Goal: Task Accomplishment & Management: Manage account settings

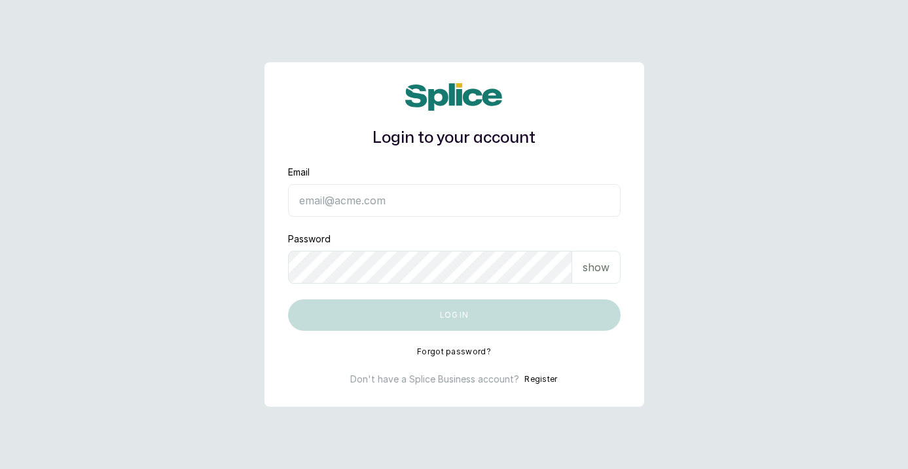
type input "[EMAIL_ADDRESS][DOMAIN_NAME]"
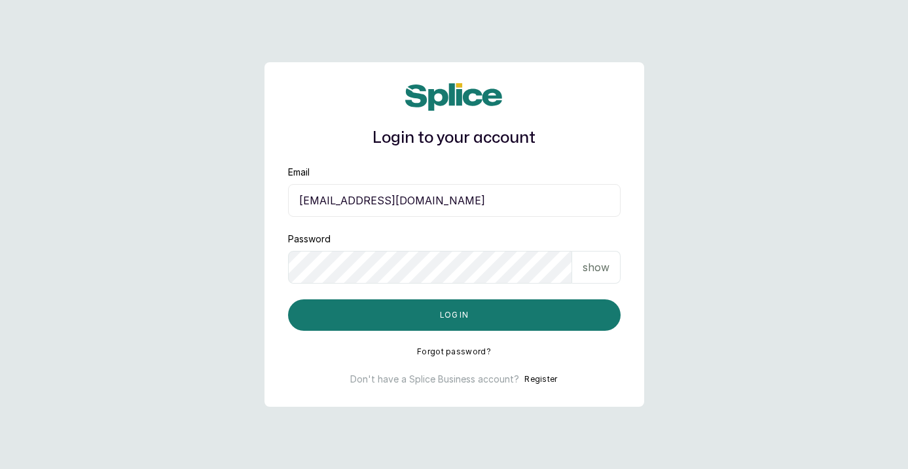
click at [454, 315] on button "Log in" at bounding box center [454, 314] width 333 height 31
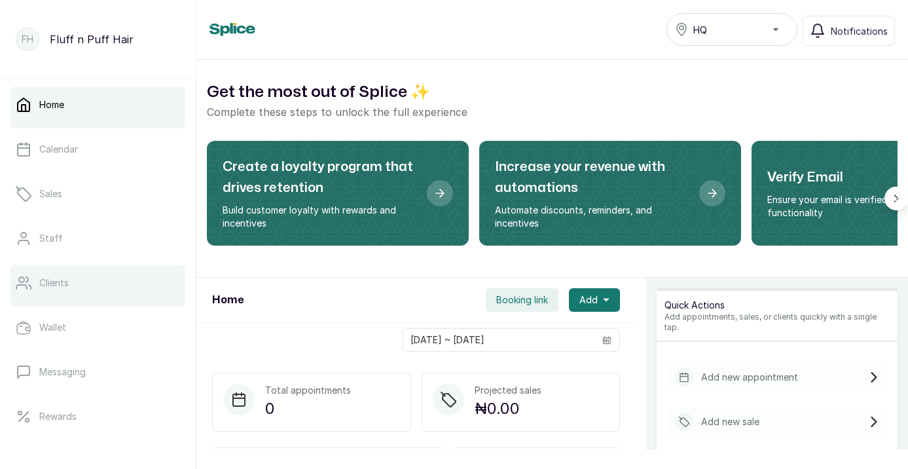
click at [77, 282] on link "Clients" at bounding box center [97, 283] width 175 height 37
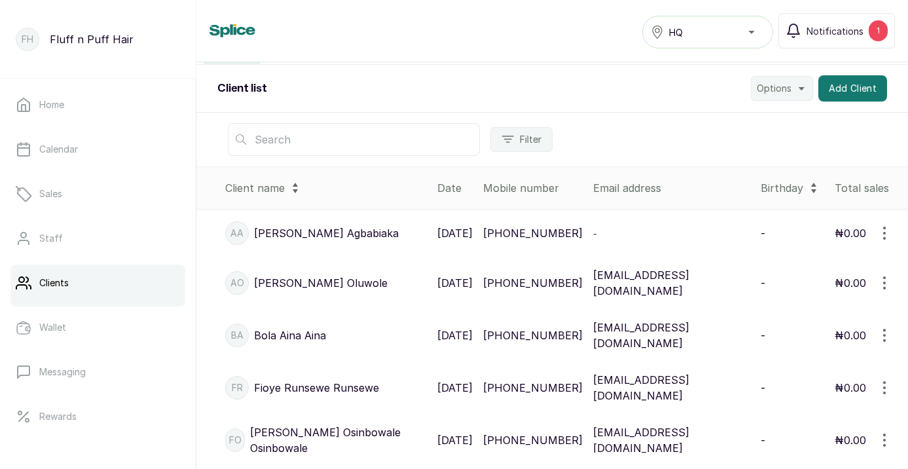
scroll to position [159, 0]
click at [888, 288] on icon "button" at bounding box center [885, 282] width 16 height 16
click at [829, 347] on span "Edit" at bounding box center [830, 345] width 126 height 16
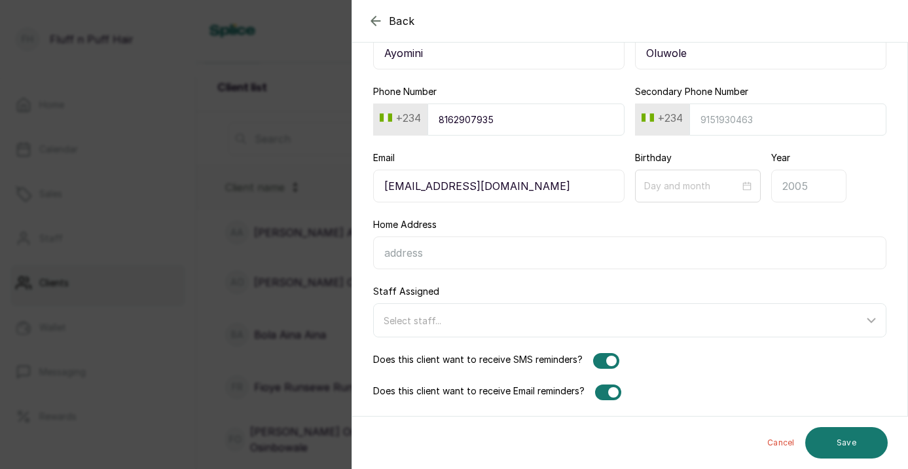
scroll to position [103, 0]
type input "Ayomini"
click at [607, 360] on div at bounding box center [612, 361] width 10 height 10
click at [829, 449] on button "Save" at bounding box center [847, 442] width 83 height 31
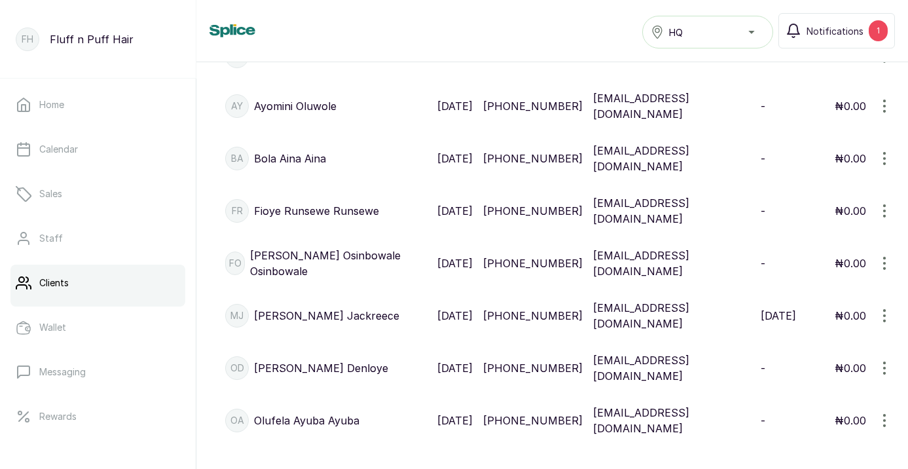
scroll to position [339, 0]
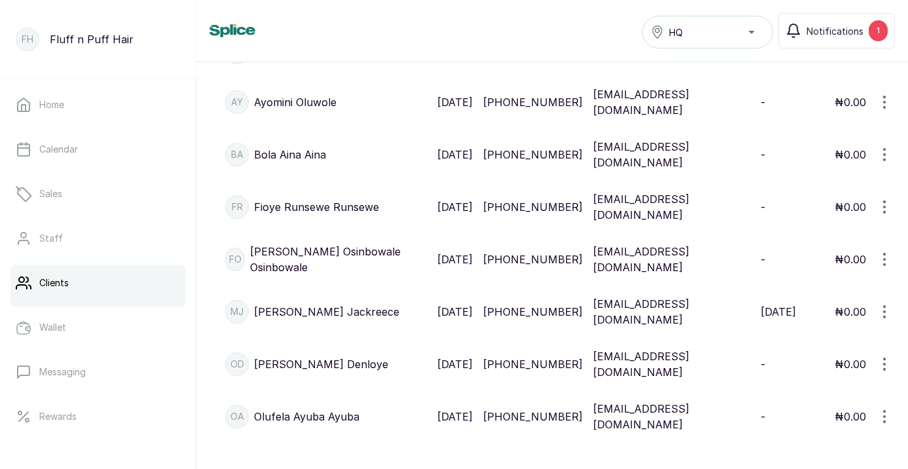
click at [887, 264] on icon "button" at bounding box center [885, 260] width 16 height 16
click at [820, 326] on span "Edit" at bounding box center [830, 322] width 126 height 16
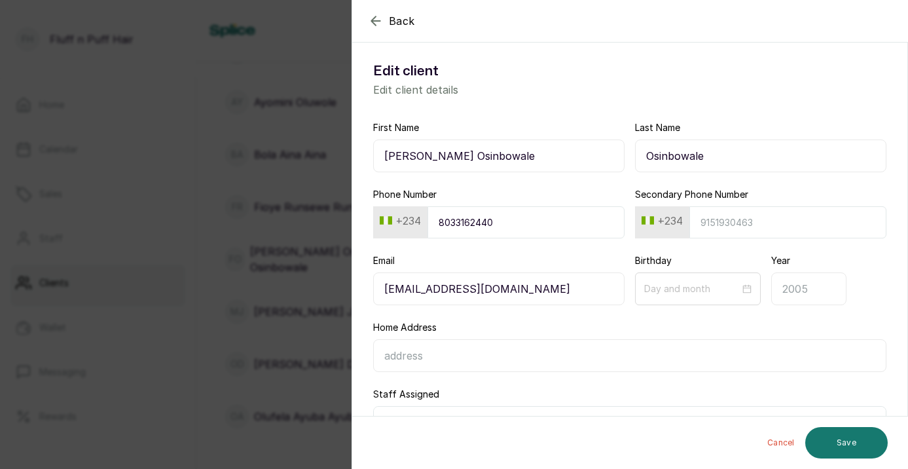
click at [537, 158] on input "Funke Osinbowale" at bounding box center [499, 156] width 252 height 33
type input "S"
type input "D"
type input "Funke"
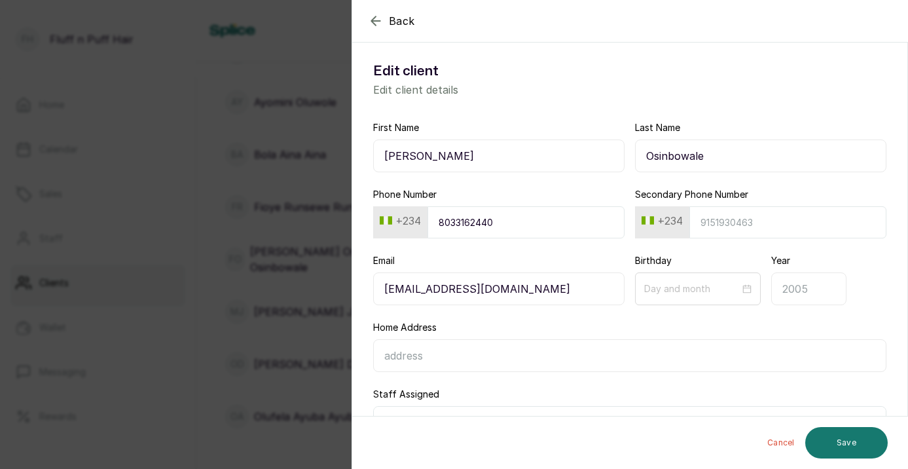
click at [555, 84] on p "Edit client details" at bounding box center [630, 90] width 514 height 16
click at [577, 92] on p "Edit client details" at bounding box center [630, 90] width 514 height 16
click at [673, 79] on h1 "Edit client" at bounding box center [630, 71] width 514 height 21
click at [586, 196] on div "Phone Number +234 8033162440" at bounding box center [499, 213] width 252 height 50
type input "Funabek@gmail.com"
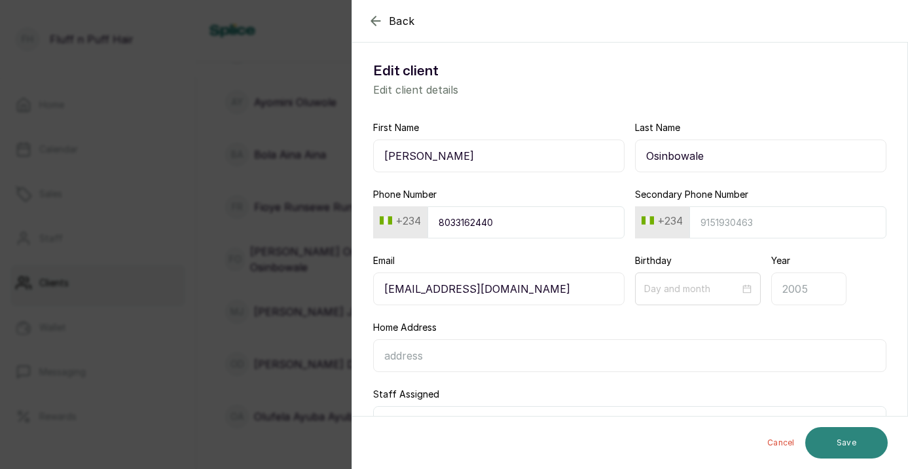
click at [860, 445] on button "Save" at bounding box center [847, 442] width 83 height 31
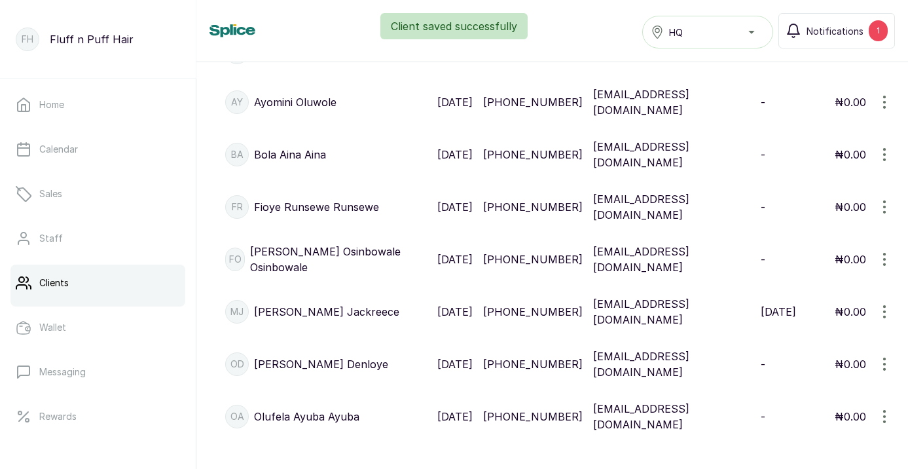
click at [887, 263] on icon "button" at bounding box center [885, 260] width 16 height 16
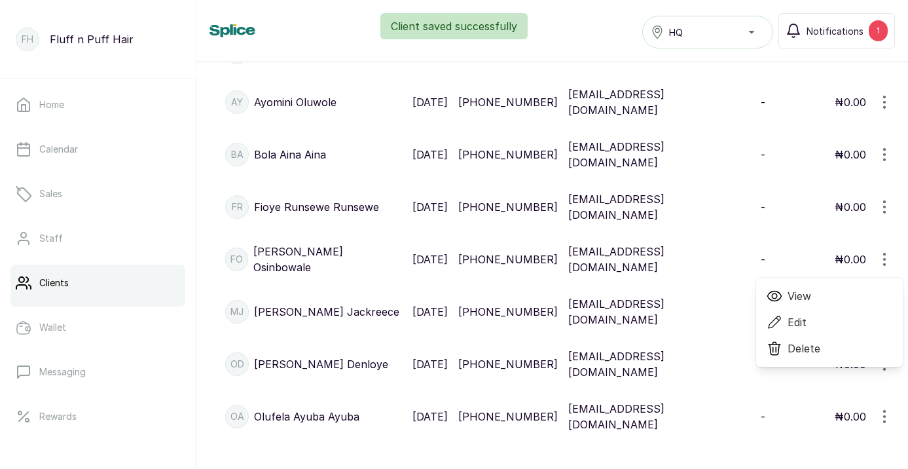
click at [814, 328] on span "Edit" at bounding box center [830, 322] width 126 height 16
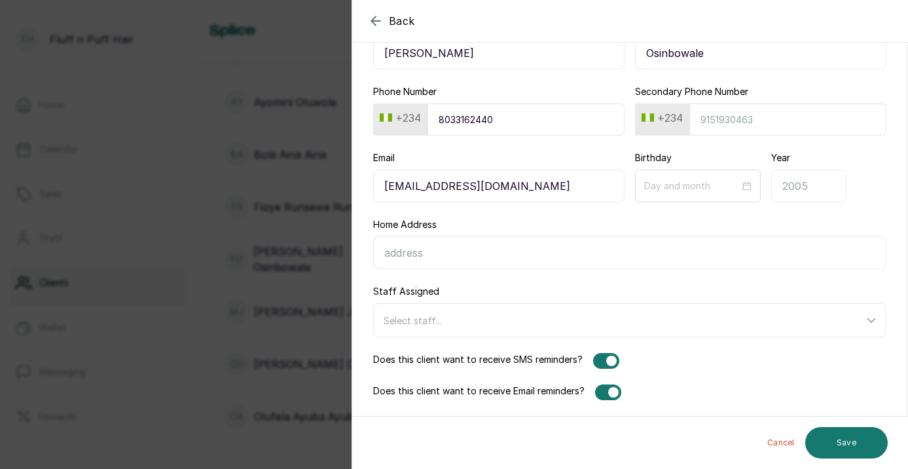
scroll to position [103, 0]
click at [606, 364] on div at bounding box center [606, 361] width 26 height 16
click at [834, 434] on button "Save" at bounding box center [847, 442] width 83 height 31
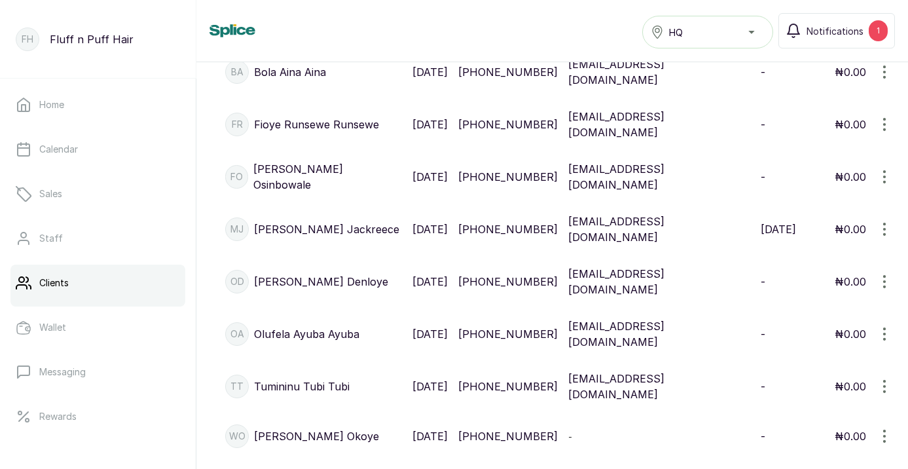
scroll to position [458, 0]
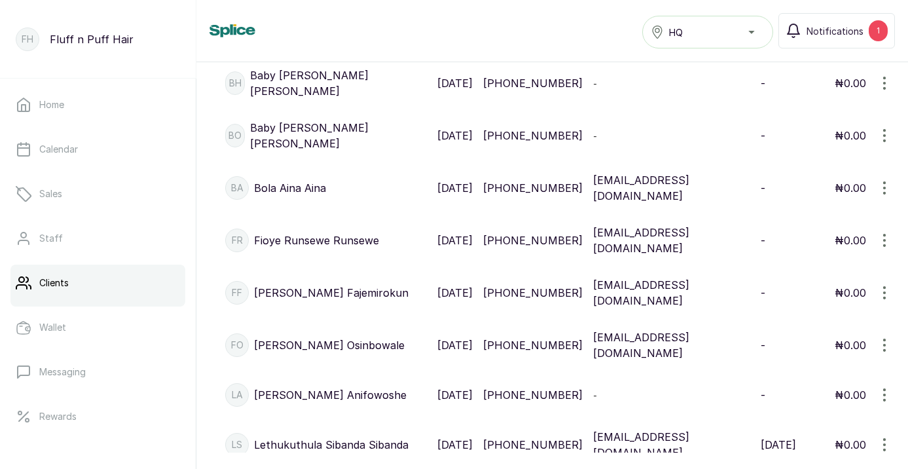
click at [886, 196] on icon "button" at bounding box center [885, 188] width 16 height 16
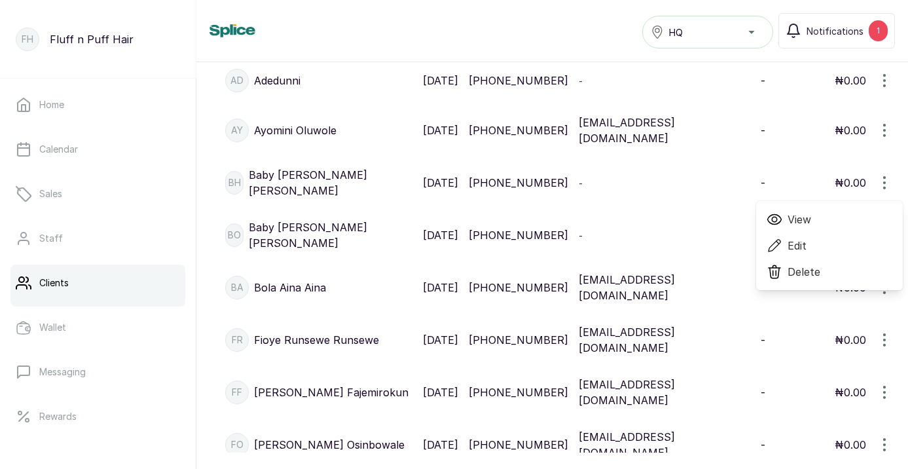
click at [704, 209] on td "-" at bounding box center [665, 183] width 182 height 52
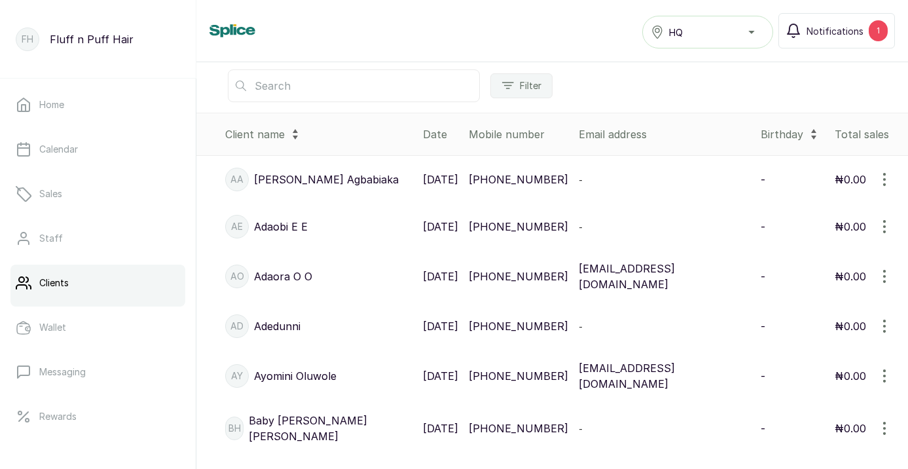
scroll to position [244, 0]
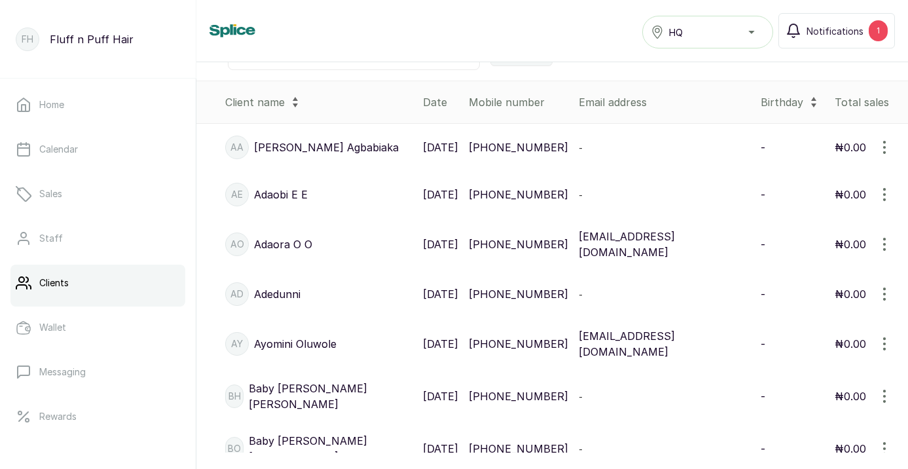
click at [886, 202] on icon "button" at bounding box center [885, 195] width 16 height 16
click at [798, 263] on span "Edit" at bounding box center [797, 258] width 19 height 16
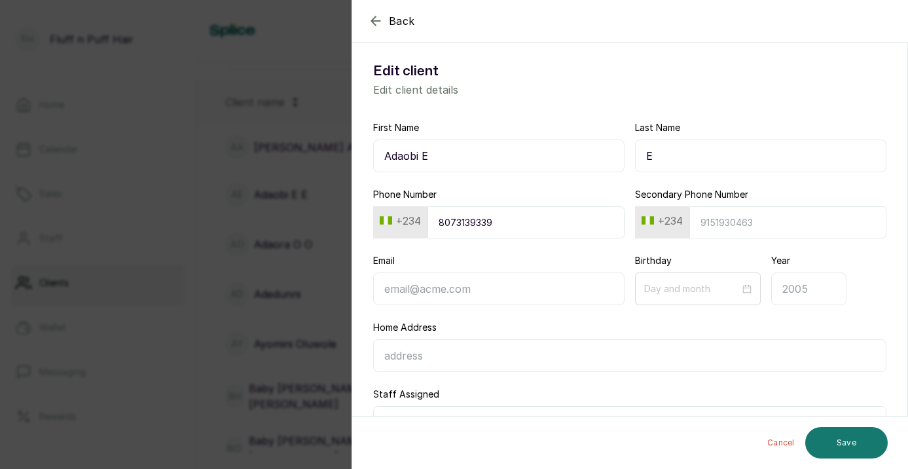
click at [490, 138] on div "First Name Adaobi E" at bounding box center [499, 146] width 252 height 51
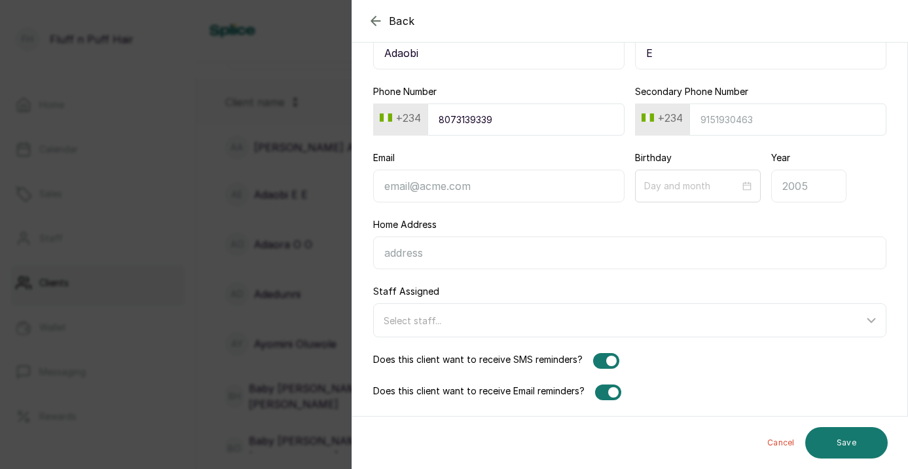
type input "Adaobi"
click at [614, 371] on div "First Name Adaobi Last Name E Phone Number +234 8073139339 Secondary Phone Numb…" at bounding box center [629, 209] width 555 height 413
click at [608, 360] on div at bounding box center [612, 361] width 10 height 10
click at [856, 456] on button "Save" at bounding box center [847, 442] width 83 height 31
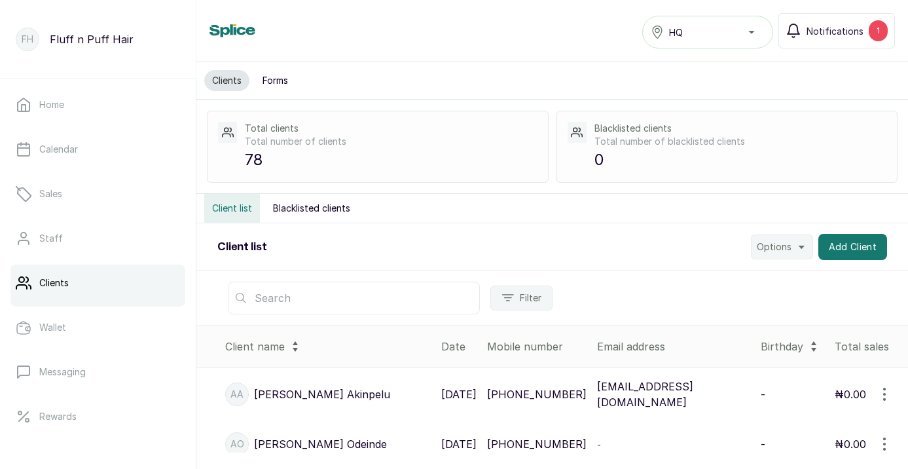
scroll to position [0, 0]
click at [92, 102] on link "Home" at bounding box center [97, 104] width 175 height 37
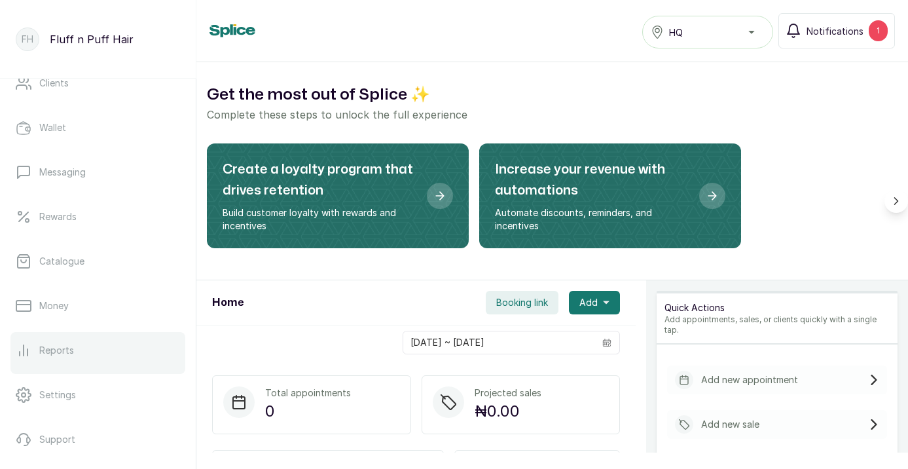
scroll to position [203, 0]
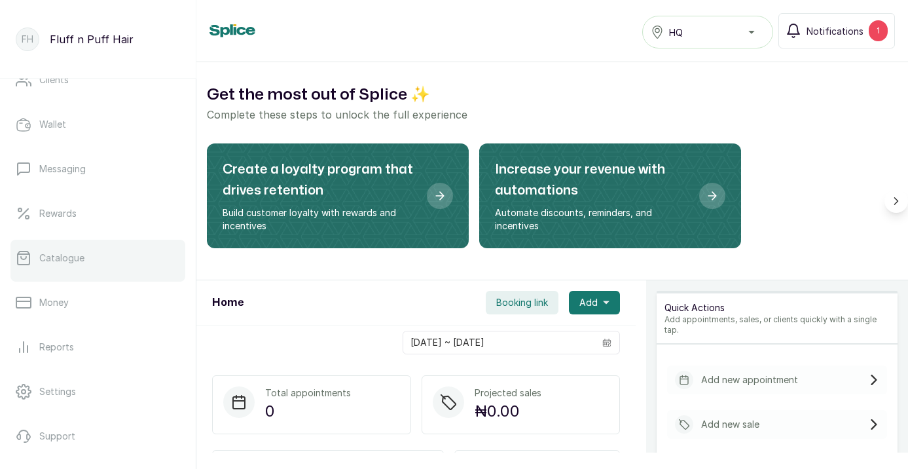
click at [121, 267] on link "Catalogue" at bounding box center [97, 258] width 175 height 37
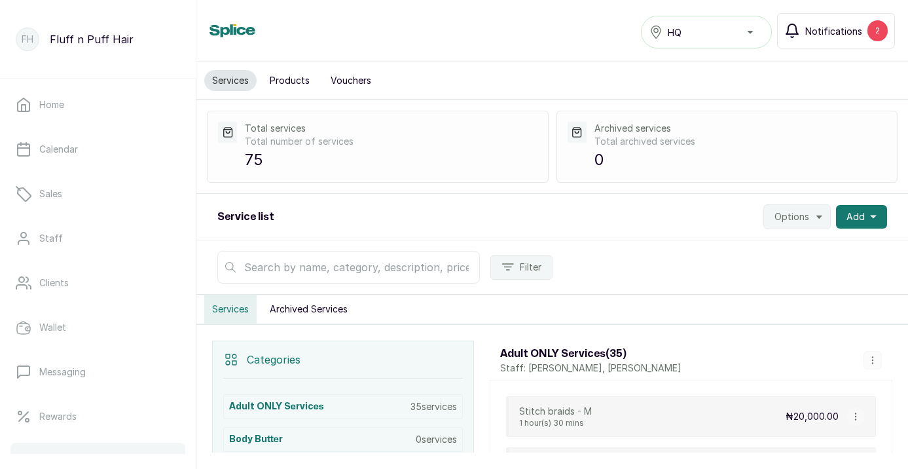
click at [839, 35] on span "Notifications" at bounding box center [834, 31] width 57 height 14
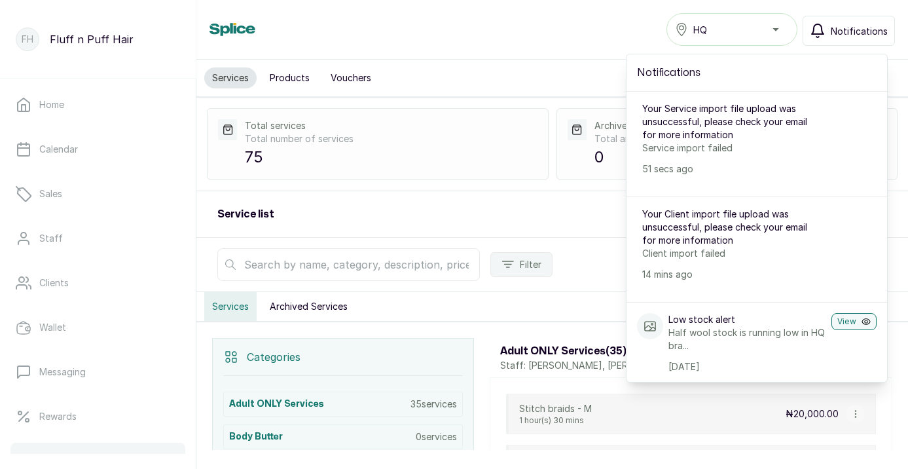
click at [584, 52] on div "Services HQ Notifications Notifications Your Service import file upload was uns…" at bounding box center [552, 30] width 712 height 60
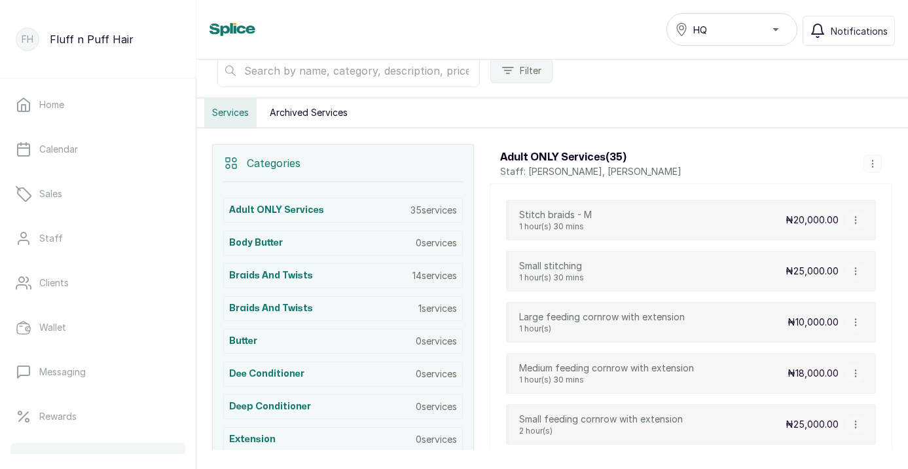
scroll to position [326, 0]
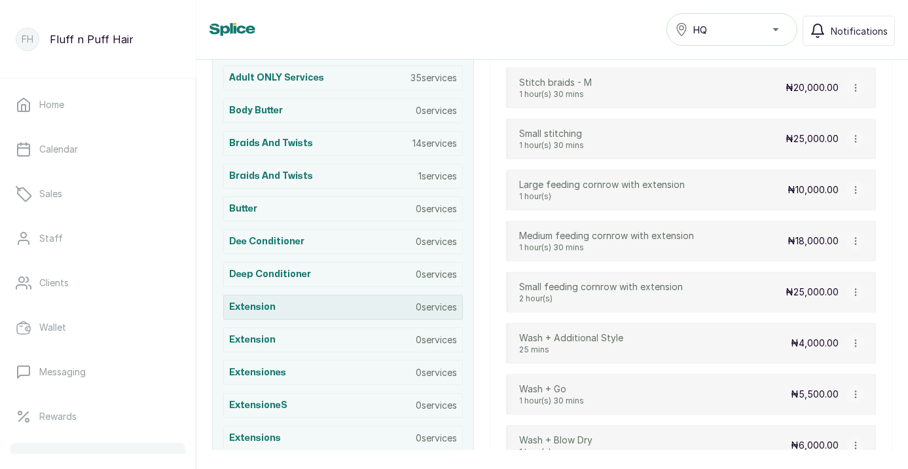
click at [294, 310] on div "extension 0 services" at bounding box center [343, 307] width 240 height 25
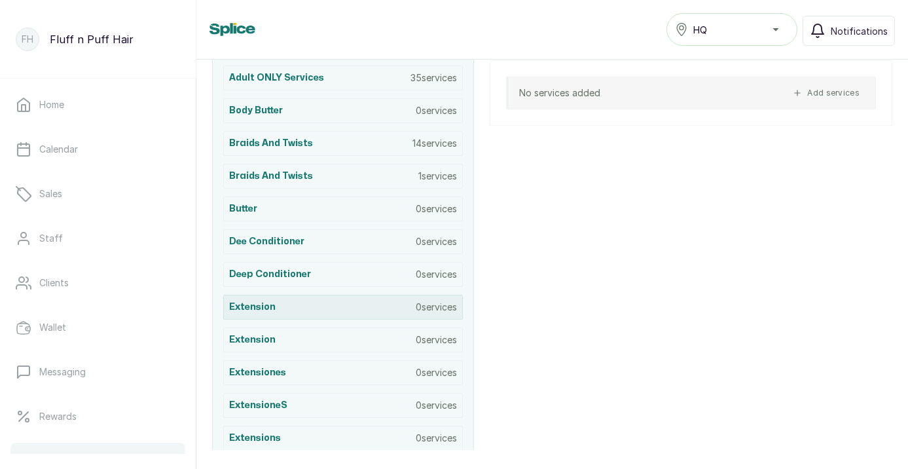
scroll to position [278, 0]
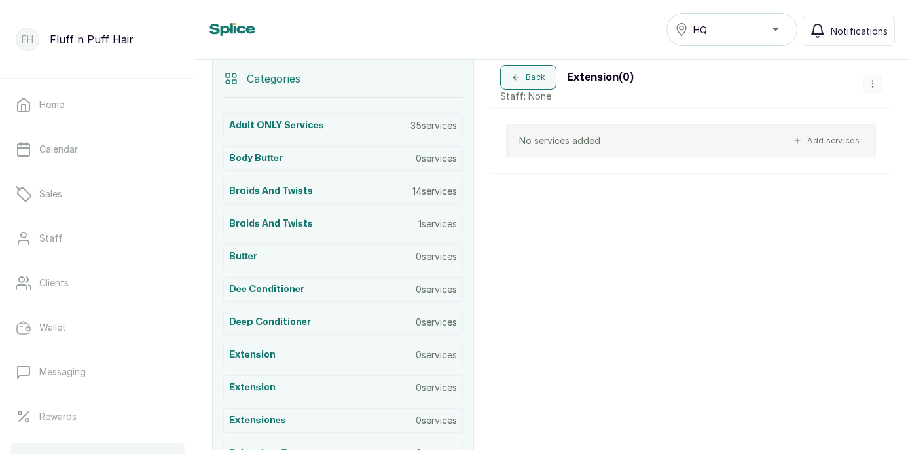
click at [874, 85] on icon "button" at bounding box center [873, 83] width 9 height 9
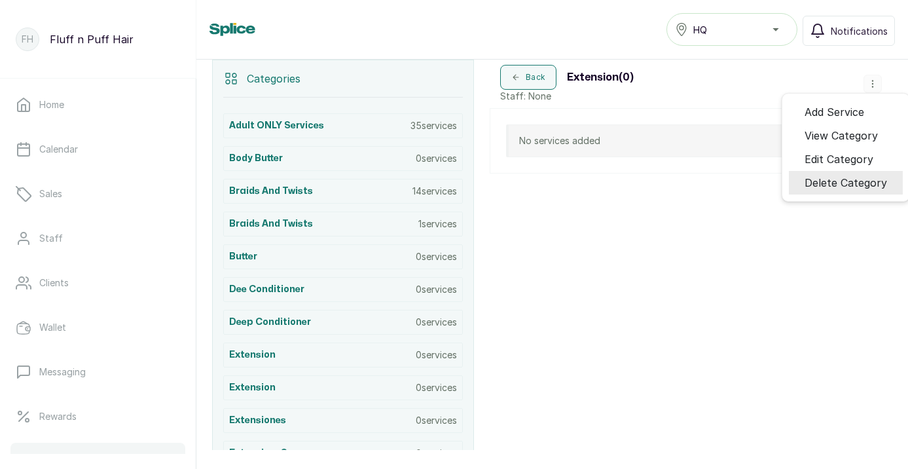
click at [811, 185] on span "Delete Category" at bounding box center [846, 183] width 83 height 16
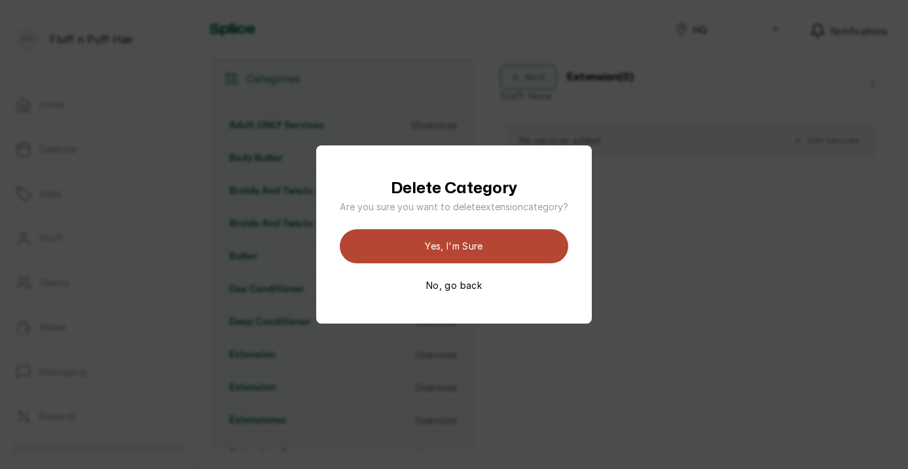
click at [476, 244] on button "Yes, I'm sure" at bounding box center [454, 246] width 229 height 34
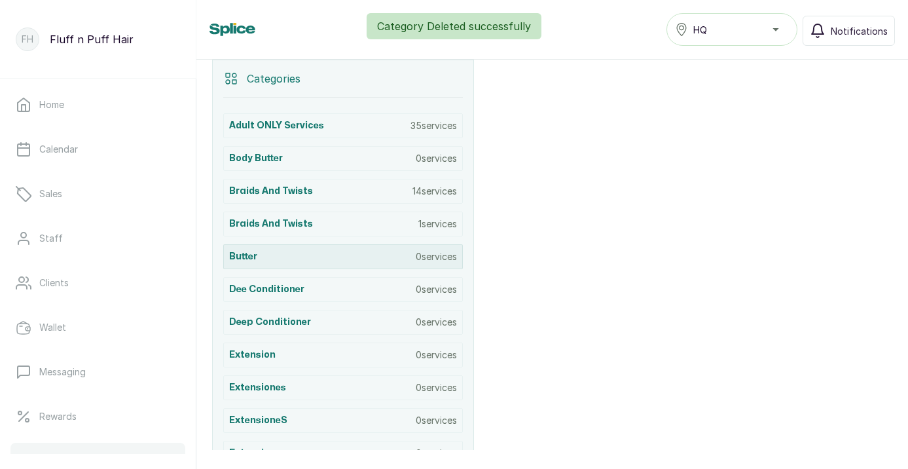
click at [328, 259] on div "Butter 0 services" at bounding box center [343, 256] width 240 height 25
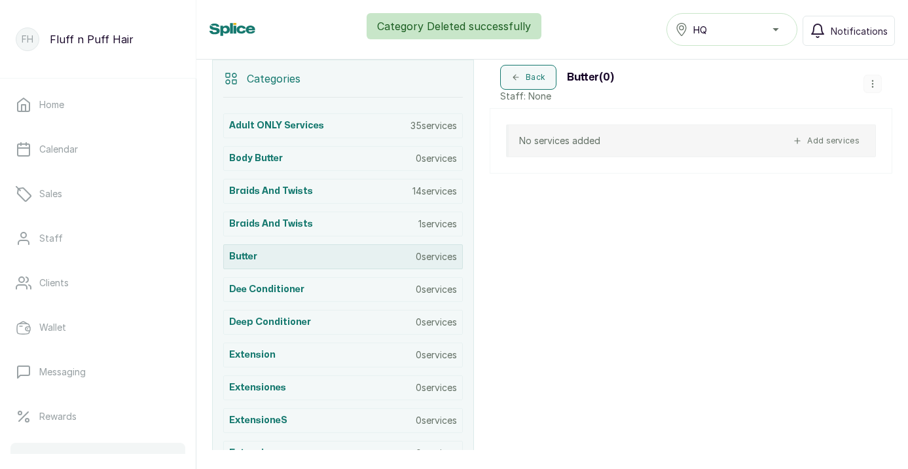
click at [261, 256] on div "Butter 0 services" at bounding box center [343, 256] width 240 height 25
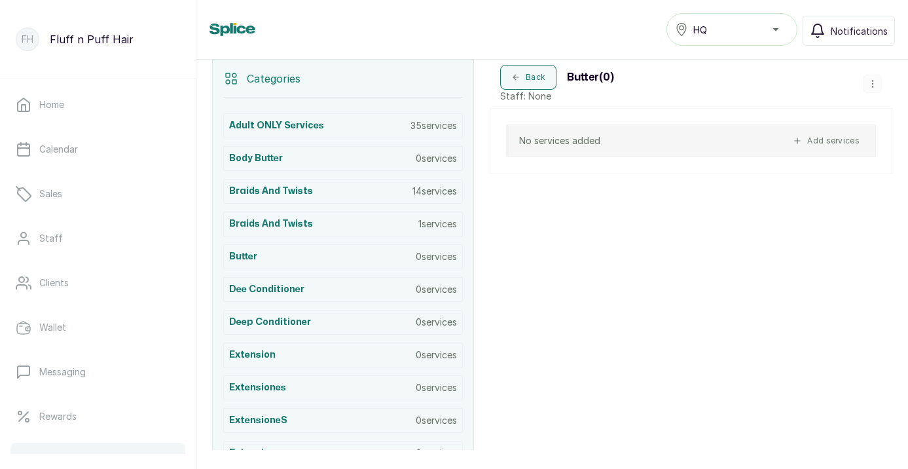
click at [878, 84] on button "button" at bounding box center [873, 84] width 18 height 18
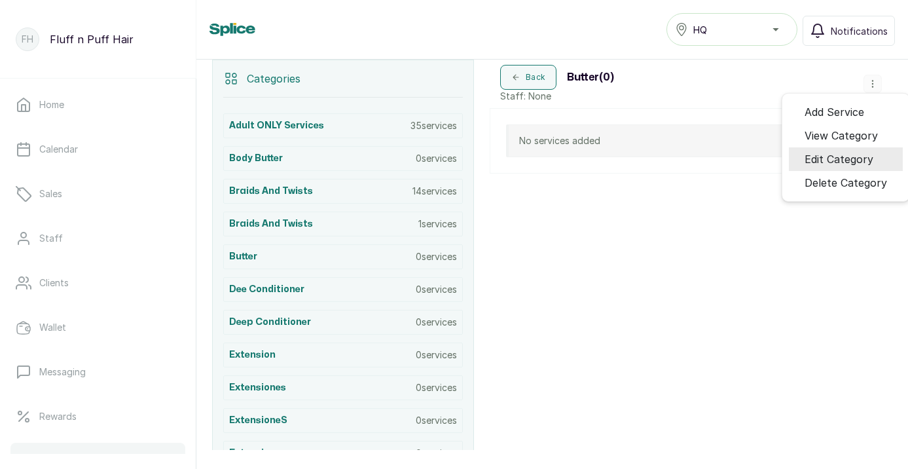
click at [838, 157] on span "Edit Category" at bounding box center [839, 159] width 69 height 16
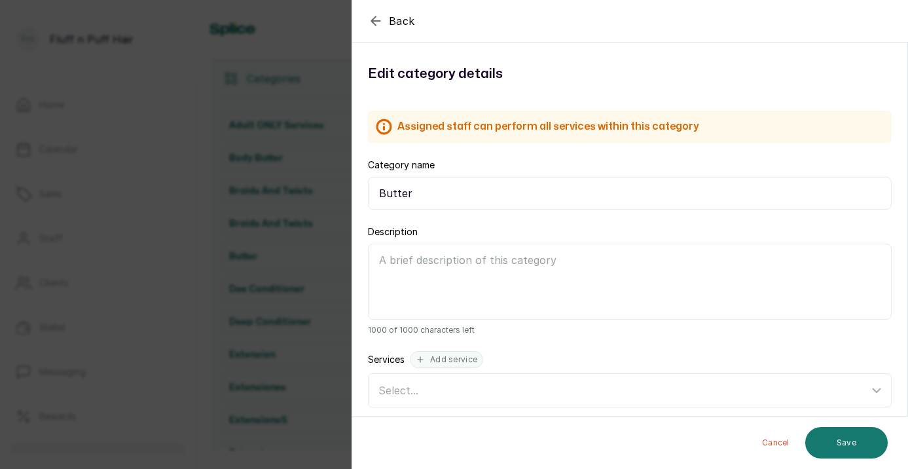
click at [752, 432] on div "Cancel Save" at bounding box center [630, 443] width 557 height 52
click at [780, 441] on button "Cancel" at bounding box center [776, 442] width 48 height 31
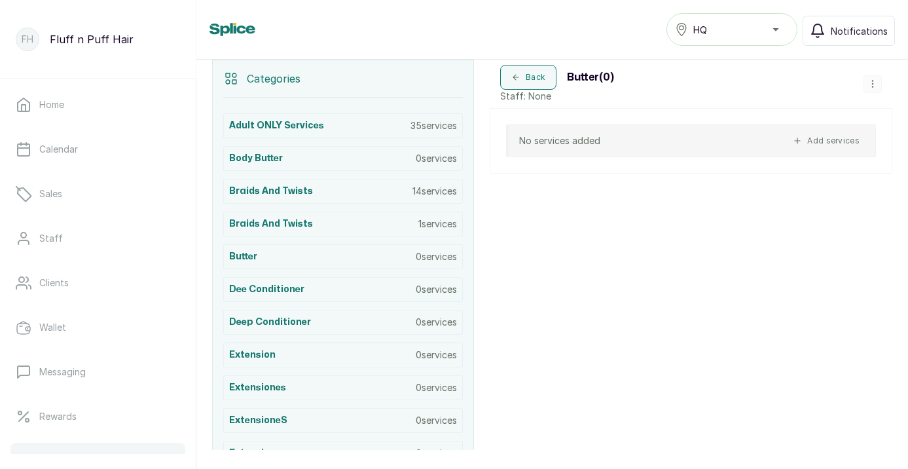
click at [880, 73] on div "Back Butter ( 0 ) Staff: None Add Service View Category Edit Category Delete Ca…" at bounding box center [691, 84] width 403 height 48
click at [868, 96] on div "Back Butter ( 0 ) Staff: None Add Service View Category Edit Category Delete Ca…" at bounding box center [691, 84] width 403 height 48
click at [870, 91] on button "button" at bounding box center [873, 84] width 18 height 18
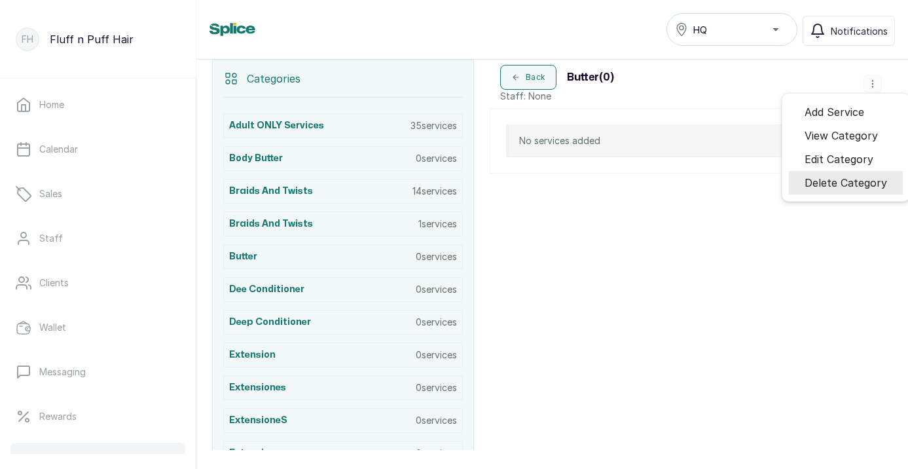
click at [813, 179] on span "Delete Category" at bounding box center [846, 183] width 83 height 16
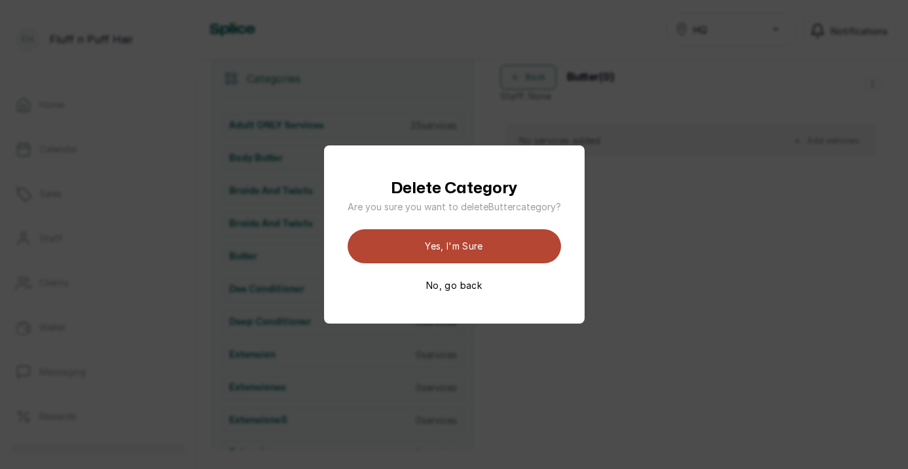
click at [470, 239] on button "Yes, I'm sure" at bounding box center [455, 246] width 214 height 34
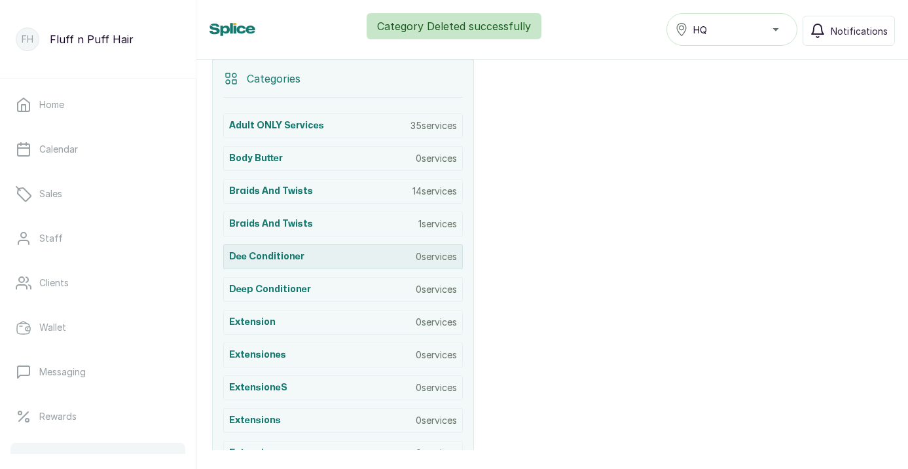
click at [288, 252] on h3 "Dee conditioner" at bounding box center [266, 256] width 75 height 13
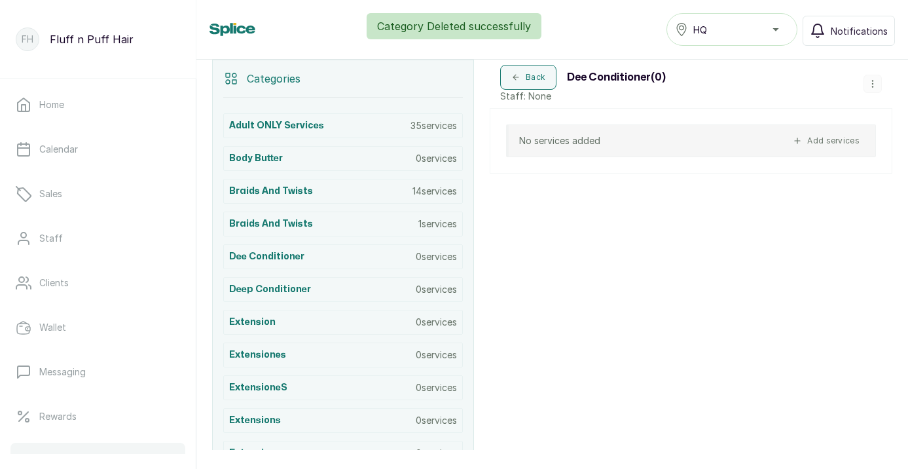
click at [876, 89] on button "button" at bounding box center [873, 84] width 18 height 18
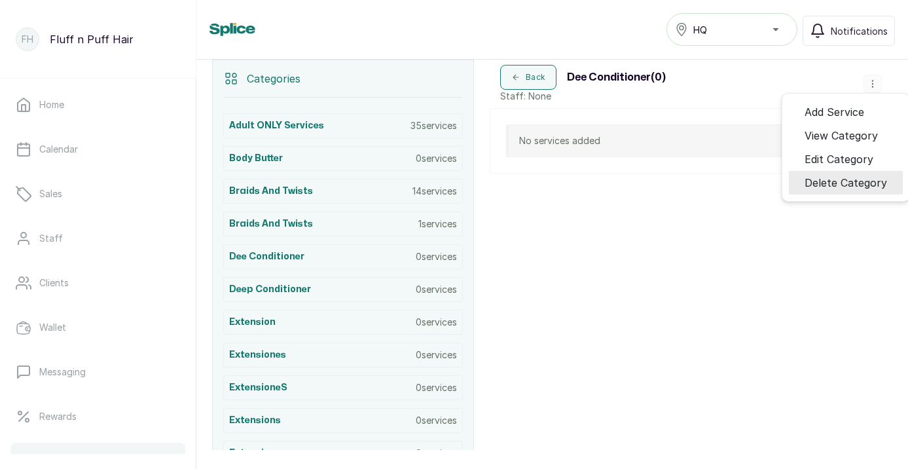
click at [823, 181] on span "Delete Category" at bounding box center [846, 183] width 83 height 16
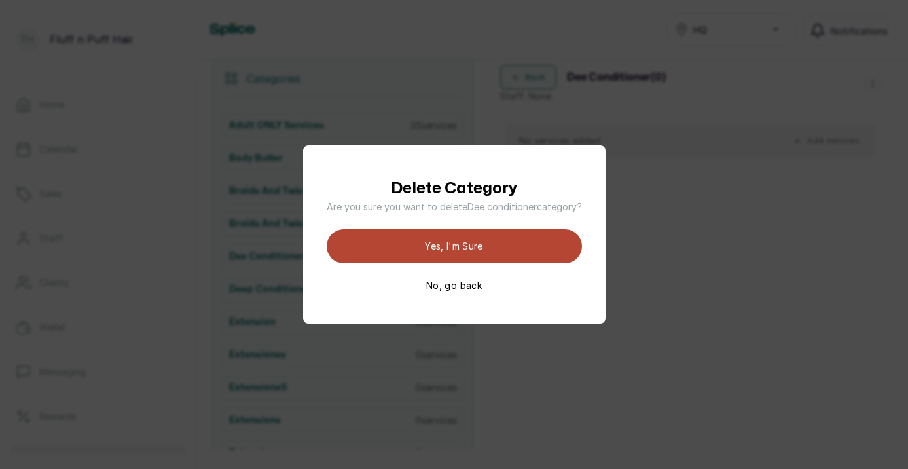
click at [566, 240] on button "Yes, I'm sure" at bounding box center [454, 246] width 255 height 34
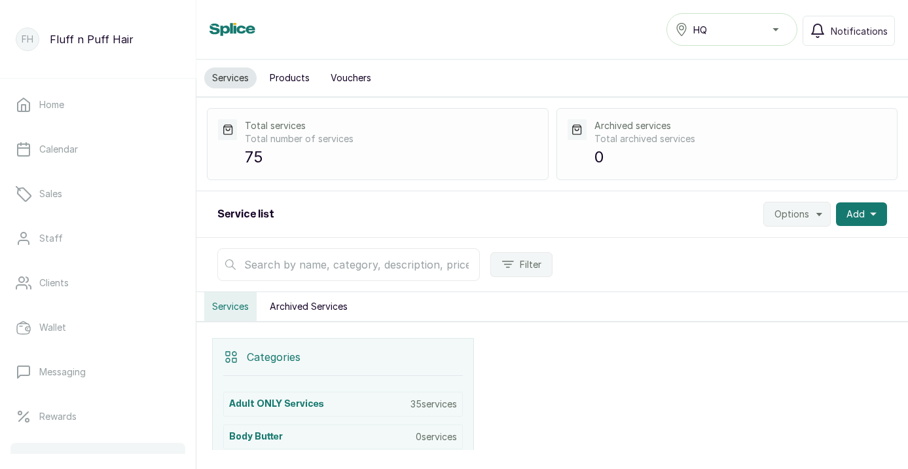
scroll to position [0, 0]
click at [540, 259] on span "Filter" at bounding box center [531, 264] width 22 height 13
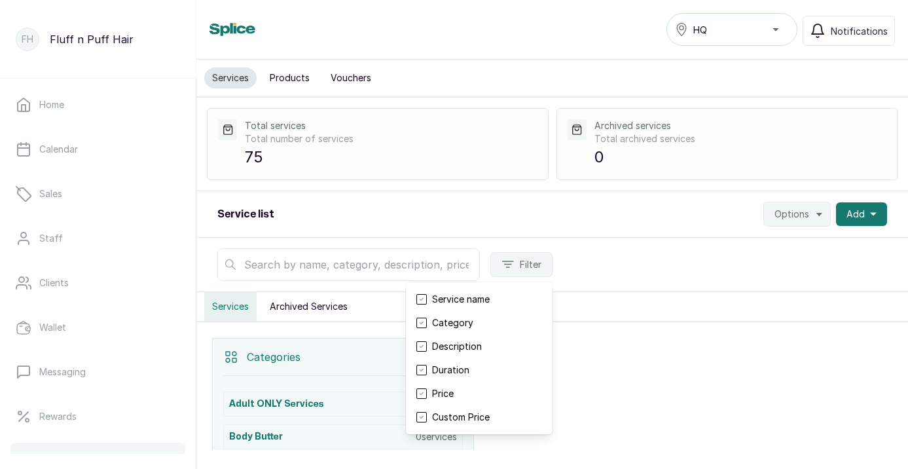
click at [421, 297] on label at bounding box center [422, 299] width 10 height 10
click at [424, 348] on label at bounding box center [422, 346] width 10 height 10
click at [420, 369] on icon at bounding box center [422, 370] width 4 height 4
click at [422, 388] on label at bounding box center [422, 393] width 10 height 10
click at [422, 415] on label at bounding box center [422, 417] width 10 height 10
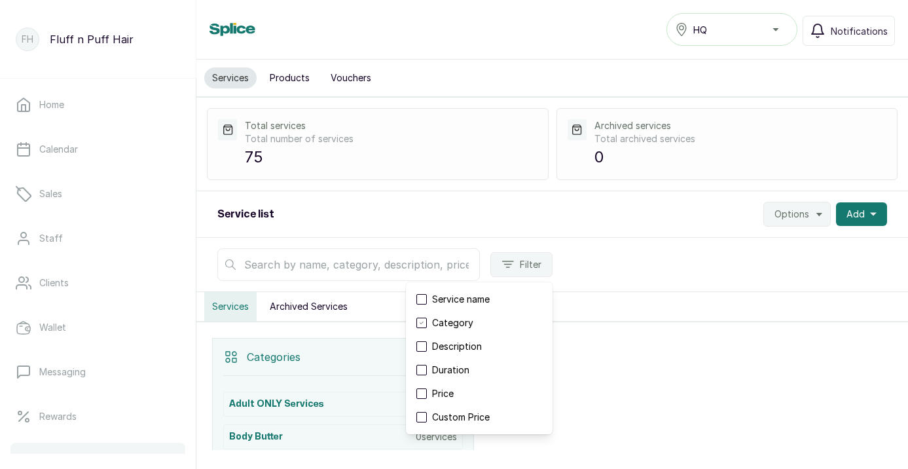
click at [624, 319] on div "Services Archived Services" at bounding box center [552, 306] width 712 height 29
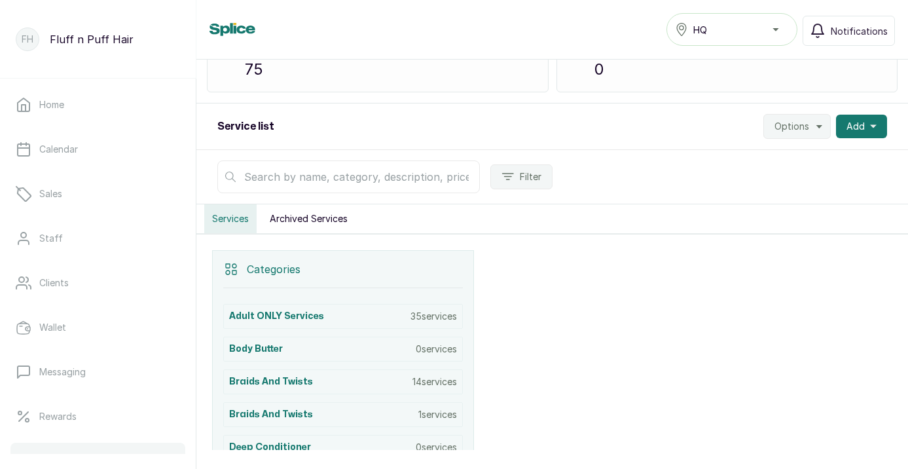
scroll to position [86, 0]
click at [269, 273] on p "Categories" at bounding box center [274, 271] width 54 height 16
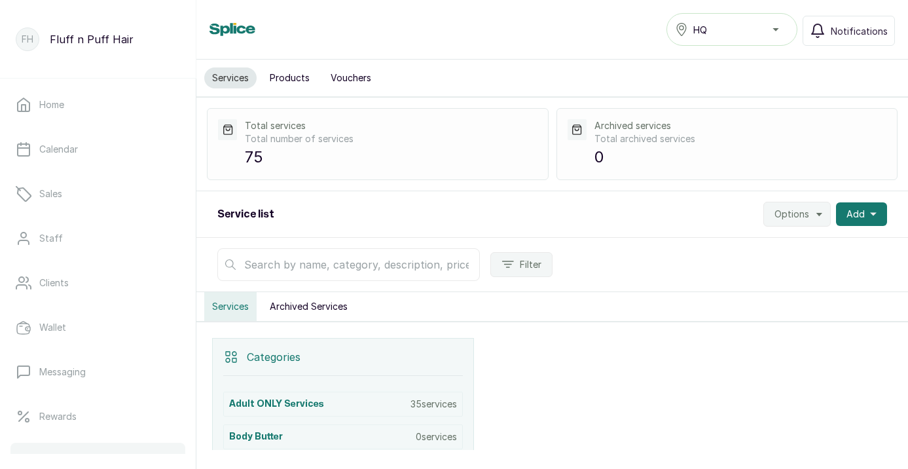
scroll to position [0, 0]
click at [822, 215] on icon "button" at bounding box center [820, 214] width 10 height 10
click at [822, 214] on polygon "button" at bounding box center [820, 214] width 6 height 3
click at [718, 253] on span "Settings" at bounding box center [758, 250] width 126 height 16
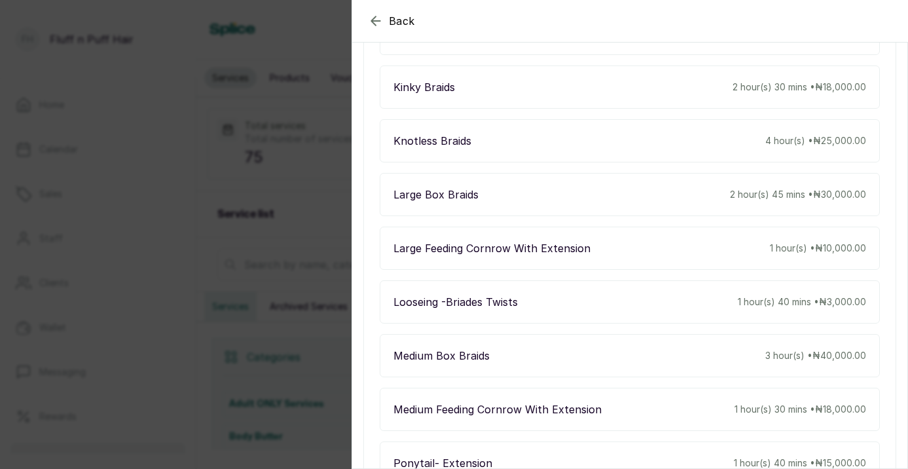
scroll to position [603, 0]
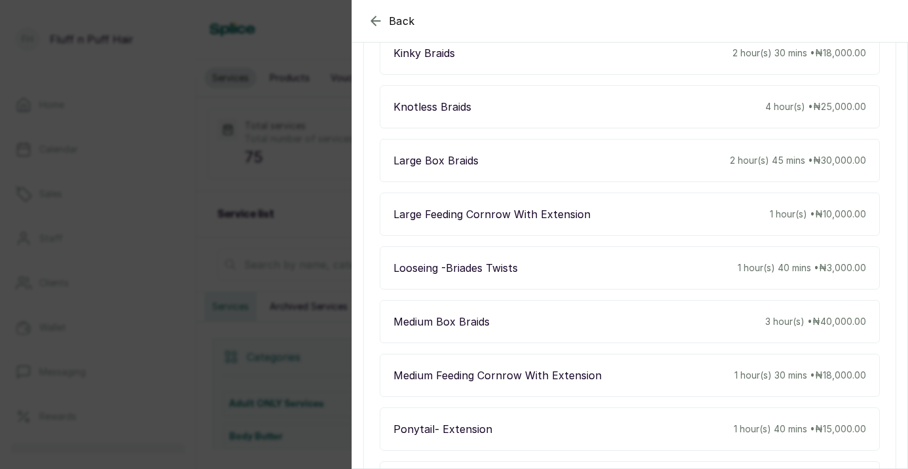
click at [408, 16] on span "Back" at bounding box center [402, 21] width 26 height 16
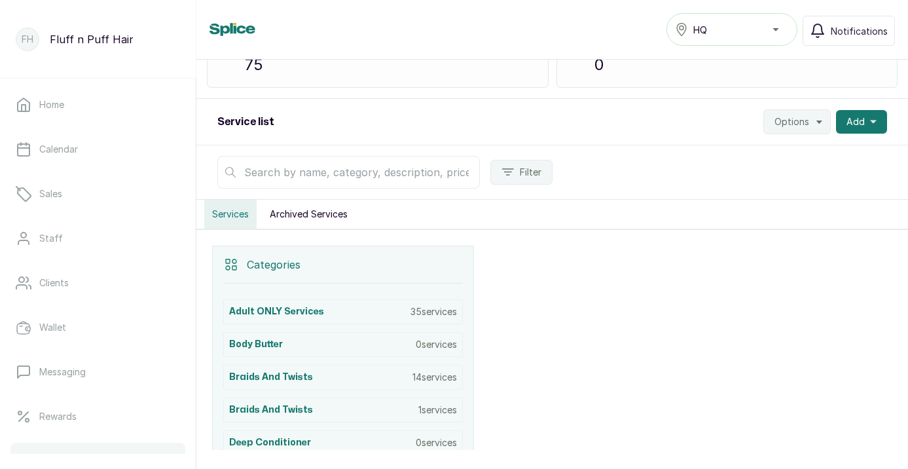
scroll to position [133, 0]
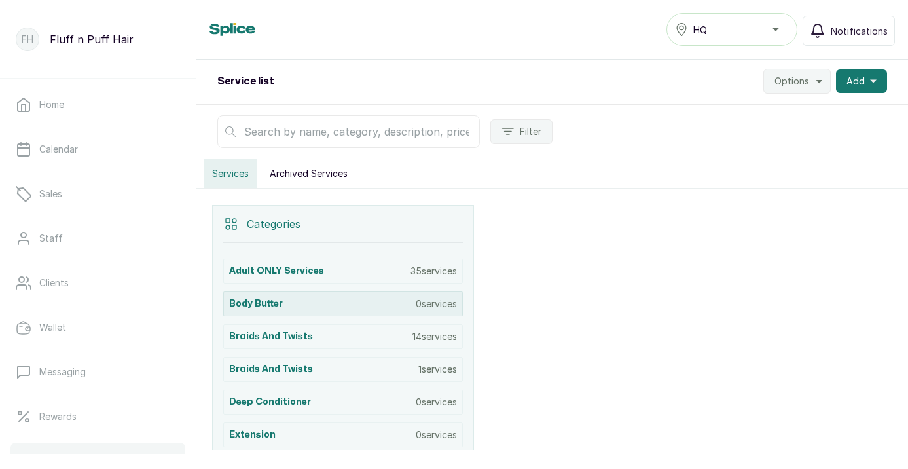
click at [354, 307] on div "Body butter 0 services" at bounding box center [343, 303] width 240 height 25
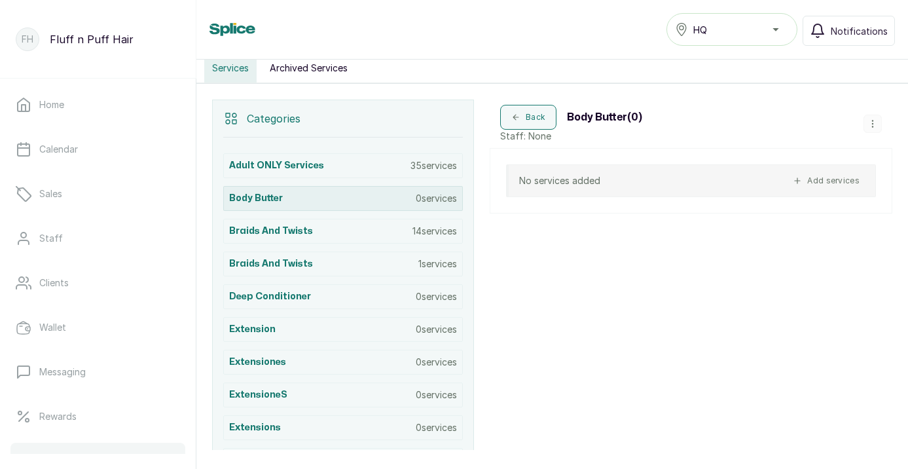
scroll to position [278, 0]
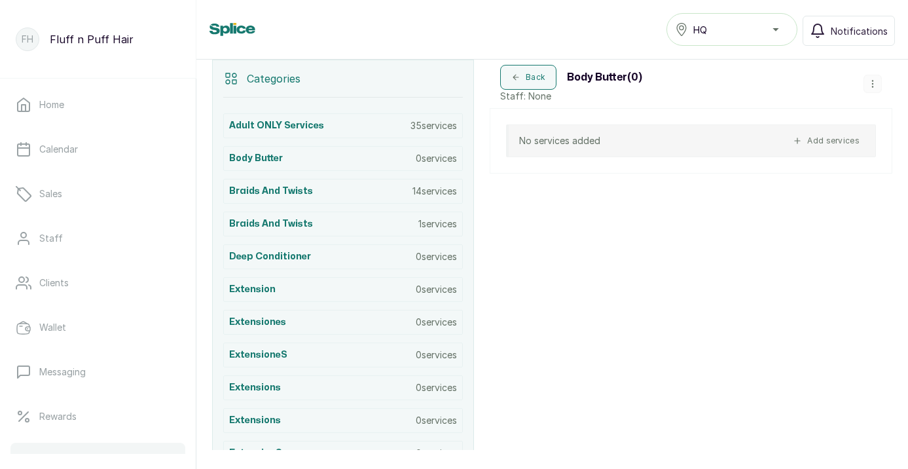
click at [872, 84] on icon "button" at bounding box center [873, 83] width 9 height 9
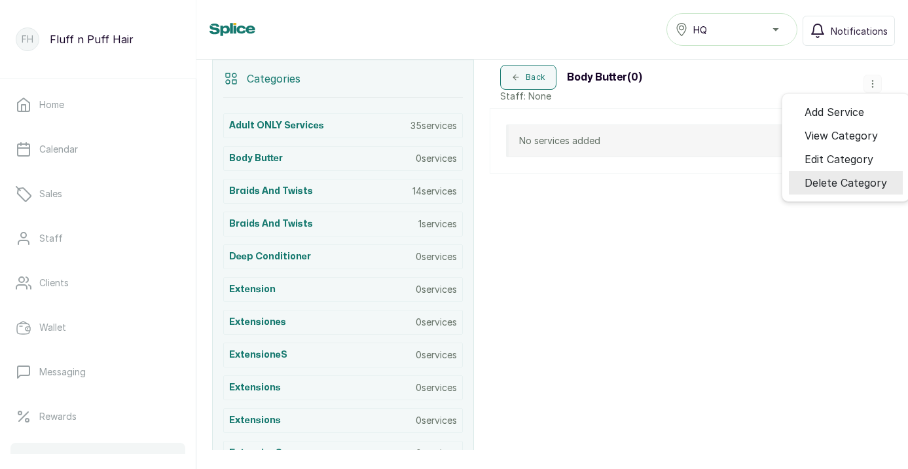
click at [830, 185] on span "Delete Category" at bounding box center [846, 183] width 83 height 16
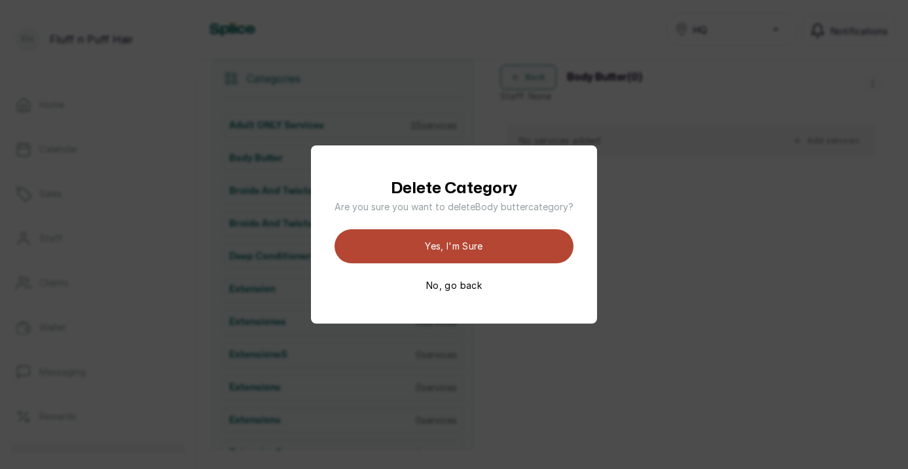
click at [481, 245] on button "Yes, I'm sure" at bounding box center [454, 246] width 239 height 34
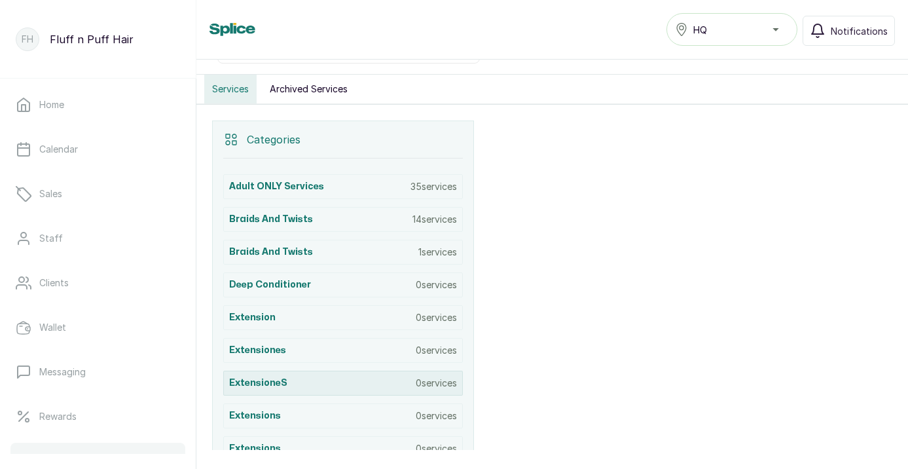
scroll to position [221, 0]
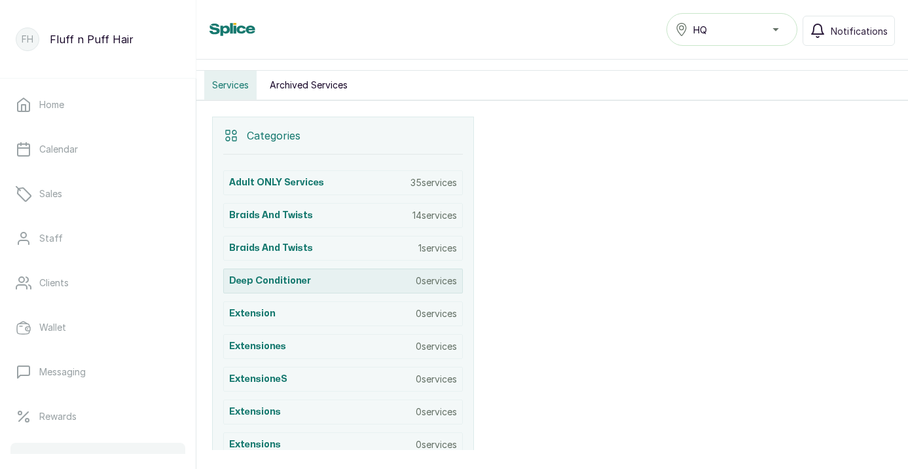
click at [389, 280] on div "Deep conditioner 0 services" at bounding box center [343, 281] width 240 height 25
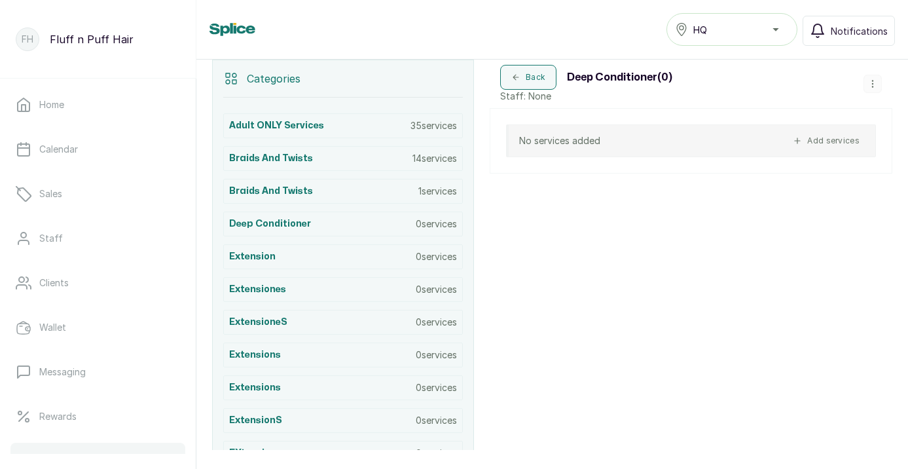
click at [876, 81] on icon "button" at bounding box center [873, 83] width 9 height 9
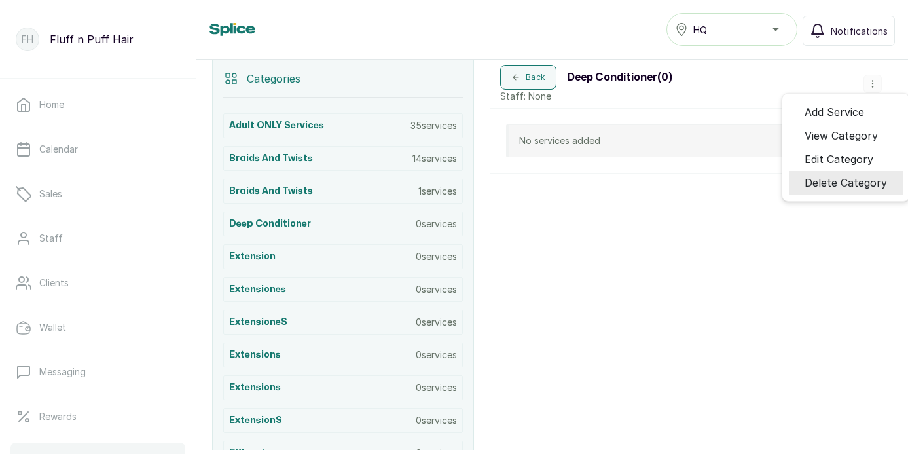
click at [837, 182] on span "Delete Category" at bounding box center [846, 183] width 83 height 16
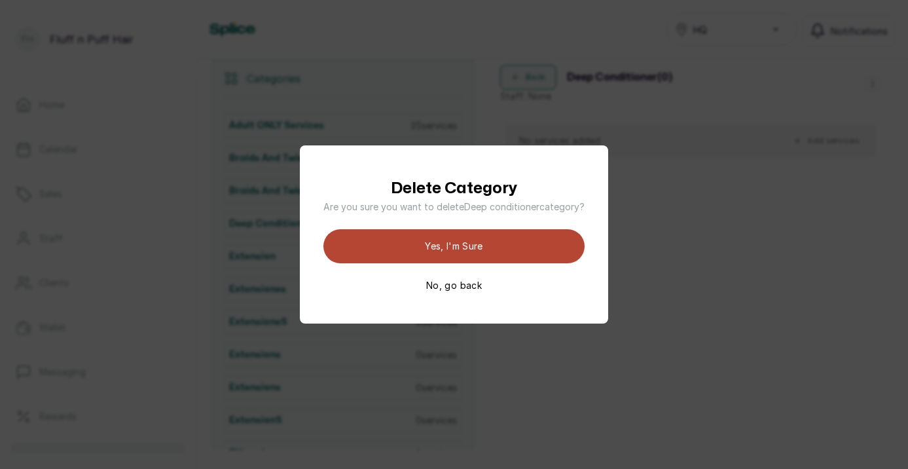
click at [517, 244] on button "Yes, I'm sure" at bounding box center [454, 246] width 261 height 34
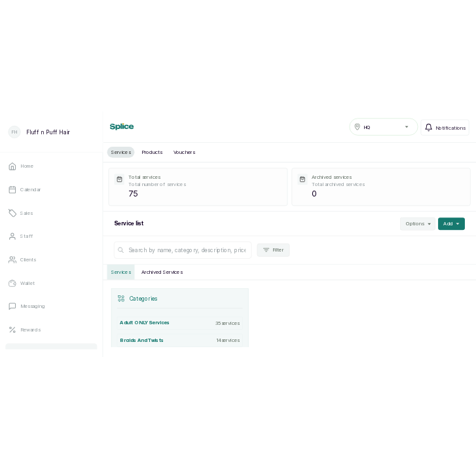
scroll to position [0, 0]
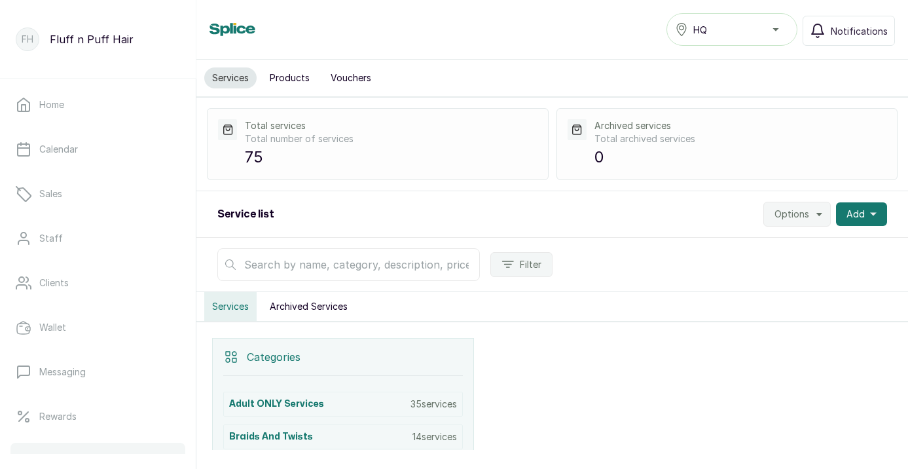
click at [794, 210] on span "Options" at bounding box center [792, 214] width 35 height 13
click at [774, 280] on span "Import Services" at bounding box center [758, 277] width 126 height 16
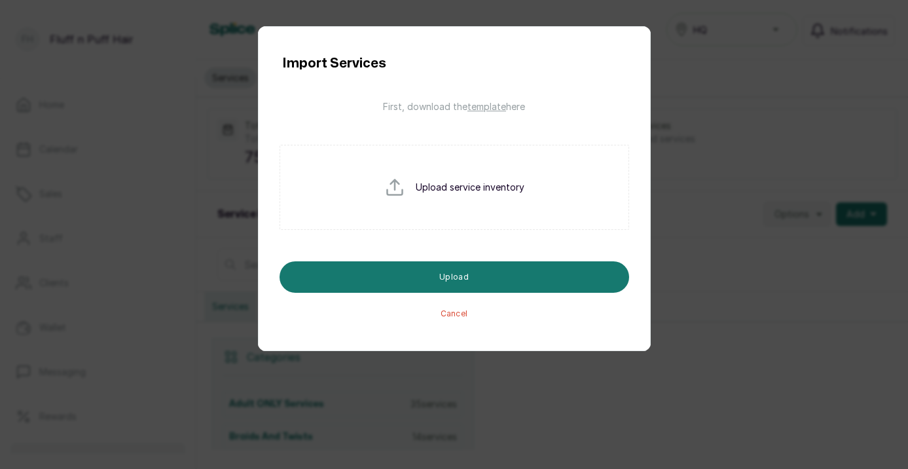
click at [467, 193] on input "file" at bounding box center [426, 208] width 84 height 63
type input "C:\fakepath\export_service_list_2025-09-22.csv"
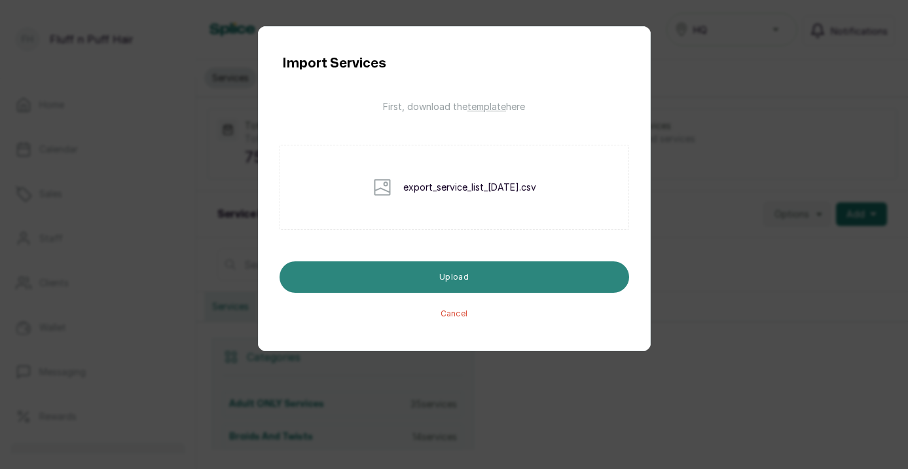
click at [434, 275] on button "Upload" at bounding box center [455, 276] width 350 height 31
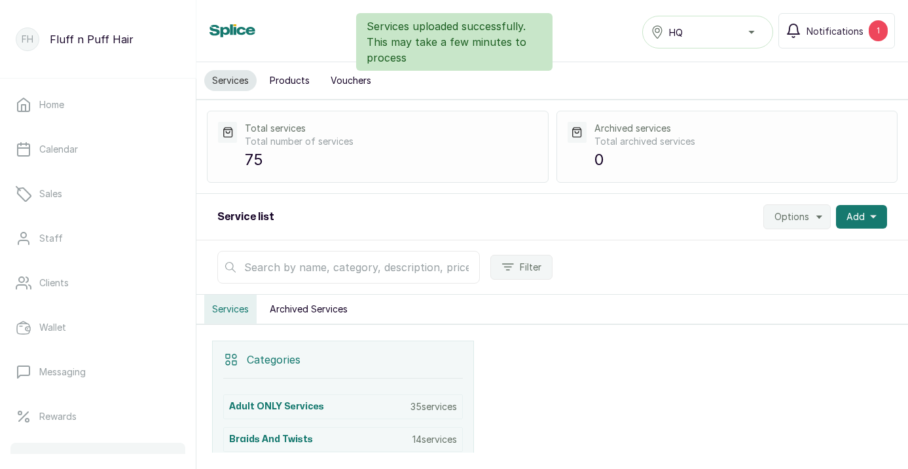
click at [846, 39] on div "Services uploaded successfully. This may take a few minutes to process" at bounding box center [454, 42] width 908 height 58
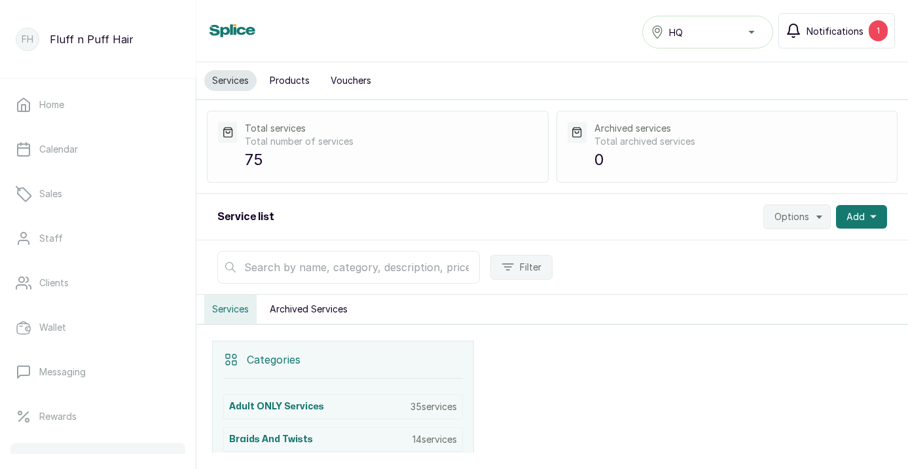
click at [846, 31] on span "Notifications" at bounding box center [835, 31] width 57 height 14
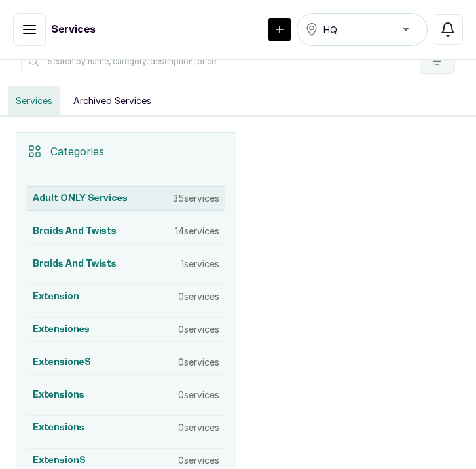
click at [90, 196] on h3 "Adult ONLY Services" at bounding box center [80, 198] width 95 height 13
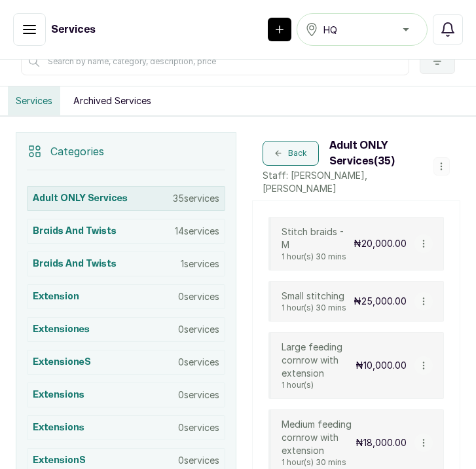
click at [90, 252] on div "Braids and Twists 1 services" at bounding box center [126, 264] width 198 height 25
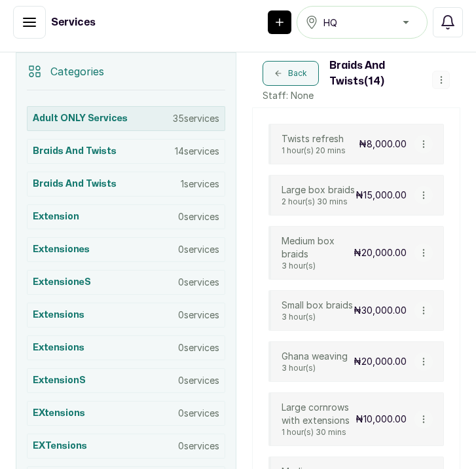
click at [108, 125] on div "Adult ONLY Services 35 services" at bounding box center [126, 118] width 198 height 25
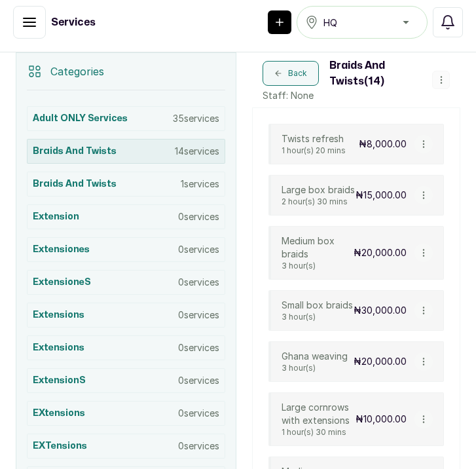
click at [93, 149] on h3 "Braids and Twists" at bounding box center [75, 151] width 84 height 13
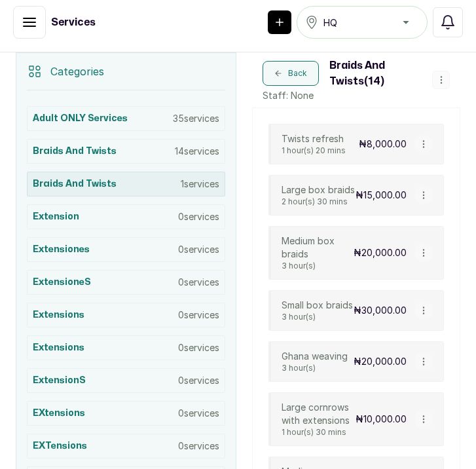
click at [422, 144] on icon "button" at bounding box center [423, 144] width 9 height 9
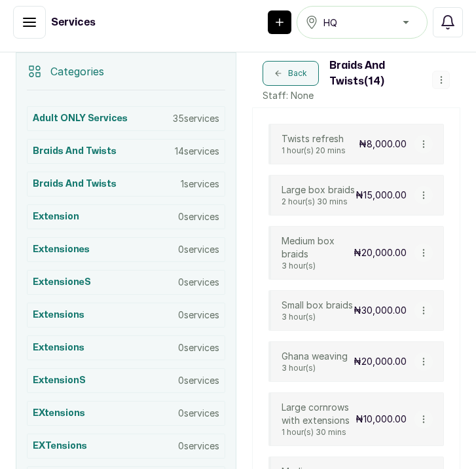
click at [426, 145] on icon "button" at bounding box center [423, 144] width 9 height 9
click at [427, 139] on button "button" at bounding box center [424, 144] width 18 height 18
click at [269, 136] on div "Twists refresh 1 hour(s) 20 mins ₦8,000.00" at bounding box center [357, 144] width 176 height 41
click at [298, 140] on p "Twists refresh" at bounding box center [314, 138] width 64 height 13
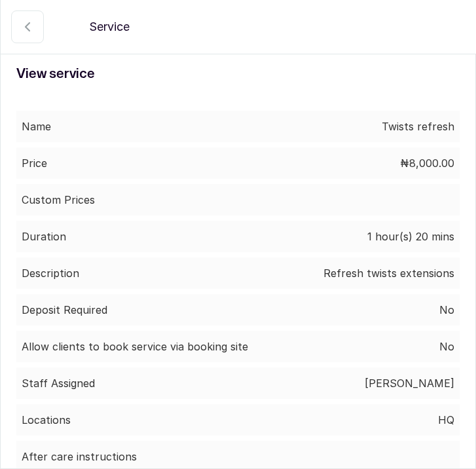
click at [298, 140] on div "Name Twists refresh" at bounding box center [237, 126] width 443 height 31
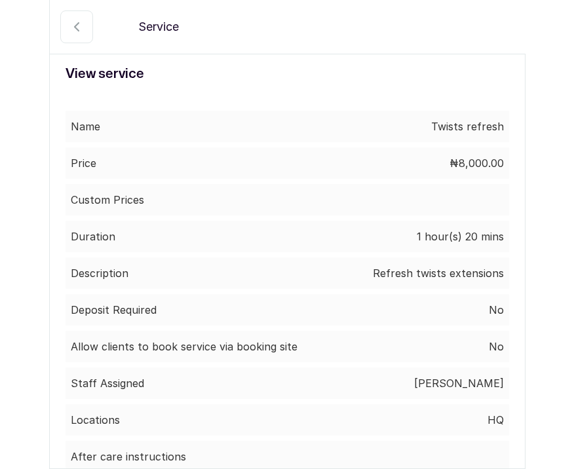
scroll to position [0, 0]
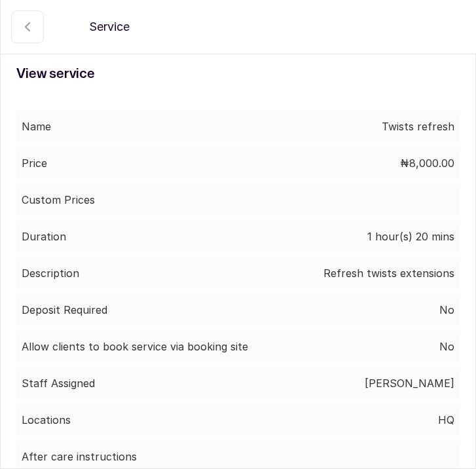
click at [20, 28] on icon "button" at bounding box center [28, 27] width 16 height 16
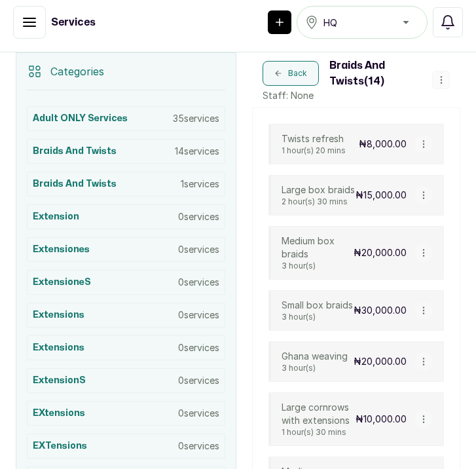
click at [425, 143] on icon "button" at bounding box center [423, 144] width 9 height 9
click at [425, 141] on icon "button" at bounding box center [423, 144] width 9 height 9
click at [440, 80] on icon "button" at bounding box center [441, 79] width 9 height 9
click at [426, 147] on icon "button" at bounding box center [423, 144] width 9 height 9
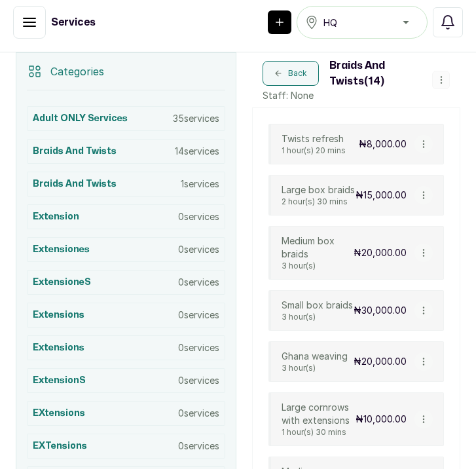
click at [426, 147] on icon "button" at bounding box center [423, 144] width 9 height 9
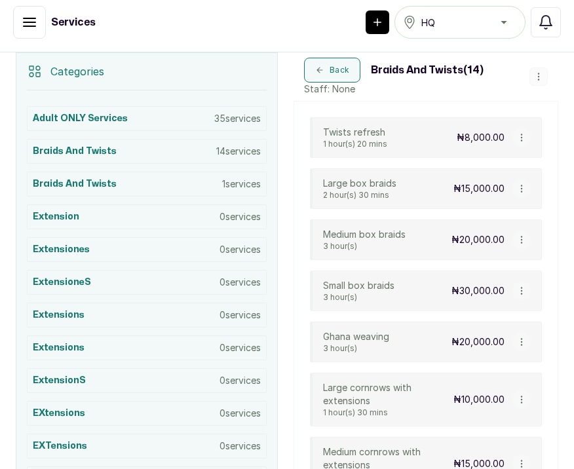
click at [523, 136] on icon "button" at bounding box center [521, 137] width 9 height 9
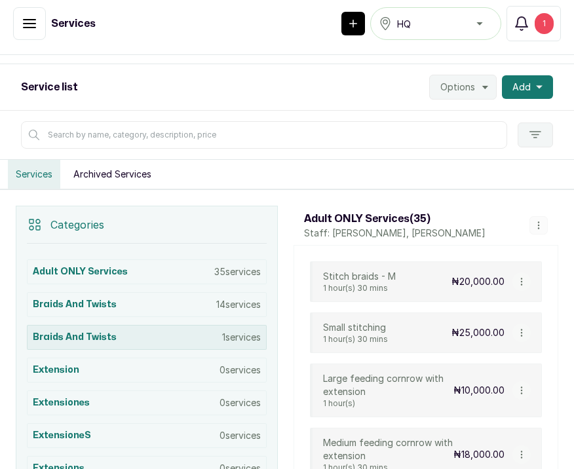
scroll to position [128, 0]
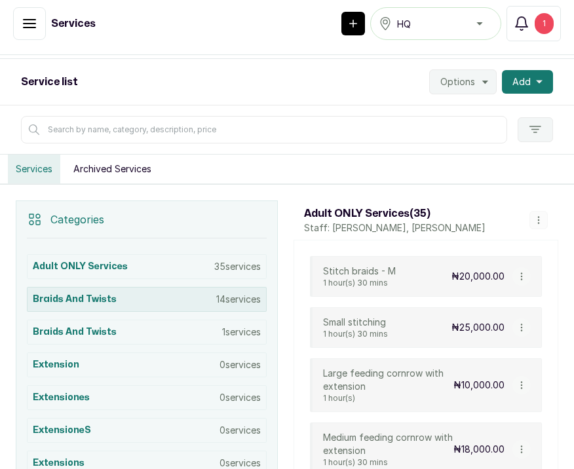
click at [107, 300] on h3 "Braids and Twists" at bounding box center [75, 299] width 84 height 13
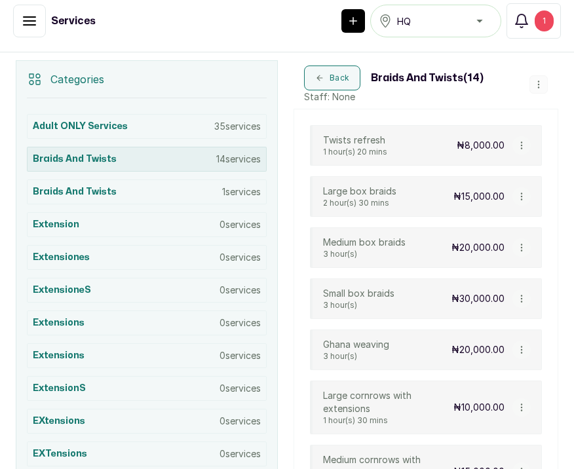
scroll to position [273, 0]
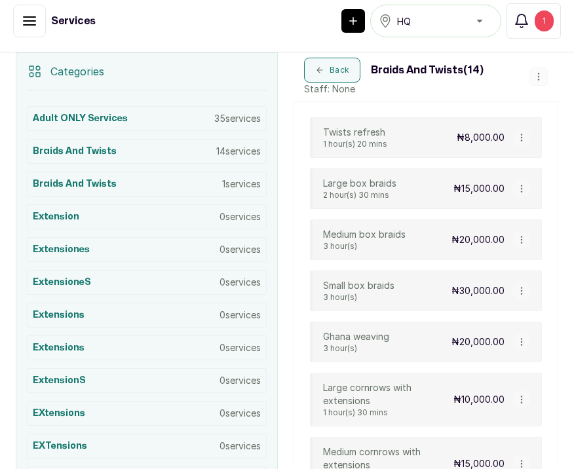
click at [522, 136] on icon "button" at bounding box center [521, 137] width 9 height 9
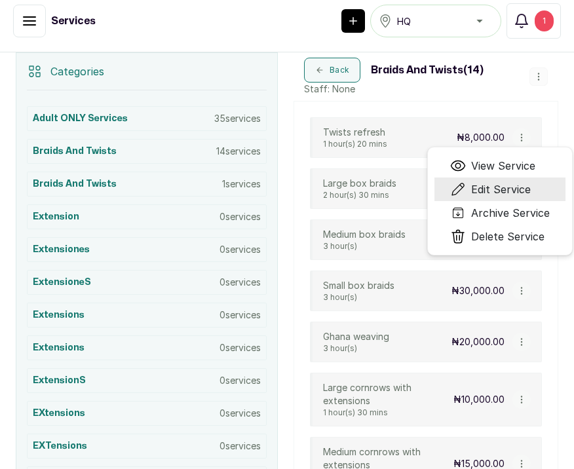
click at [477, 188] on span "Edit Service" at bounding box center [501, 189] width 60 height 16
select select "starting_at"
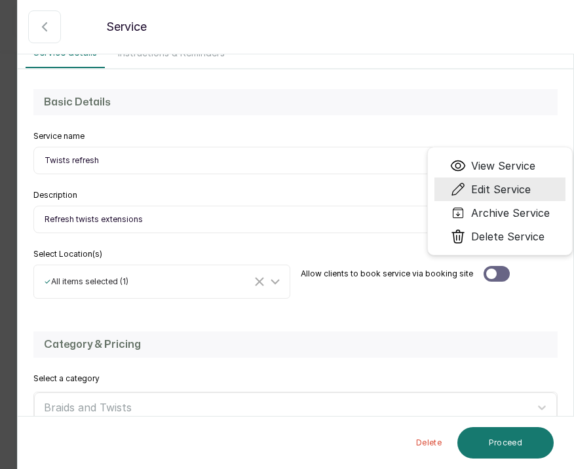
scroll to position [74, 0]
click at [495, 271] on div at bounding box center [496, 273] width 26 height 16
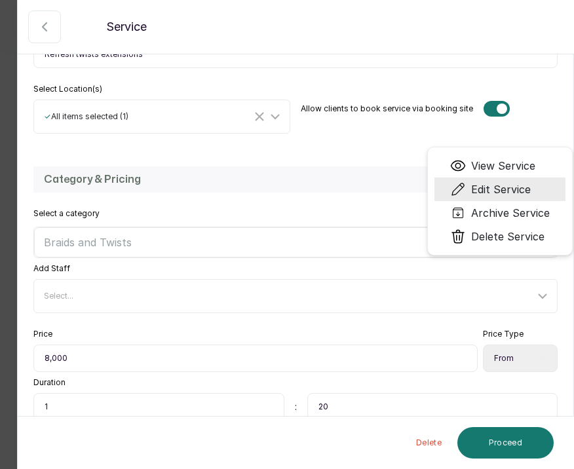
scroll to position [240, 0]
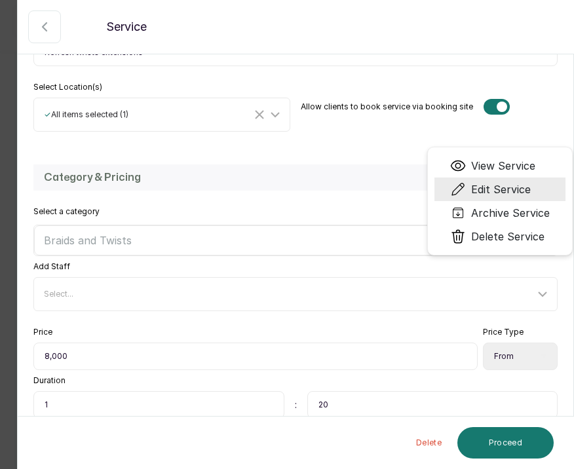
click at [246, 208] on div "Select a category Braids and Twists" at bounding box center [295, 231] width 524 height 50
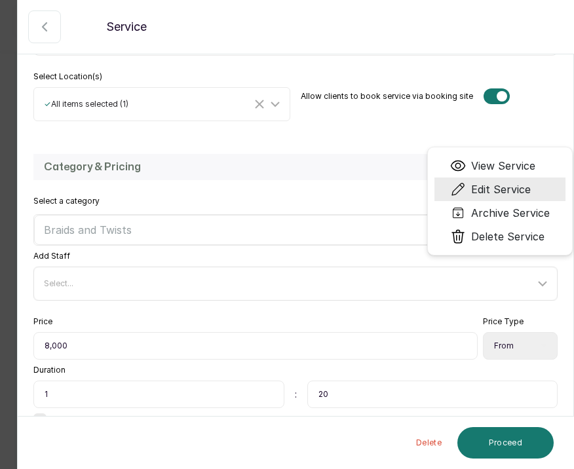
click at [86, 276] on div "Select..." at bounding box center [296, 283] width 519 height 25
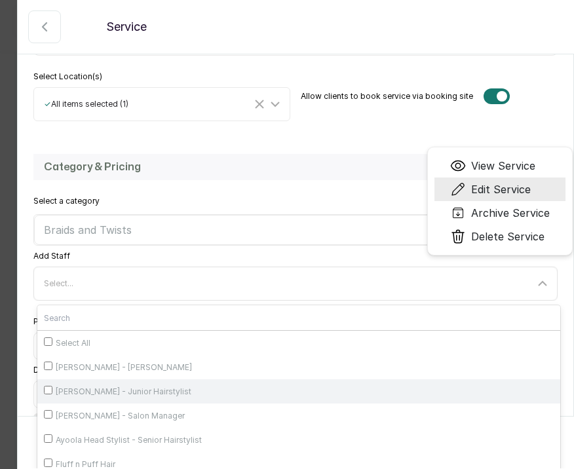
click at [46, 389] on input "[PERSON_NAME] - Junior Hairstylist" at bounding box center [48, 390] width 9 height 9
checkbox input "true"
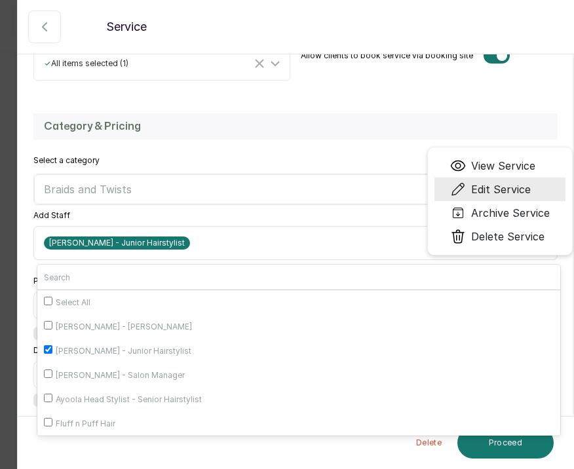
scroll to position [296, 0]
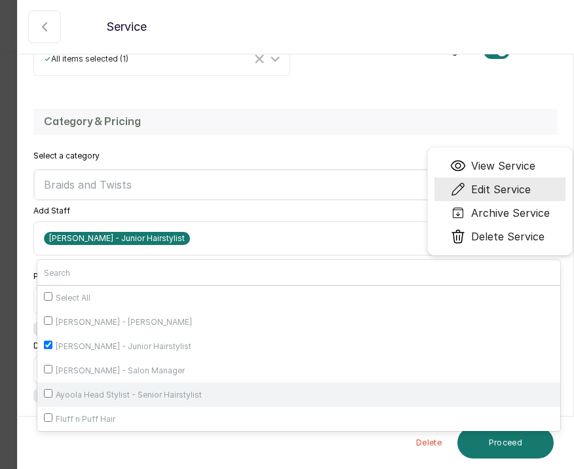
click at [47, 390] on input "Ayoola Head Stylist - Senior Hairstylist" at bounding box center [48, 393] width 9 height 9
checkbox input "true"
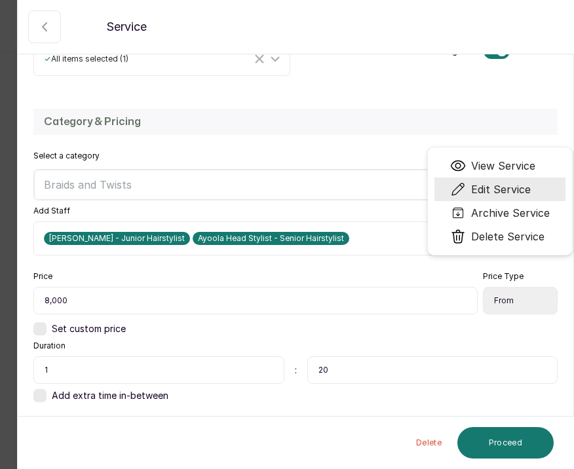
click at [174, 217] on div "Add Staff Ella Stylist - Junior Hairstylist Ayoola Head Stylist - Senior Hairst…" at bounding box center [295, 231] width 524 height 50
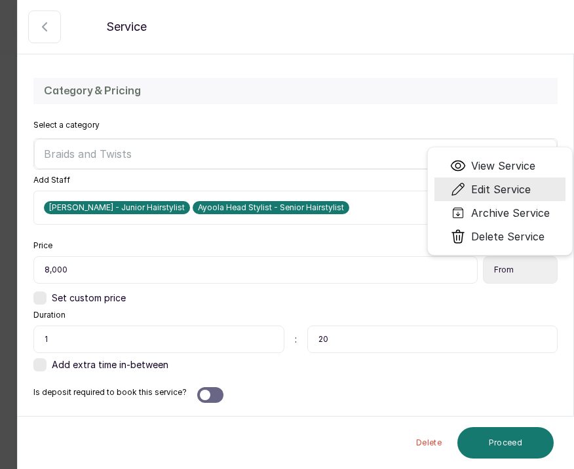
scroll to position [327, 0]
click at [200, 398] on div at bounding box center [205, 395] width 10 height 10
click at [517, 438] on button "Proceed" at bounding box center [505, 442] width 96 height 31
click at [498, 450] on button "Proceed" at bounding box center [505, 442] width 96 height 31
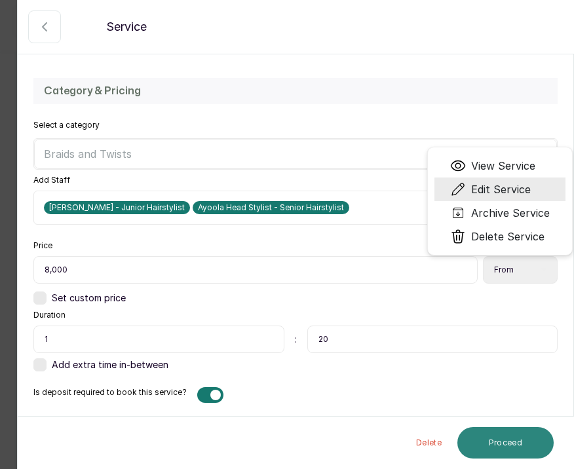
click at [498, 450] on button "Proceed" at bounding box center [505, 442] width 96 height 31
click at [342, 433] on div "Delete Proceed" at bounding box center [296, 443] width 557 height 52
click at [516, 441] on button "Proceed" at bounding box center [505, 442] width 96 height 31
click at [512, 446] on button "Proceed" at bounding box center [505, 442] width 96 height 31
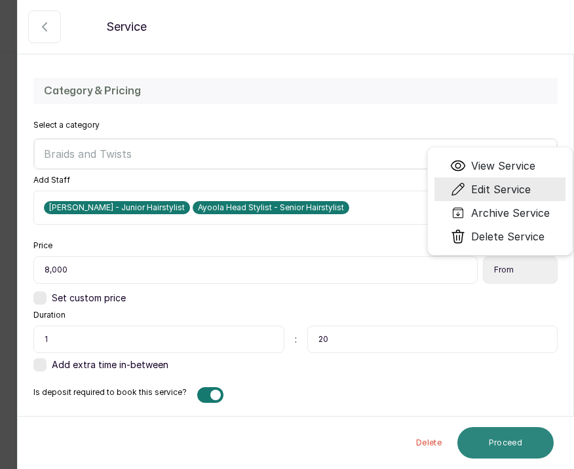
click at [512, 447] on button "Proceed" at bounding box center [505, 442] width 96 height 31
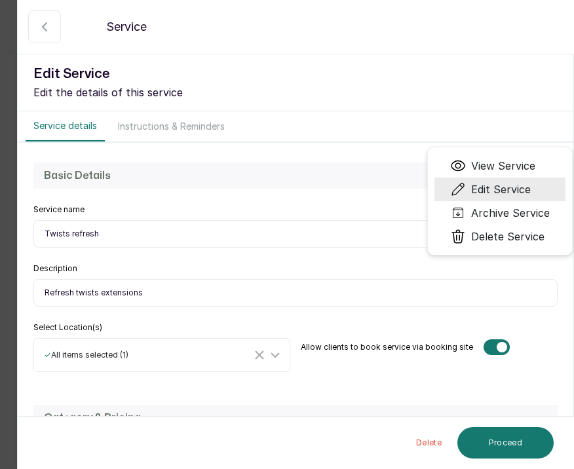
scroll to position [0, 0]
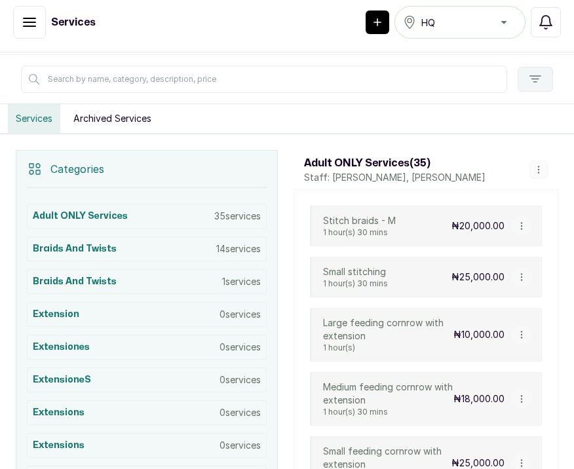
scroll to position [177, 0]
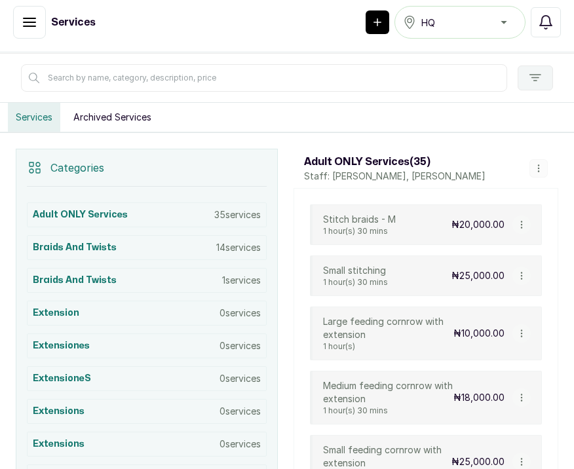
click at [523, 223] on icon "button" at bounding box center [521, 224] width 9 height 9
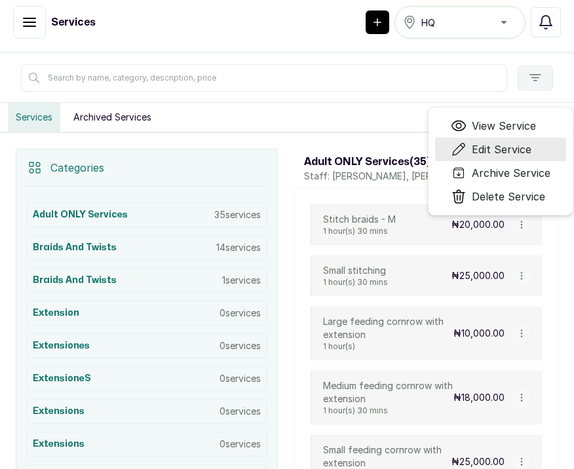
click at [508, 152] on span "Edit Service" at bounding box center [502, 149] width 60 height 16
select select "fixed"
select select "percentage"
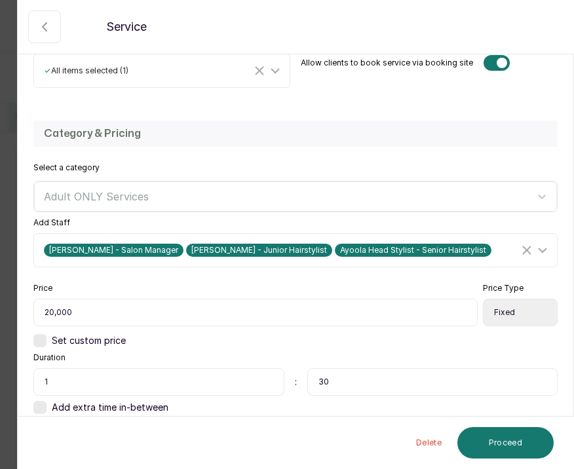
scroll to position [299, 0]
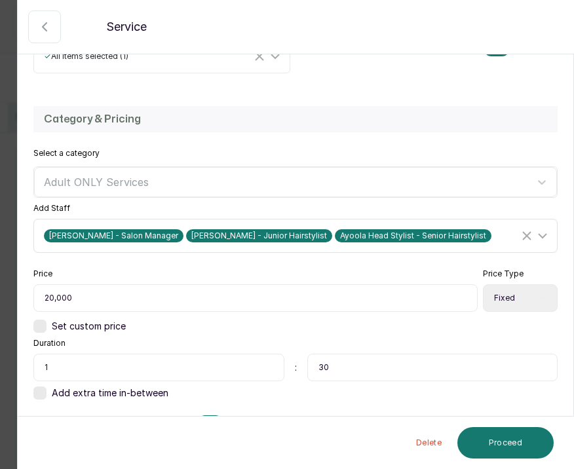
click at [124, 234] on span "[PERSON_NAME] - Salon Manager" at bounding box center [114, 235] width 140 height 13
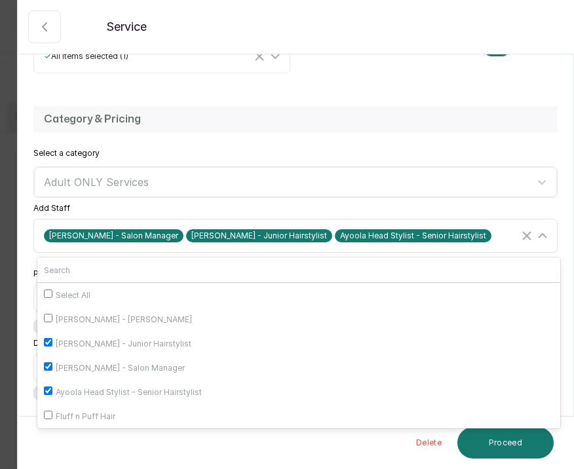
click at [45, 367] on input "[PERSON_NAME] - Salon Manager" at bounding box center [48, 366] width 9 height 9
checkbox input "false"
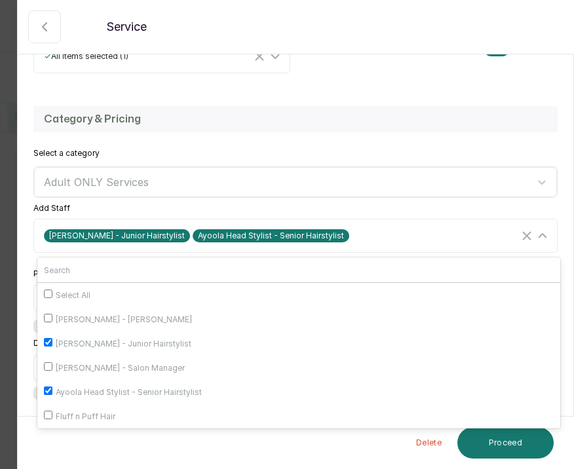
click at [271, 156] on div "Select a category Adult ONLY Services" at bounding box center [295, 173] width 524 height 50
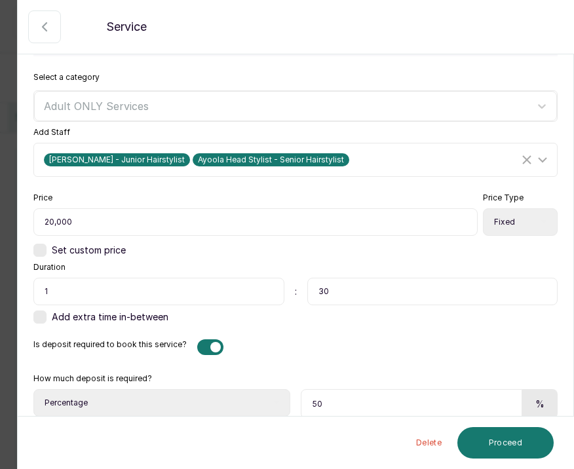
scroll to position [375, 0]
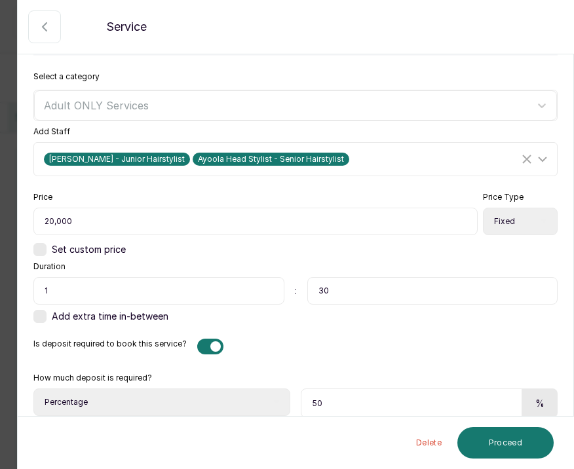
click at [198, 295] on input "1" at bounding box center [158, 291] width 251 height 28
type input "2"
click at [395, 350] on div "Is deposit required to book this service?" at bounding box center [295, 347] width 524 height 16
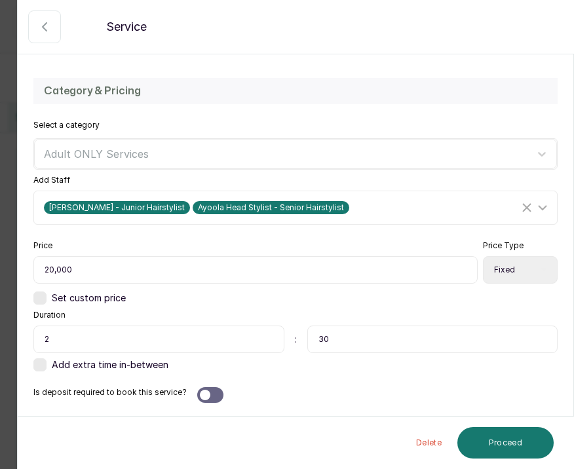
scroll to position [327, 0]
click at [204, 394] on div at bounding box center [205, 395] width 10 height 10
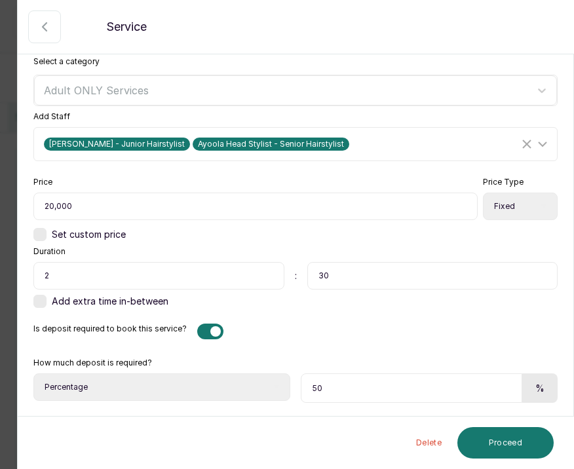
scroll to position [390, 0]
select select "fixed_value"
click at [335, 388] on input "50" at bounding box center [412, 387] width 223 height 29
type input "5,000"
click at [491, 443] on button "Proceed" at bounding box center [505, 442] width 96 height 31
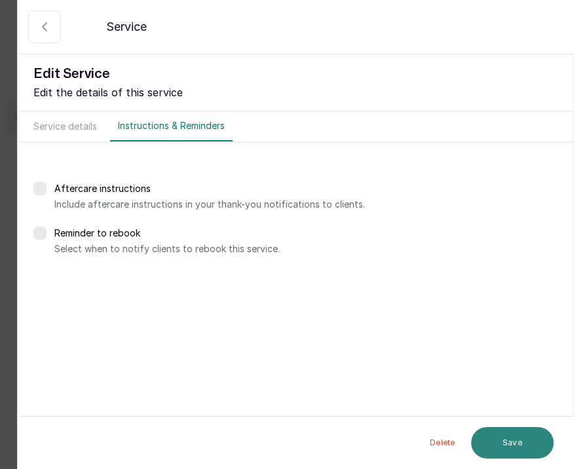
scroll to position [0, 0]
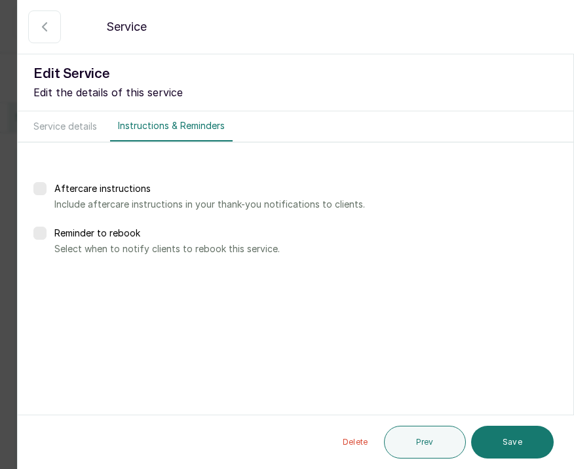
click at [44, 236] on label at bounding box center [39, 233] width 13 height 13
click at [172, 282] on div "Days after Weeks after" at bounding box center [142, 278] width 92 height 30
click at [172, 279] on icon at bounding box center [173, 278] width 7 height 7
click at [33, 236] on label at bounding box center [39, 233] width 13 height 13
click at [491, 439] on button "Save" at bounding box center [512, 442] width 83 height 33
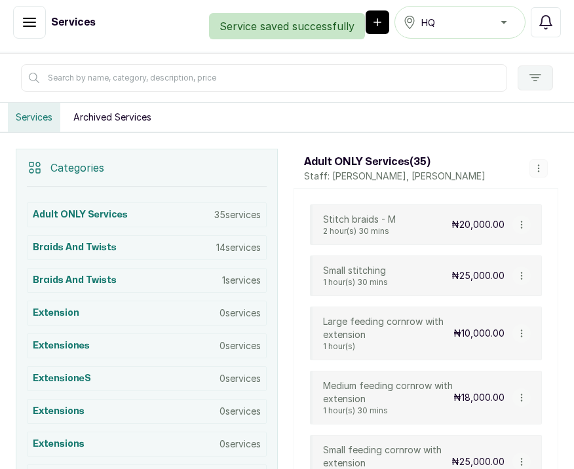
click at [519, 274] on icon "button" at bounding box center [521, 275] width 9 height 9
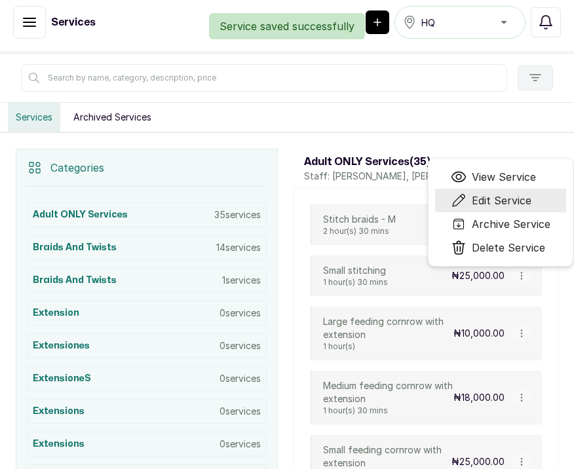
click at [514, 210] on li "Edit Service" at bounding box center [500, 201] width 131 height 24
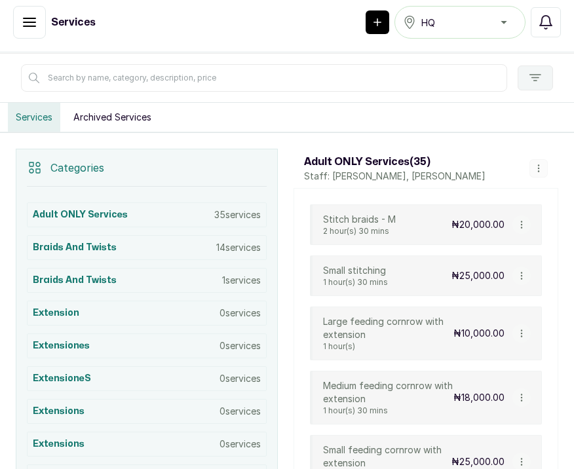
click at [524, 276] on icon "button" at bounding box center [521, 275] width 9 height 9
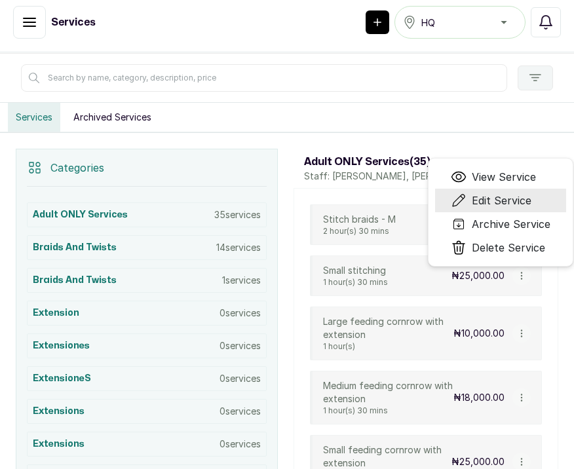
click at [494, 202] on span "Edit Service" at bounding box center [502, 201] width 60 height 16
select select "fixed"
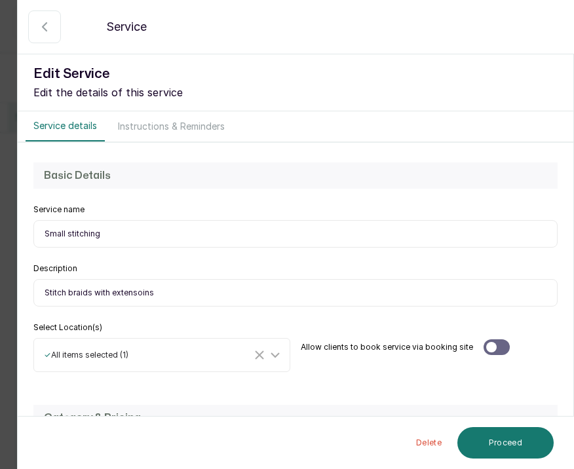
click at [195, 237] on input "Small stitching" at bounding box center [295, 234] width 524 height 28
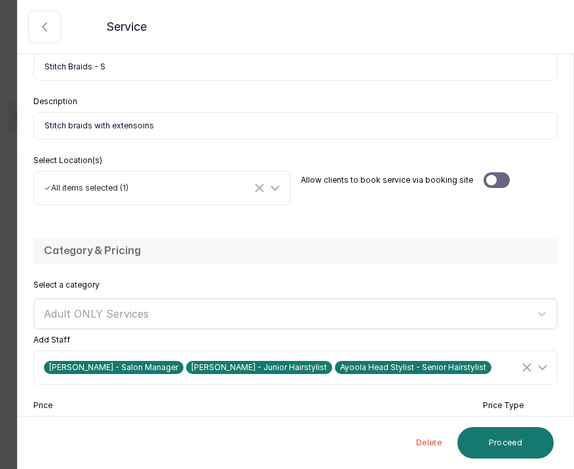
scroll to position [190, 0]
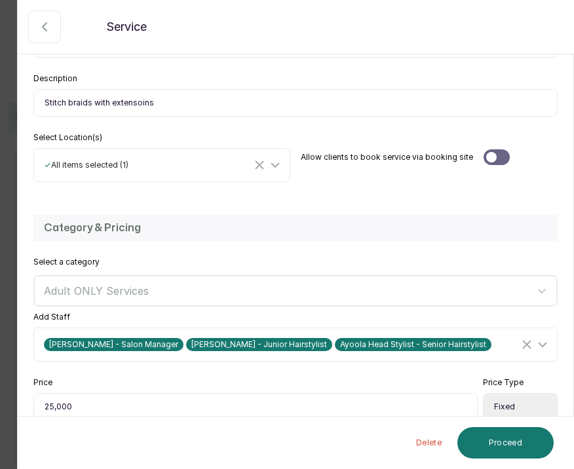
type input "Stitch Braids - S"
click at [493, 159] on div at bounding box center [496, 157] width 26 height 16
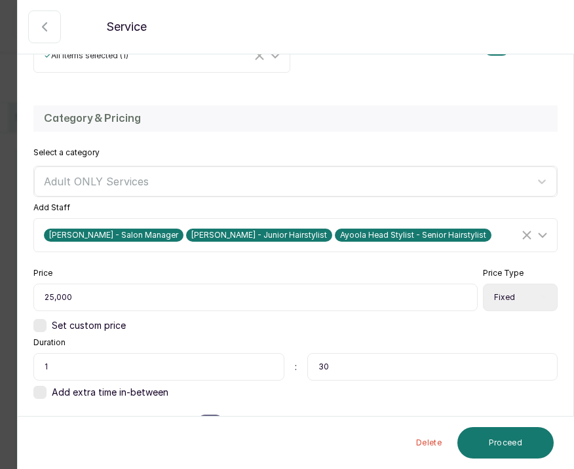
scroll to position [324, 0]
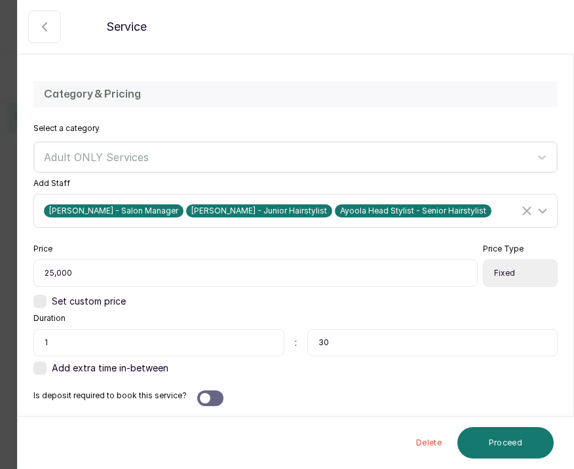
click at [147, 207] on span "Maria Yeje - Salon Manager" at bounding box center [114, 210] width 140 height 13
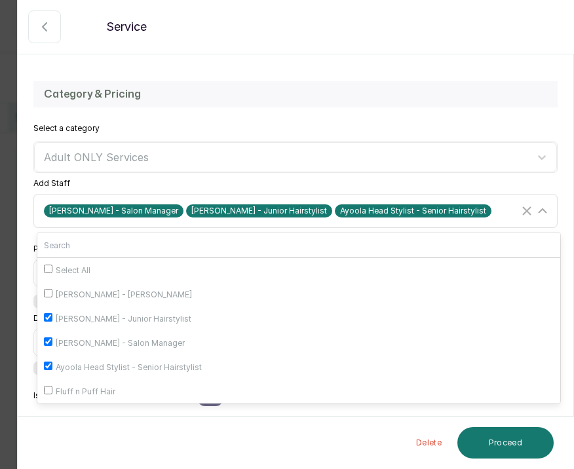
click at [45, 343] on input "Maria Yeje - Salon Manager" at bounding box center [48, 341] width 9 height 9
checkbox input "false"
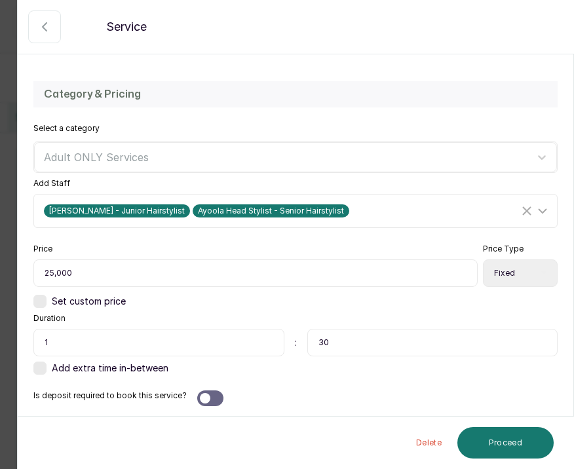
click at [241, 91] on h2 "Category & Pricing" at bounding box center [295, 94] width 503 height 16
click at [59, 344] on input "1" at bounding box center [158, 343] width 251 height 28
type input "2"
click at [138, 307] on div "Set custom price" at bounding box center [295, 301] width 524 height 13
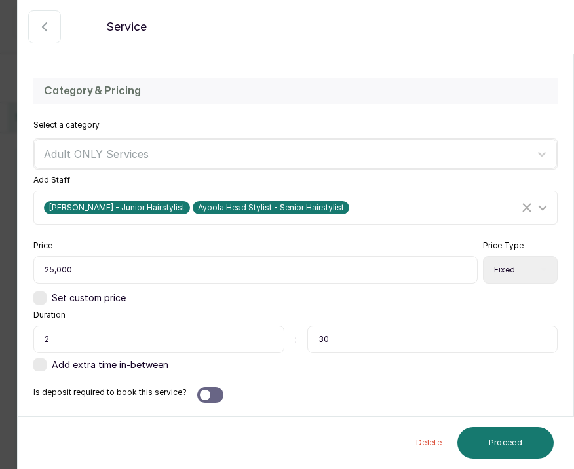
scroll to position [327, 0]
click at [197, 390] on div at bounding box center [210, 395] width 26 height 16
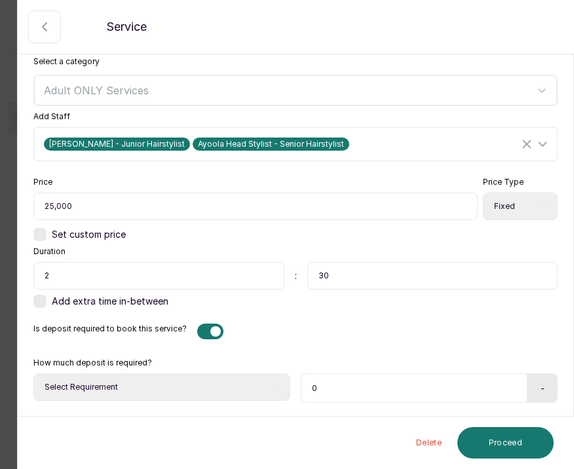
scroll to position [390, 0]
select select "fixed_value"
click at [356, 386] on input "0" at bounding box center [412, 387] width 223 height 29
type input "0"
type input "5,000"
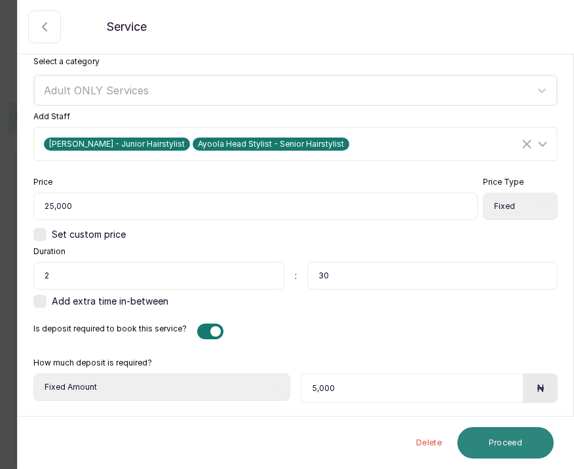
click at [488, 441] on button "Proceed" at bounding box center [505, 442] width 96 height 31
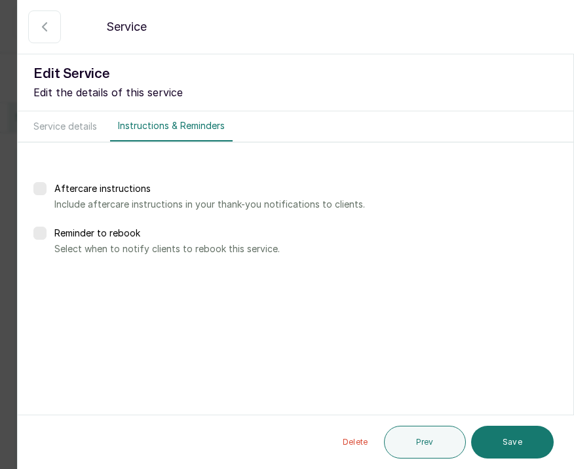
scroll to position [0, 0]
click at [520, 438] on button "Save" at bounding box center [512, 442] width 83 height 33
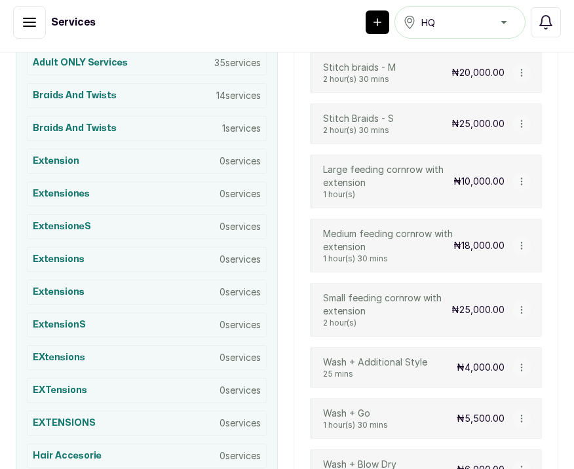
scroll to position [331, 0]
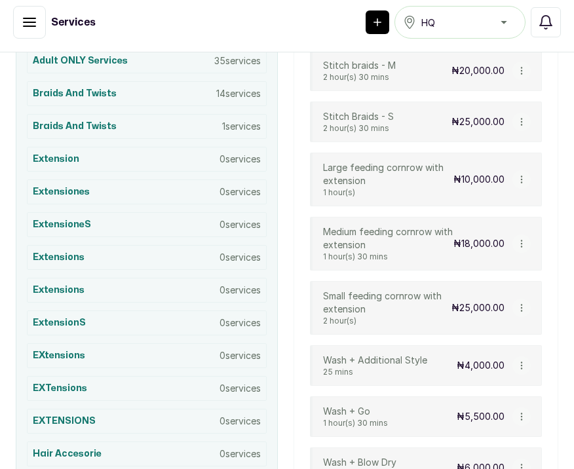
click at [524, 177] on icon "button" at bounding box center [521, 179] width 9 height 9
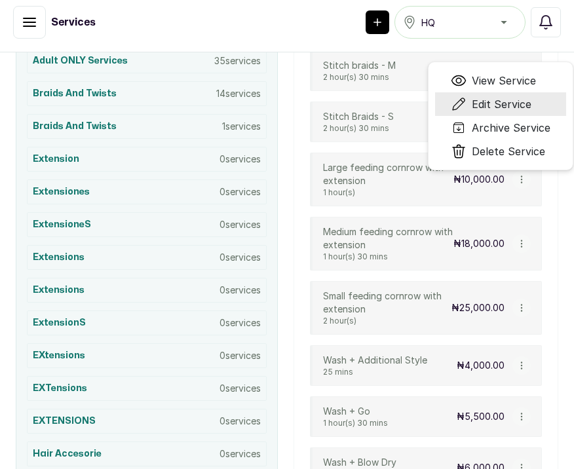
click at [510, 105] on span "Edit Service" at bounding box center [502, 104] width 60 height 16
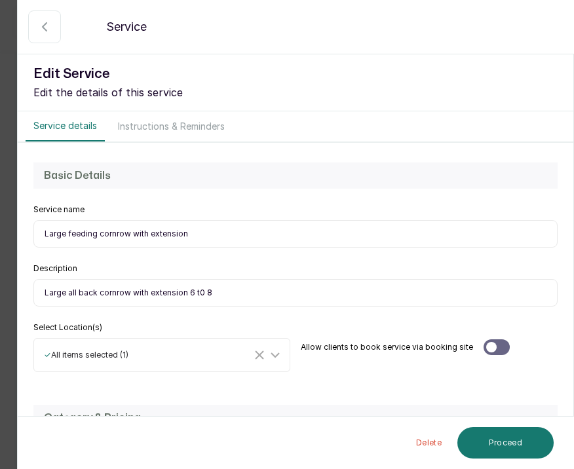
select select "fixed"
click at [240, 295] on input "Large all back cornrow with extension 6 t0 8" at bounding box center [295, 293] width 524 height 28
type input "Large all back cornrow with extension 6 t0 8. Price does not include extensions."
click at [130, 235] on input "Large feeding cornrow with extension" at bounding box center [295, 234] width 524 height 28
drag, startPoint x: 96, startPoint y: 232, endPoint x: 10, endPoint y: 223, distance: 86.9
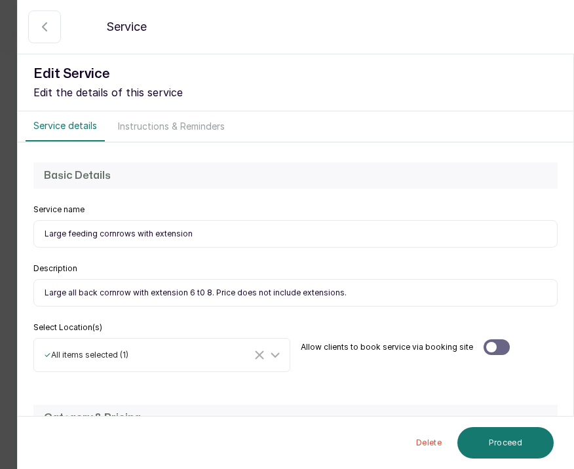
click at [10, 223] on div "Back Service Edit Service Edit the details of this service Service details Inst…" at bounding box center [287, 234] width 574 height 469
click at [191, 232] on input "Feed-in cornrows with extension" at bounding box center [295, 234] width 524 height 28
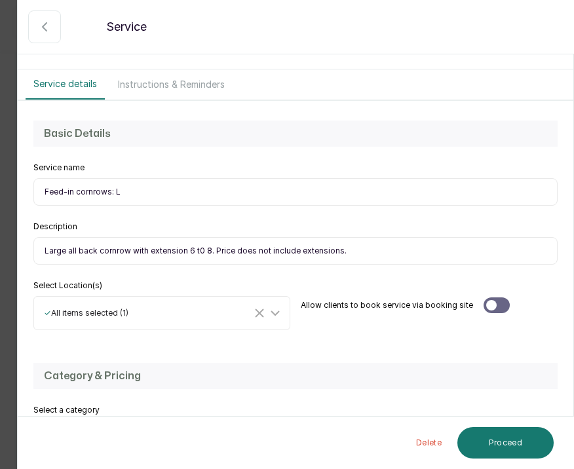
scroll to position [45, 0]
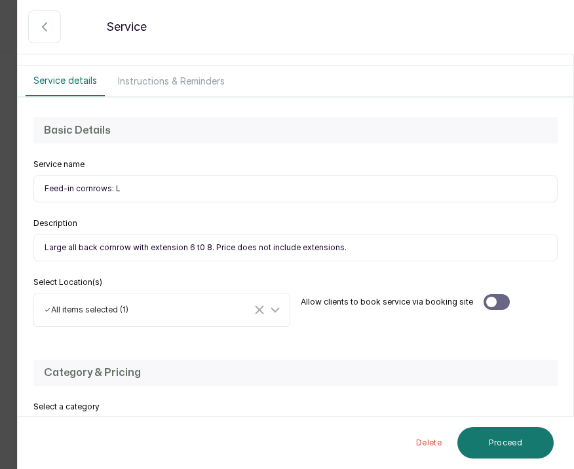
type input "Feed-in cornrows: L"
click at [488, 301] on div at bounding box center [491, 302] width 10 height 10
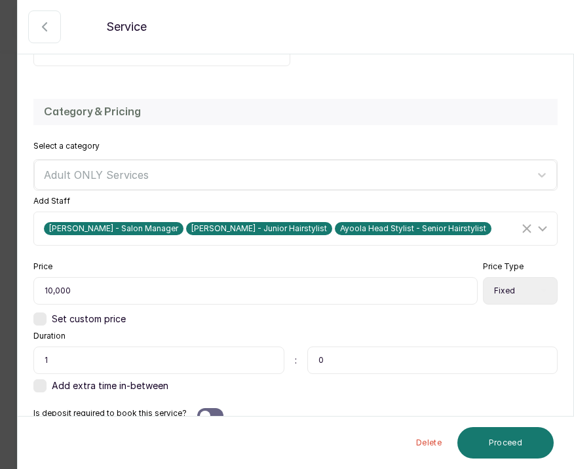
scroll to position [312, 0]
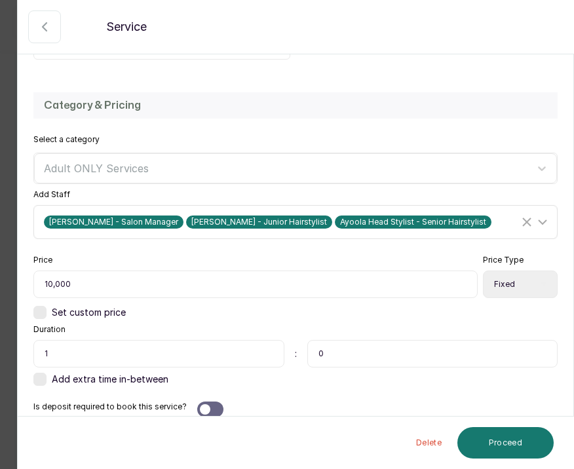
click at [138, 223] on span "Maria Yeje - Salon Manager" at bounding box center [114, 221] width 140 height 13
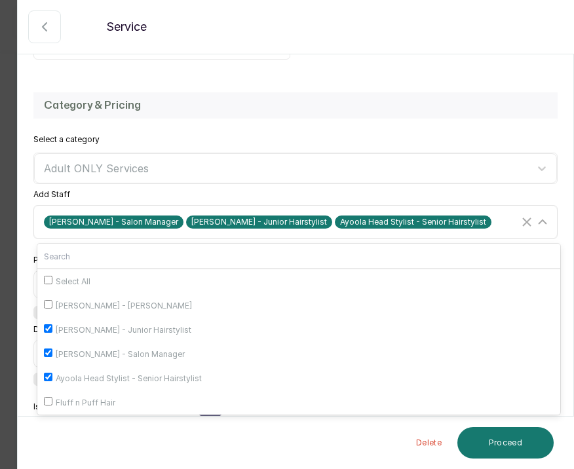
click at [48, 350] on input "Maria Yeje - Salon Manager" at bounding box center [48, 352] width 9 height 9
checkbox input "false"
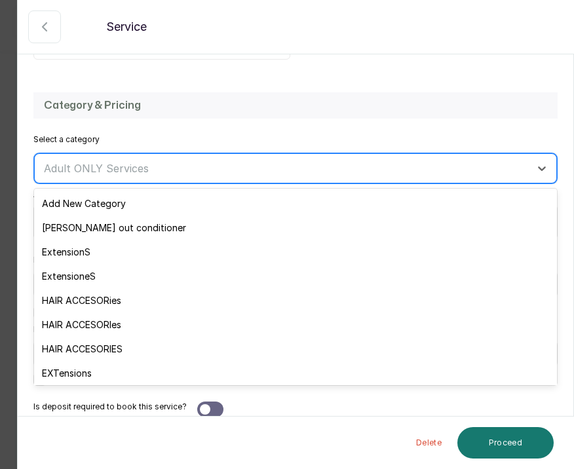
click at [155, 183] on div "Adult ONLY Services" at bounding box center [295, 168] width 523 height 30
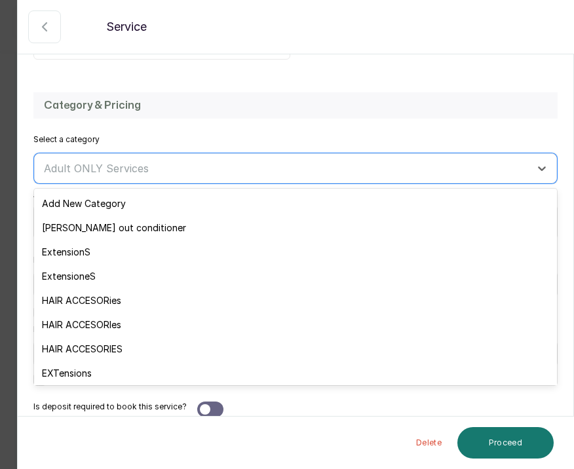
click at [206, 128] on div "Category & Pricing Select a category Add New Category, 1 of 42. 42 results avai…" at bounding box center [295, 254] width 555 height 351
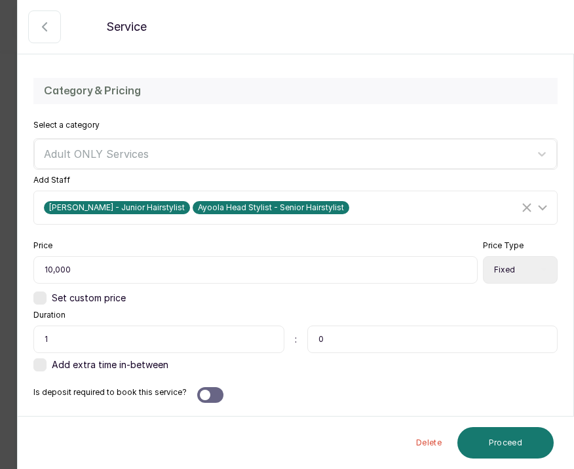
scroll to position [327, 0]
click at [337, 345] on input "0" at bounding box center [432, 340] width 251 height 28
type input "15"
click at [208, 398] on div at bounding box center [210, 395] width 26 height 16
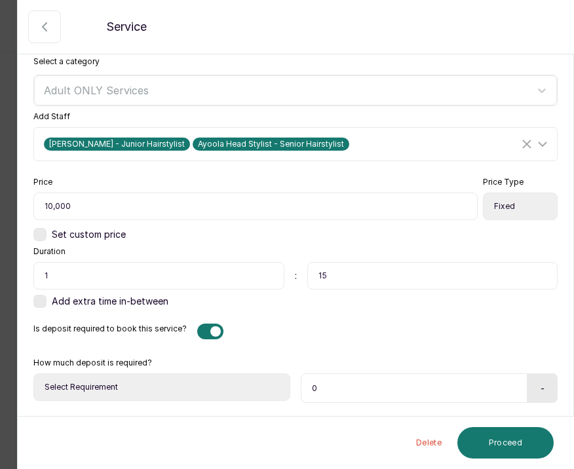
scroll to position [390, 0]
select select "fixed_value"
click at [327, 389] on input "0" at bounding box center [412, 387] width 223 height 29
type input "0"
type input "3,500"
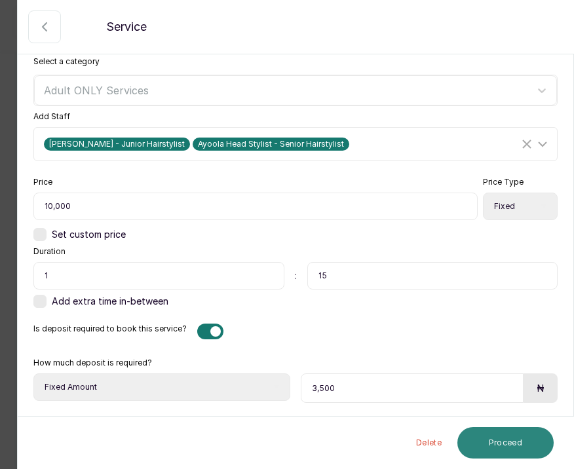
click at [499, 439] on button "Proceed" at bounding box center [505, 442] width 96 height 31
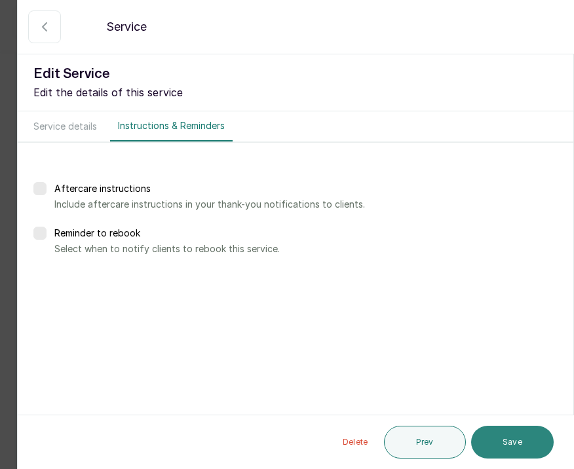
click at [504, 434] on button "Save" at bounding box center [512, 442] width 83 height 33
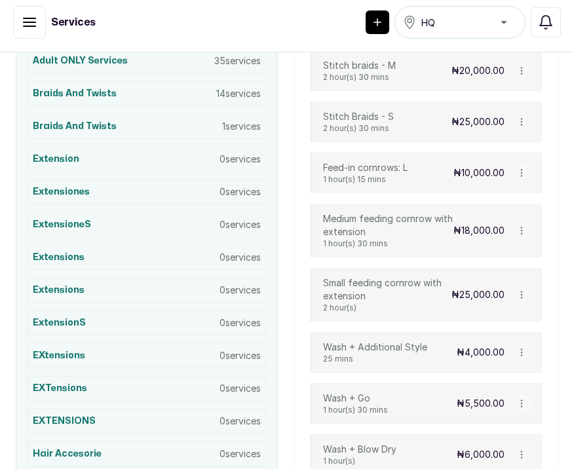
click at [360, 231] on p "Medium feeding cornrow with extension" at bounding box center [388, 225] width 130 height 26
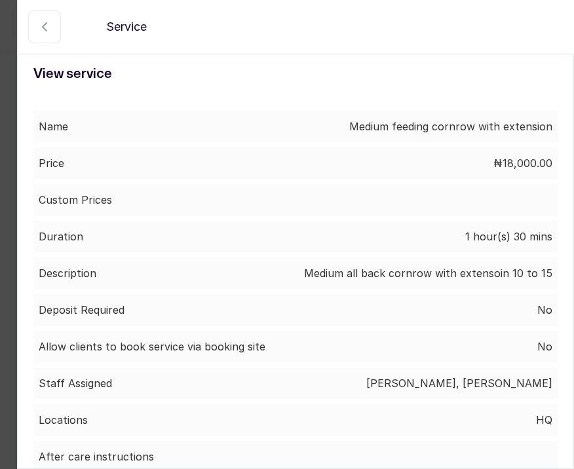
click at [41, 39] on button "button" at bounding box center [44, 26] width 33 height 33
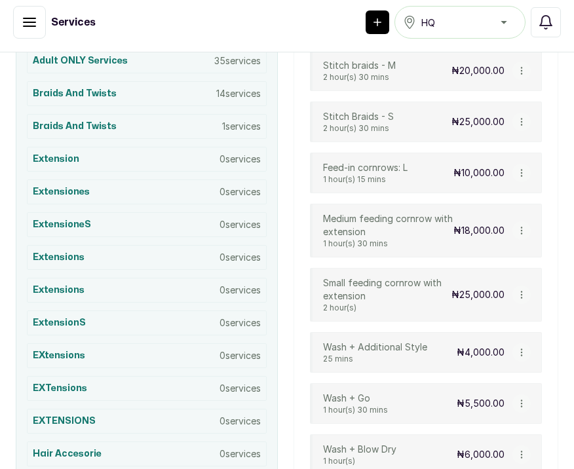
click at [518, 231] on icon "button" at bounding box center [521, 230] width 9 height 9
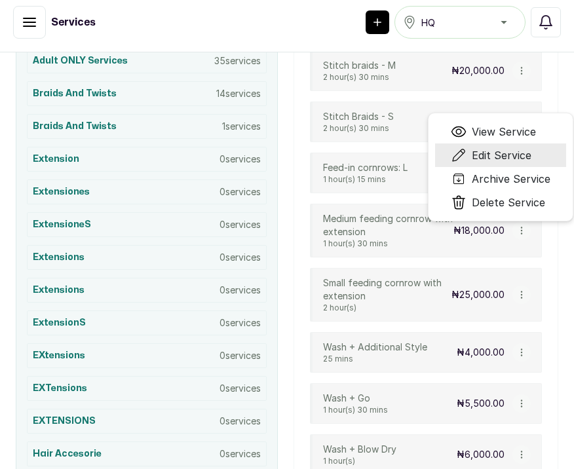
click at [488, 157] on span "Edit Service" at bounding box center [502, 155] width 60 height 16
select select "fixed"
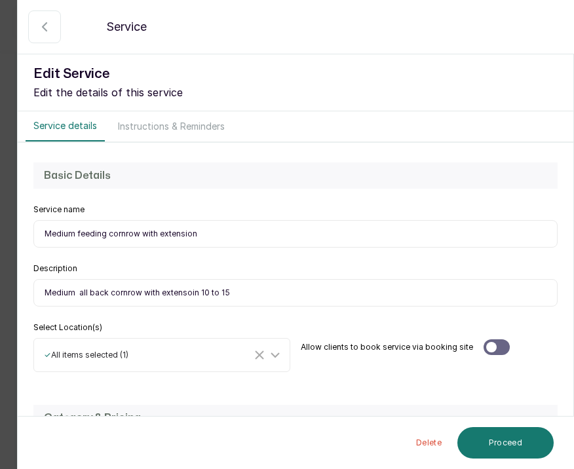
click at [228, 238] on input "Medium feeding cornrow with extension" at bounding box center [295, 234] width 524 height 28
type input "Feed-in cornrows: M"
click at [79, 296] on input "Medium all back cornrow with extensoin 10 to 15" at bounding box center [295, 293] width 524 height 28
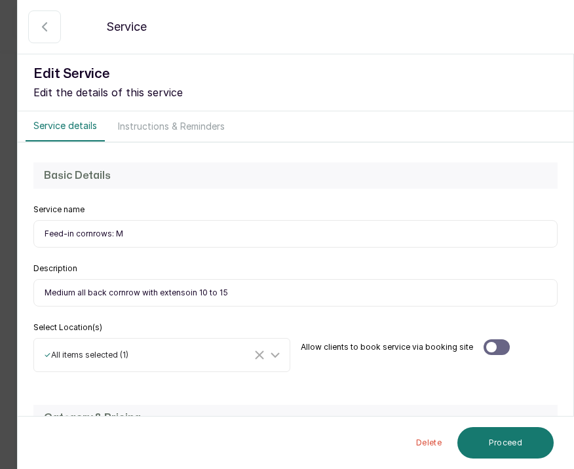
click at [195, 293] on input "Medium all back cornrow with extensoin 10 to 15" at bounding box center [295, 293] width 524 height 28
click at [202, 295] on input "Medium all back cornrows 10 to 15" at bounding box center [295, 293] width 524 height 28
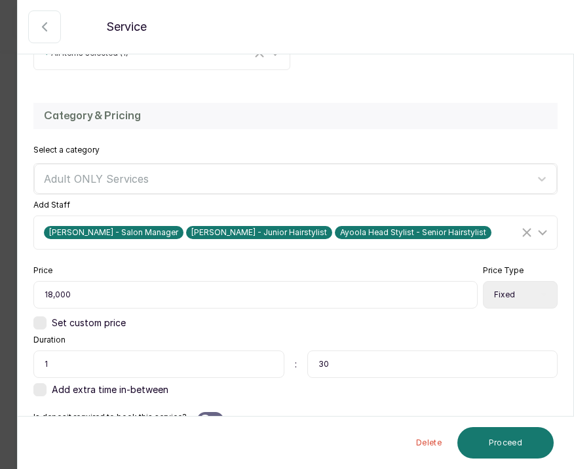
scroll to position [318, 0]
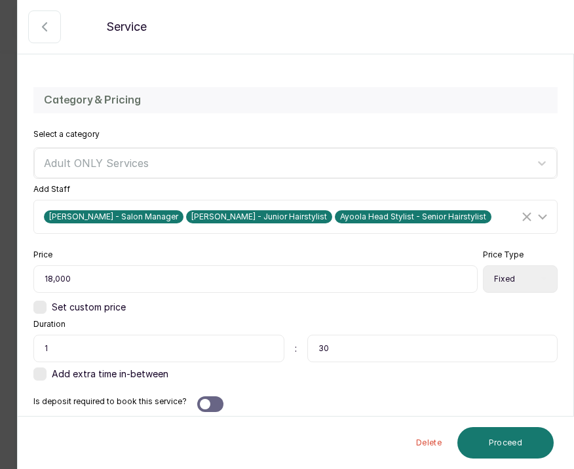
type input "Medium all back cornrows 10 to 15"
click at [121, 217] on span "Maria Yeje - Salon Manager" at bounding box center [114, 216] width 140 height 13
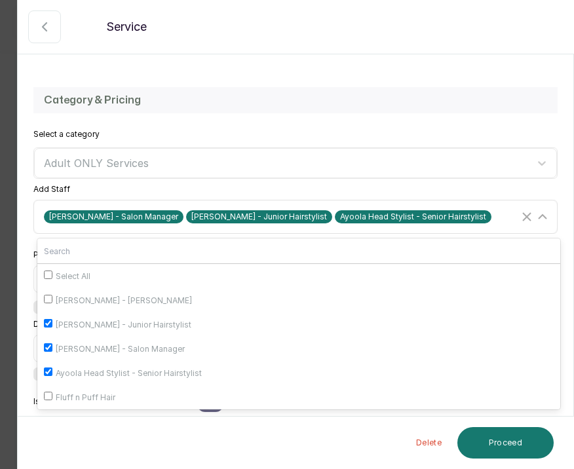
click at [46, 346] on input "Maria Yeje - Salon Manager" at bounding box center [48, 347] width 9 height 9
checkbox input "false"
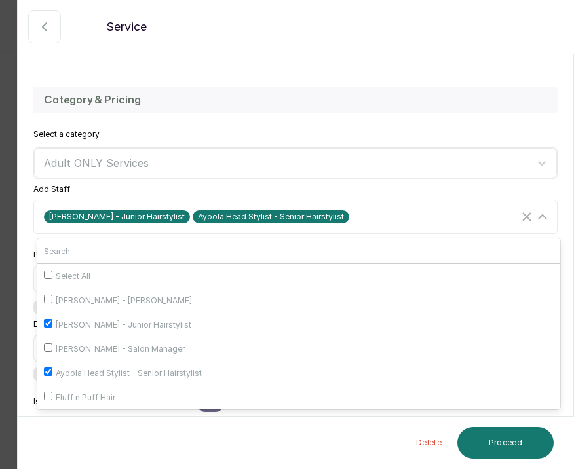
click at [146, 194] on div "Add Staff Ella Stylist - Junior Hairstylist Ayoola Head Stylist - Senior Hairst…" at bounding box center [295, 209] width 524 height 50
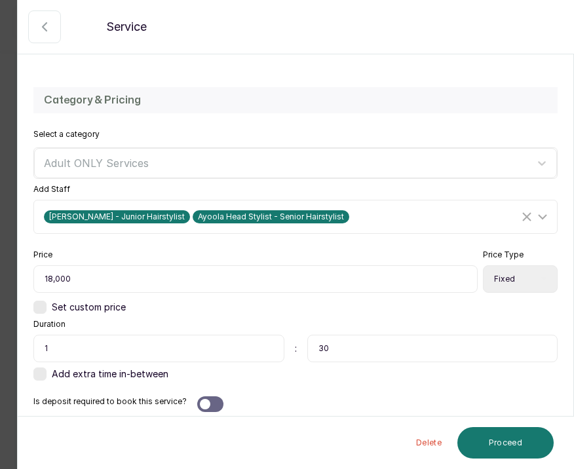
click at [123, 278] on input "18,000" at bounding box center [255, 279] width 444 height 28
type input "20,000"
click at [185, 348] on input "1" at bounding box center [158, 349] width 251 height 28
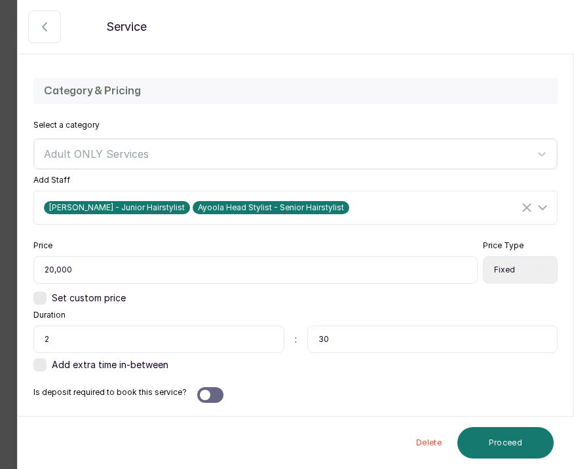
scroll to position [327, 0]
type input "2"
click at [212, 392] on div at bounding box center [210, 395] width 26 height 16
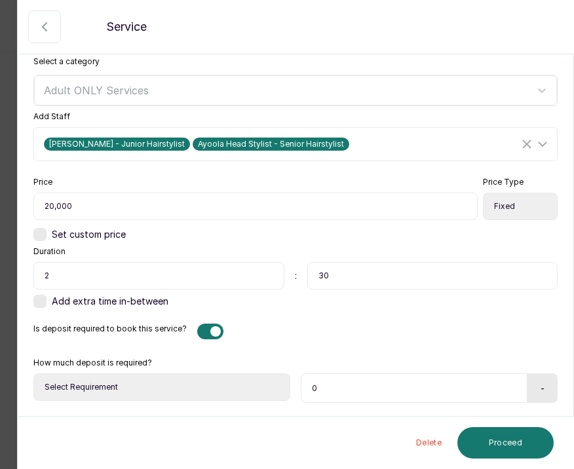
scroll to position [390, 0]
select select "fixed_value"
click at [326, 381] on input "0" at bounding box center [412, 387] width 223 height 29
type input "7,500"
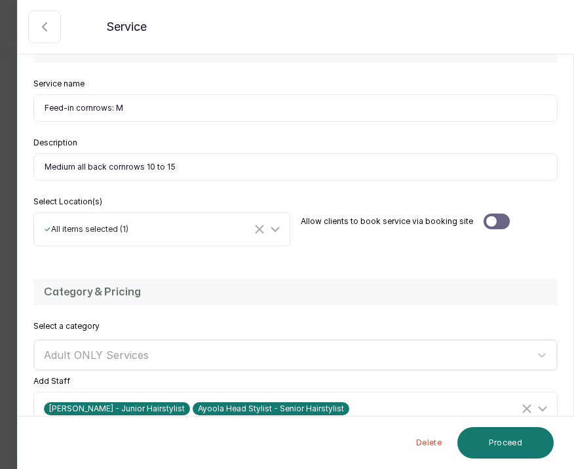
scroll to position [111, 0]
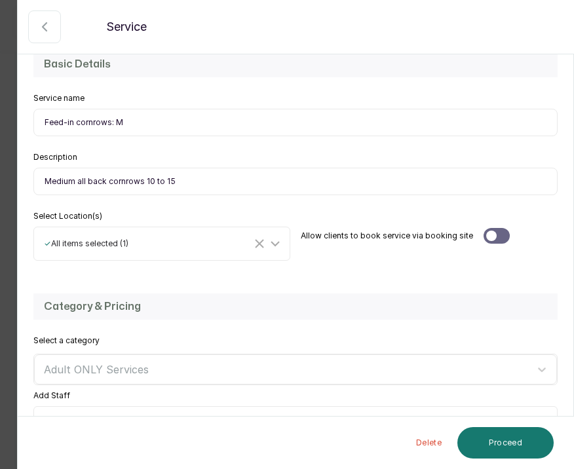
click at [184, 183] on input "Medium all back cornrows 10 to 15" at bounding box center [295, 182] width 524 height 28
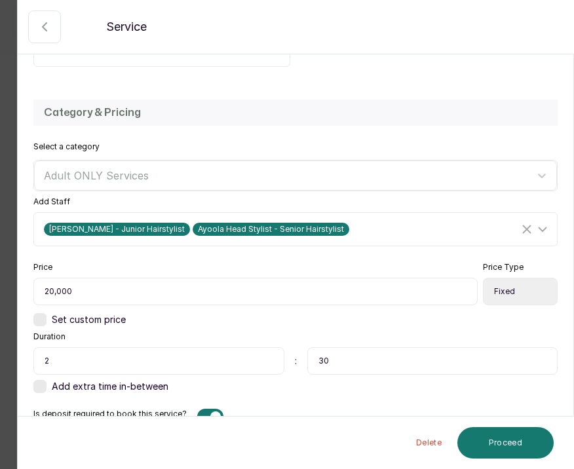
scroll to position [140, 0]
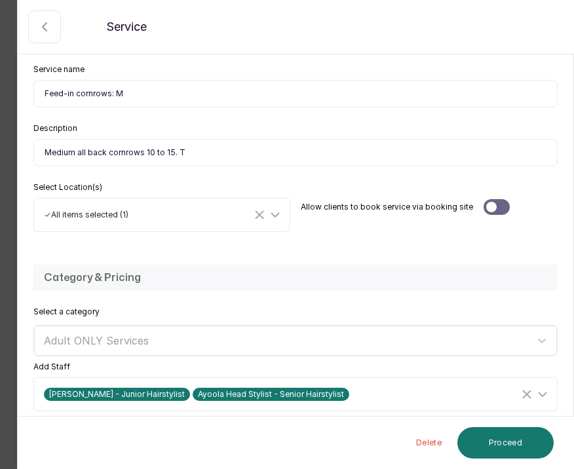
type input "Medium all back cornrows 10 to 15."
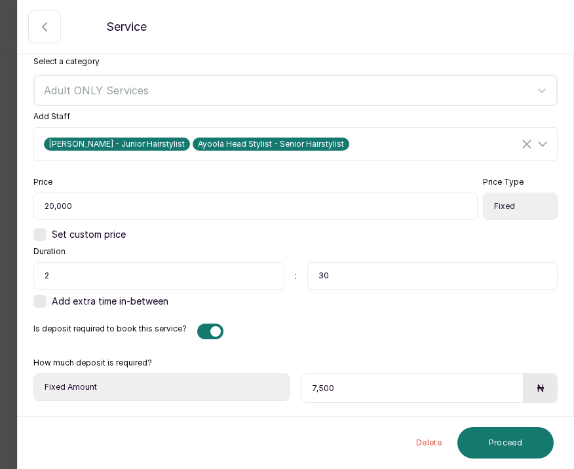
scroll to position [390, 0]
click at [491, 438] on button "Proceed" at bounding box center [505, 442] width 96 height 31
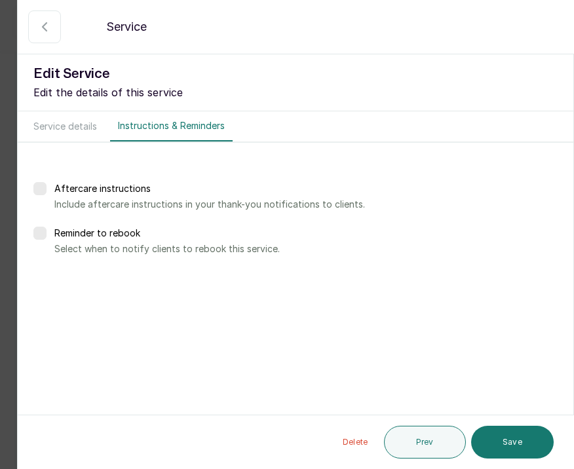
scroll to position [0, 0]
click at [523, 441] on button "Save" at bounding box center [512, 442] width 83 height 33
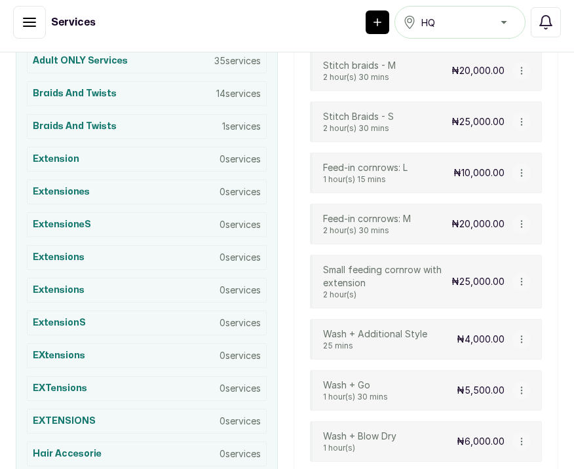
click at [406, 186] on div "Feed-in cornrows: L 1 hour(s) 15 mins ₦10,000.00 View Service Edit Service Arch…" at bounding box center [426, 173] width 232 height 41
click at [523, 174] on icon "button" at bounding box center [521, 172] width 9 height 9
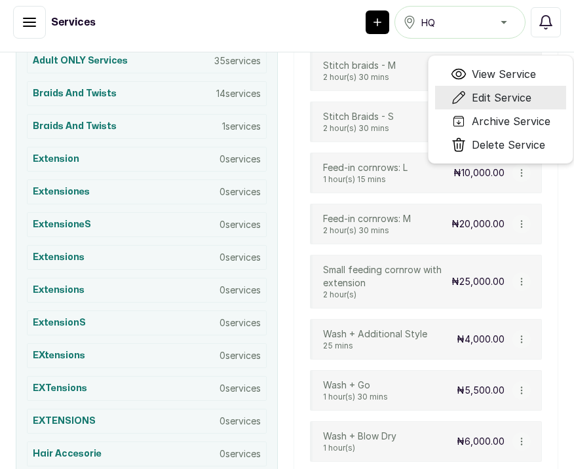
click at [494, 101] on span "Edit Service" at bounding box center [502, 98] width 60 height 16
select select "fixed"
select select "fixed_value"
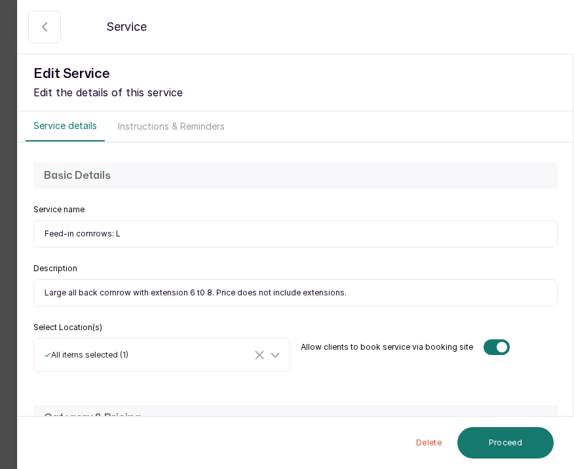
drag, startPoint x: 183, startPoint y: 295, endPoint x: 132, endPoint y: 286, distance: 51.9
click at [132, 286] on input "Large all back cornrow with extension 6 t0 8. Price does not include extensions." at bounding box center [295, 293] width 524 height 28
click at [185, 295] on input "Large all back cornrow with extension 6 t0 8. Price does not include extensions." at bounding box center [295, 293] width 524 height 28
drag, startPoint x: 321, startPoint y: 295, endPoint x: 162, endPoint y: 293, distance: 159.2
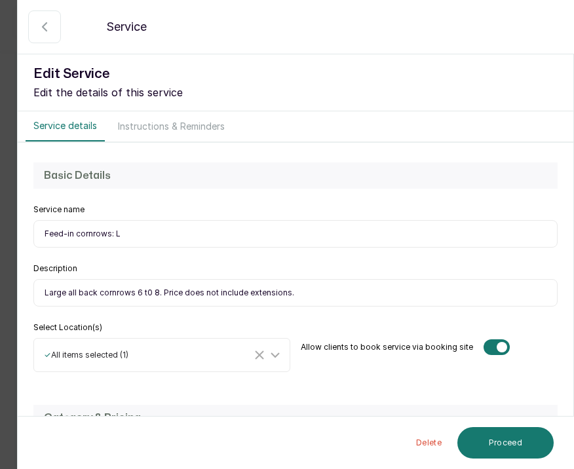
click at [162, 293] on input "Large all back cornrows 6 t0 8. Price does not include extensions." at bounding box center [295, 293] width 524 height 28
type input "Large all back cornrows 6 t0 8. Price does not include extensions."
click at [191, 319] on div "Basic Details Service name Feed-in cornrows: L Description Large all back cornr…" at bounding box center [295, 267] width 555 height 249
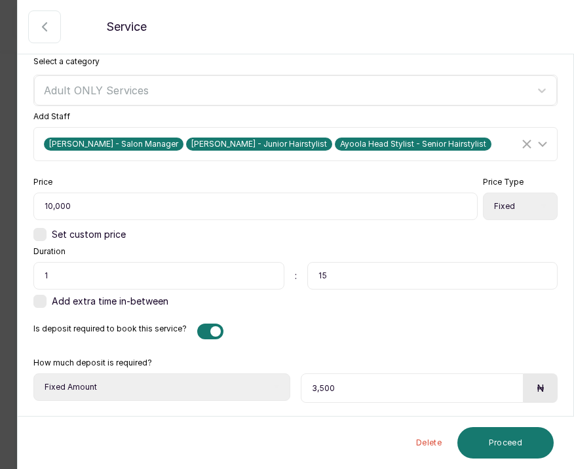
scroll to position [390, 0]
click at [51, 207] on input "10,000" at bounding box center [255, 207] width 444 height 28
type input "15,000"
click at [505, 441] on button "Proceed" at bounding box center [505, 442] width 96 height 31
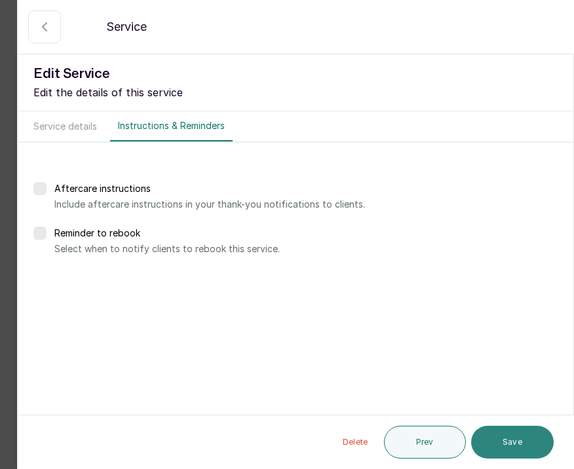
click at [530, 441] on button "Save" at bounding box center [512, 442] width 83 height 33
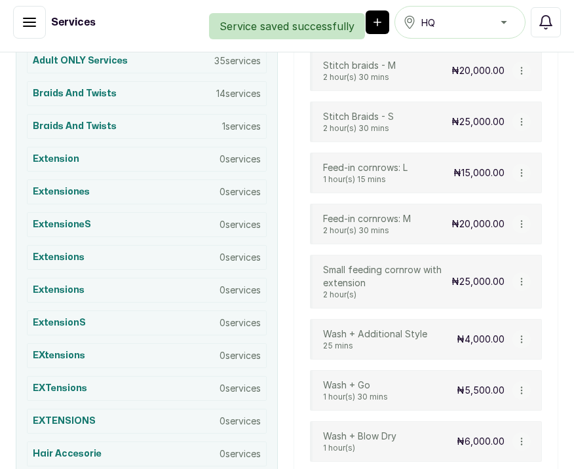
click at [523, 226] on icon "button" at bounding box center [521, 223] width 9 height 9
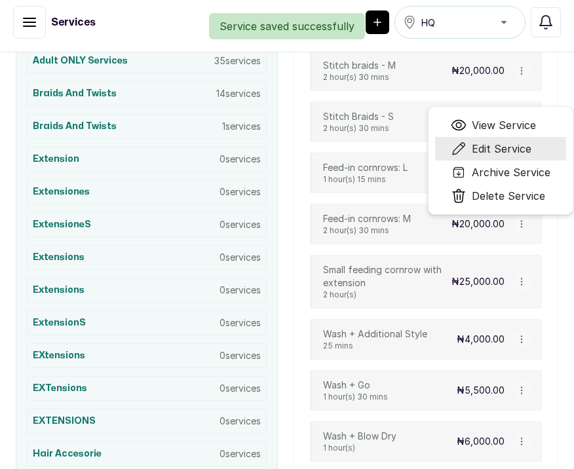
click at [498, 145] on span "Edit Service" at bounding box center [502, 149] width 60 height 16
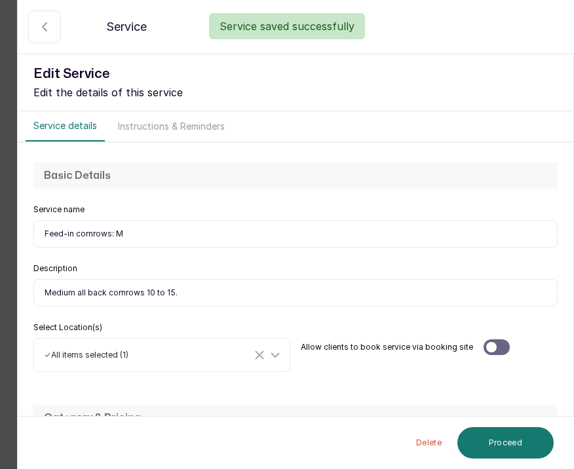
select select "fixed"
select select "fixed_value"
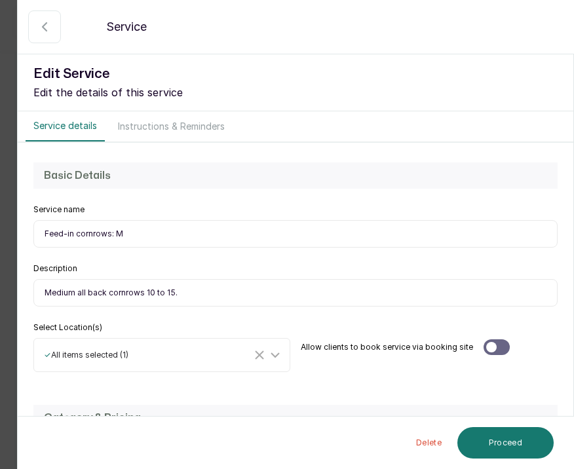
click at [204, 290] on input "Medium all back cornrows 10 to 15." at bounding box center [295, 293] width 524 height 28
paste input "P"
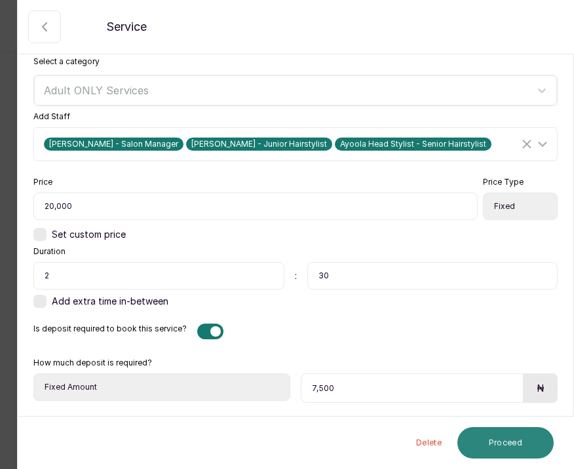
scroll to position [390, 0]
type input "Medium all back cornrows 10 to 15. Price does not include extensions."
click at [467, 436] on button "Proceed" at bounding box center [505, 442] width 96 height 31
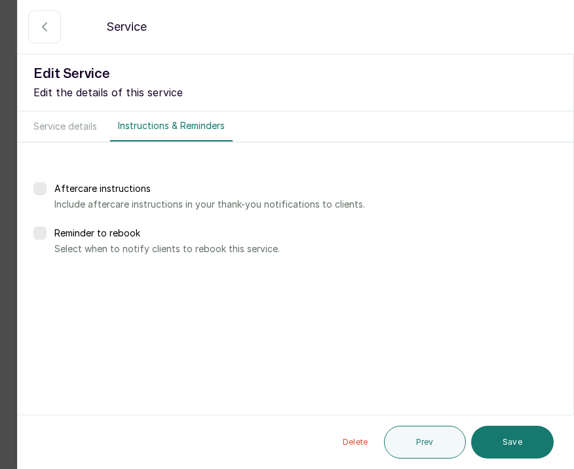
scroll to position [0, 0]
click at [86, 119] on button "Service details" at bounding box center [65, 126] width 79 height 30
select select "fixed"
select select "fixed_value"
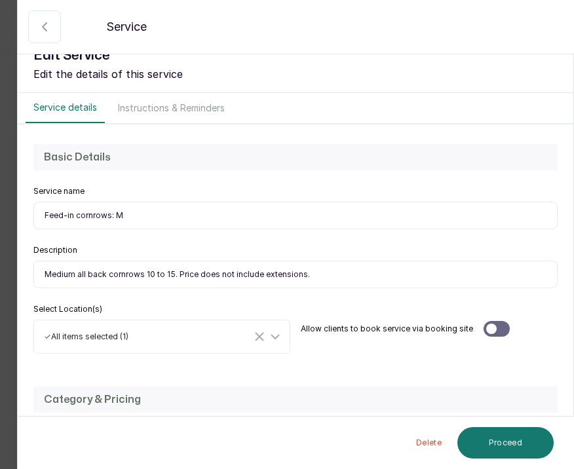
scroll to position [21, 0]
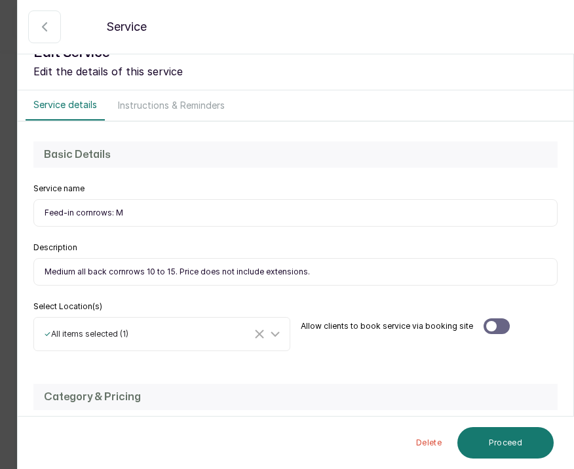
click at [496, 329] on div at bounding box center [496, 326] width 26 height 16
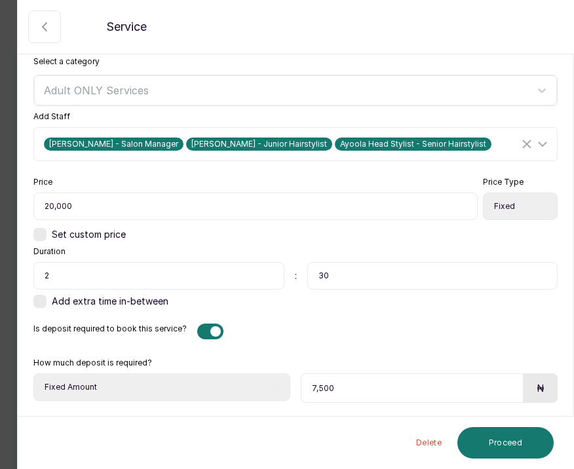
scroll to position [390, 0]
click at [147, 148] on span "Maria Yeje - Salon Manager" at bounding box center [114, 144] width 140 height 13
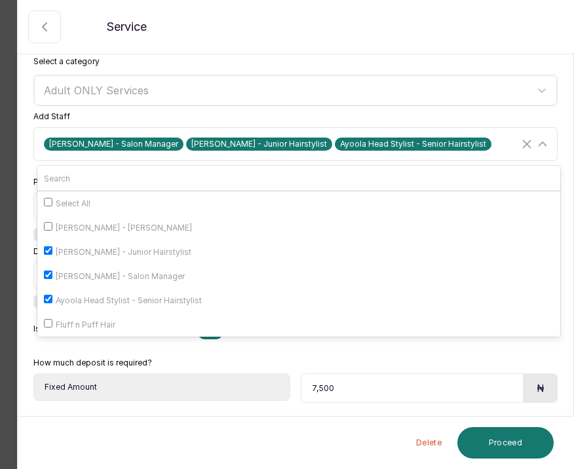
click at [51, 272] on input "Maria Yeje - Salon Manager" at bounding box center [48, 275] width 9 height 9
checkbox input "false"
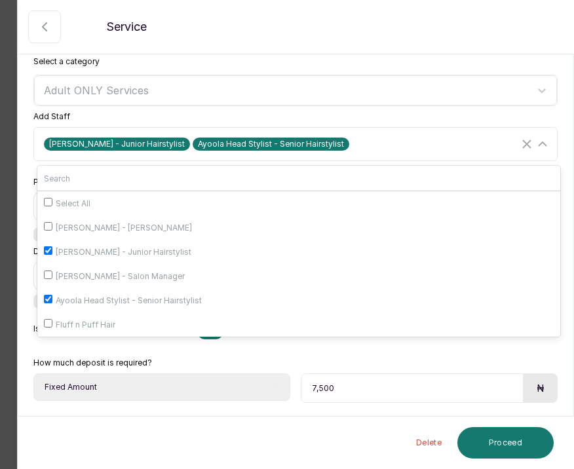
click at [28, 167] on div "Category & Pricing Select a category Adult ONLY Services Add Staff Ella Stylist…" at bounding box center [295, 208] width 555 height 415
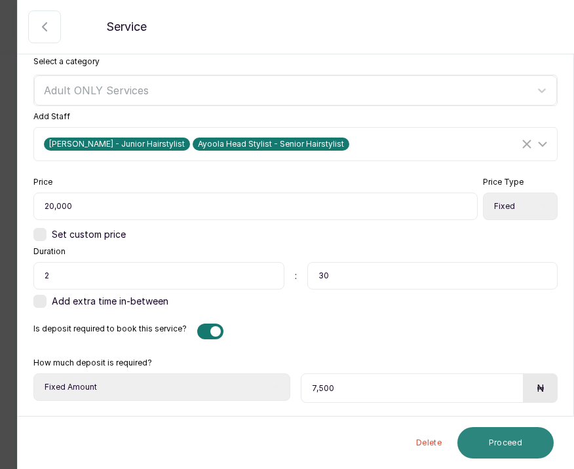
click at [474, 443] on button "Proceed" at bounding box center [505, 442] width 96 height 31
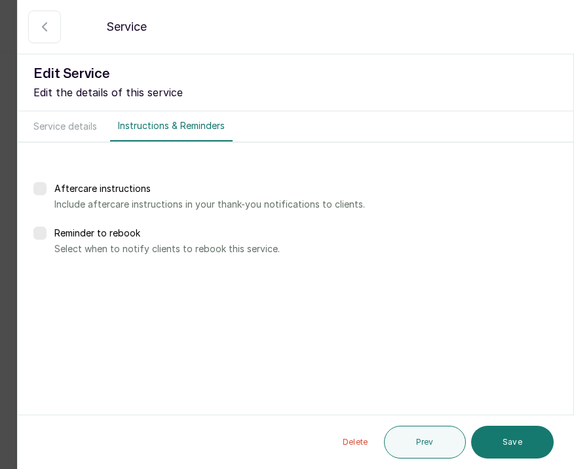
scroll to position [0, 0]
click at [527, 440] on button "Save" at bounding box center [512, 442] width 83 height 33
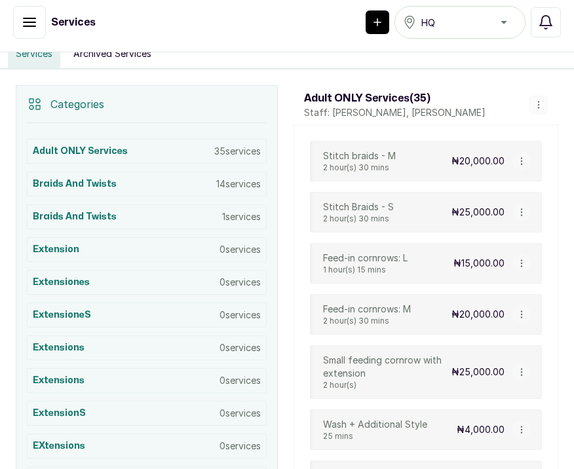
scroll to position [236, 0]
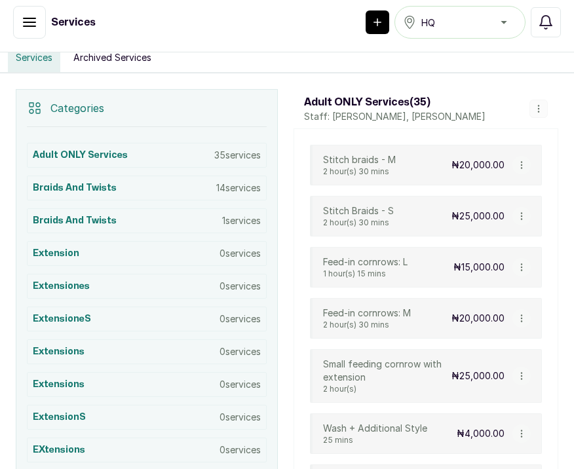
click at [540, 107] on icon "button" at bounding box center [538, 108] width 9 height 9
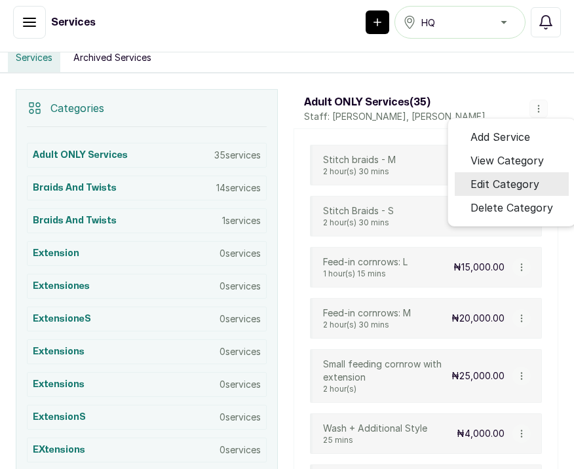
click at [502, 185] on span "Edit Category" at bounding box center [504, 184] width 69 height 16
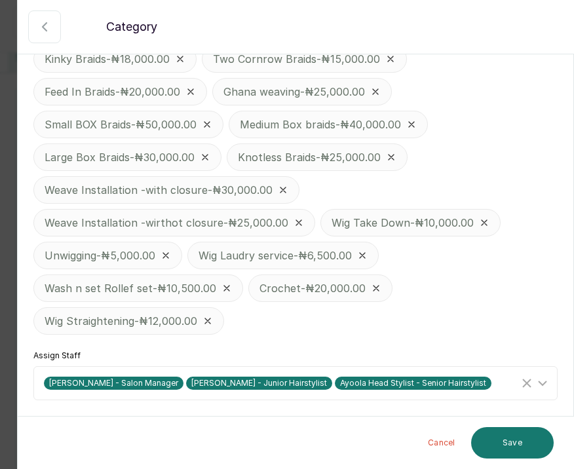
scroll to position [667, 0]
click at [143, 388] on span "Maria Yeje - Salon Manager" at bounding box center [114, 383] width 140 height 13
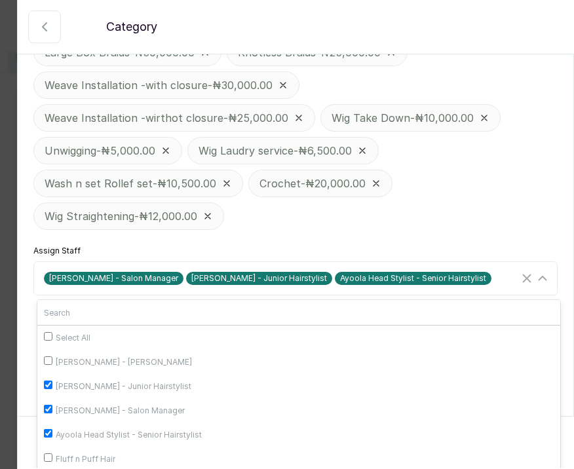
scroll to position [771, 0]
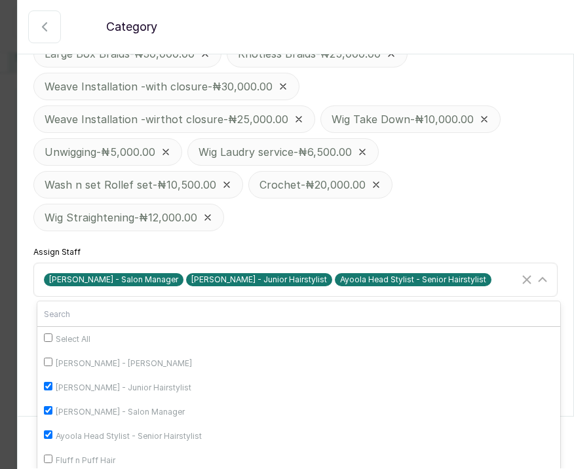
click at [50, 409] on input "Maria Yeje - Salon Manager" at bounding box center [48, 410] width 9 height 9
checkbox input "false"
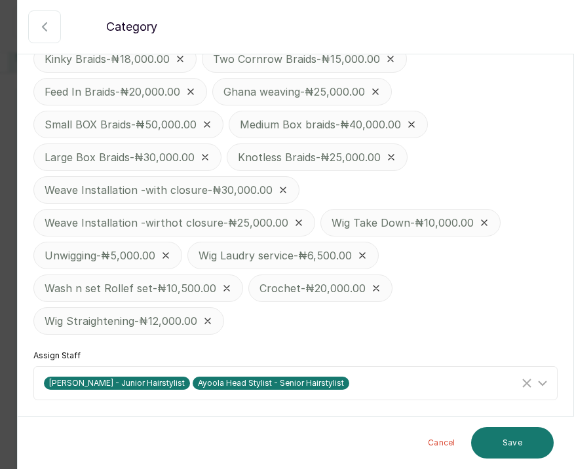
click at [483, 436] on button "Save" at bounding box center [512, 442] width 83 height 31
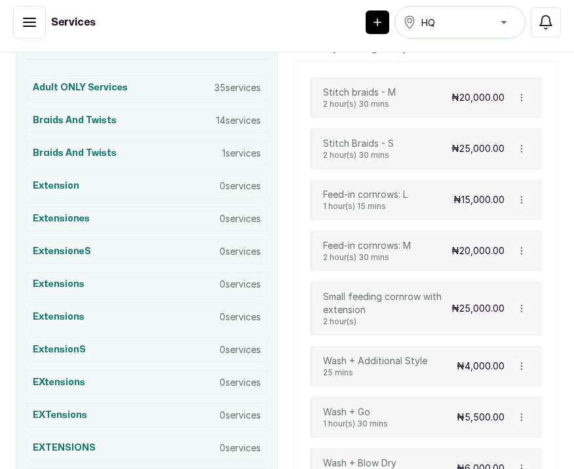
scroll to position [320, 0]
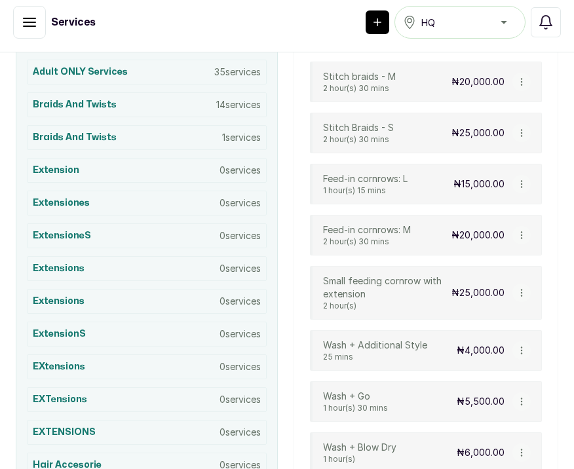
click at [522, 294] on icon "button" at bounding box center [521, 292] width 9 height 9
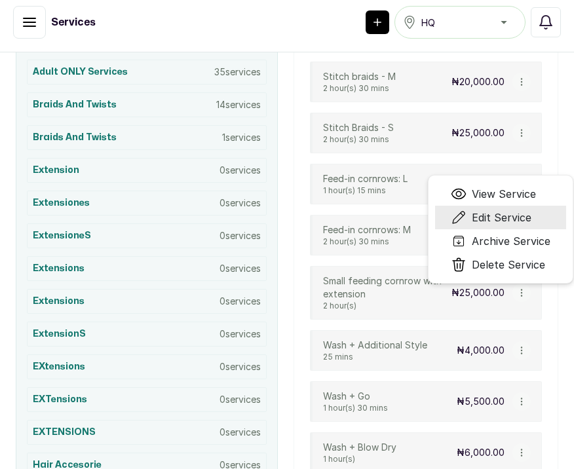
click at [488, 217] on span "Edit Service" at bounding box center [502, 218] width 60 height 16
select select "fixed"
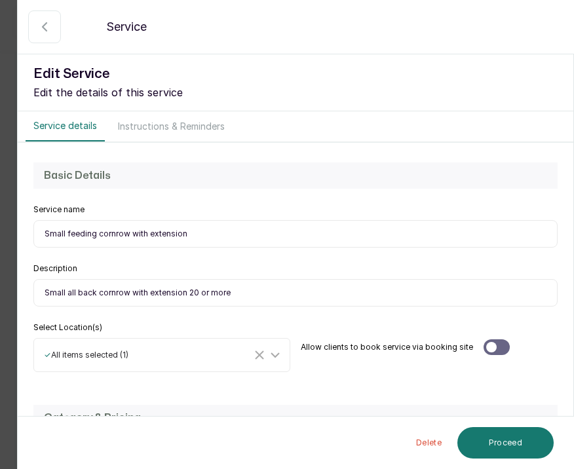
click at [191, 236] on input "Small feeding cornrow with extension" at bounding box center [295, 234] width 524 height 28
type input "Feed-in cornrows: S"
click at [184, 295] on input "Small all back cornrow with extension 20 or more" at bounding box center [295, 293] width 524 height 28
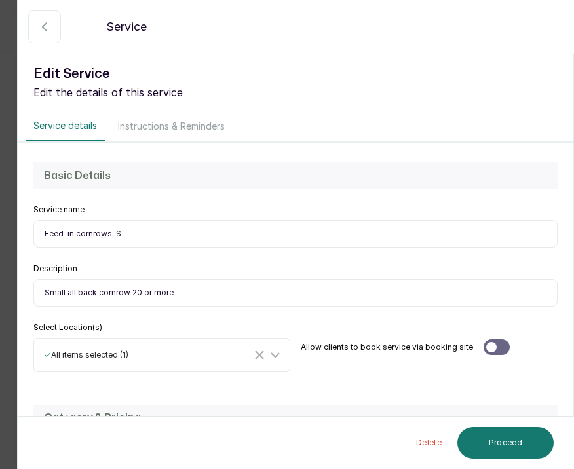
click at [183, 294] on input "Small all back cornrow 20 or more" at bounding box center [295, 293] width 524 height 28
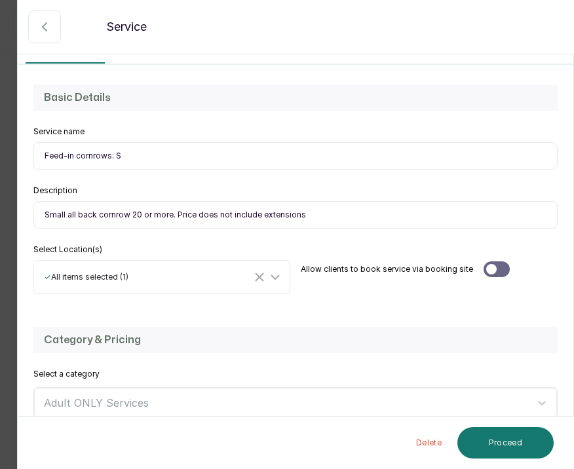
scroll to position [81, 0]
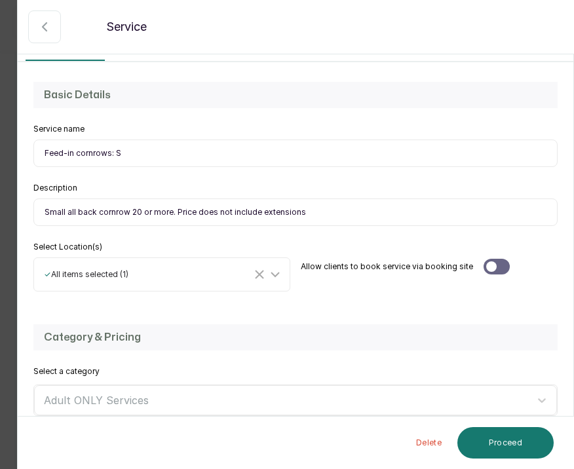
type input "Small all back cornrow 20 or more. Price does not include extensions"
click at [496, 265] on div at bounding box center [496, 267] width 26 height 16
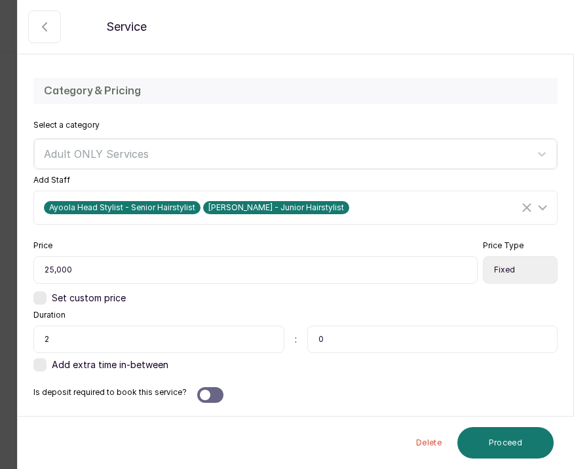
scroll to position [327, 0]
click at [206, 274] on input "25,000" at bounding box center [255, 270] width 444 height 28
type input "30,000"
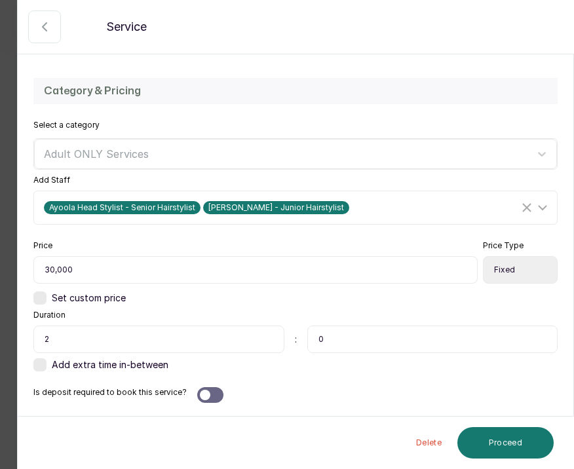
select select "starting_at"
click at [136, 339] on input "2" at bounding box center [158, 340] width 251 height 28
click at [360, 340] on input "0" at bounding box center [432, 340] width 251 height 28
type input "045"
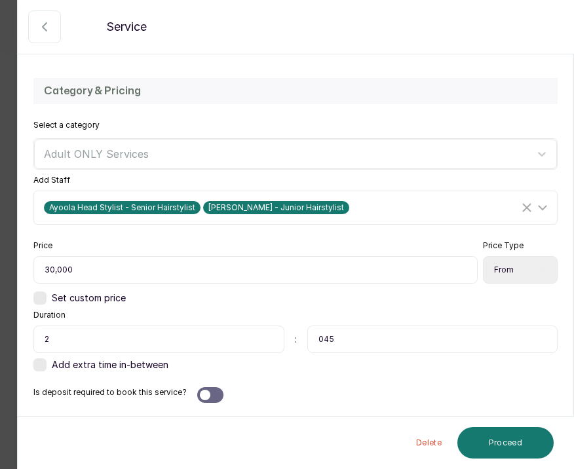
click at [200, 390] on div at bounding box center [205, 395] width 10 height 10
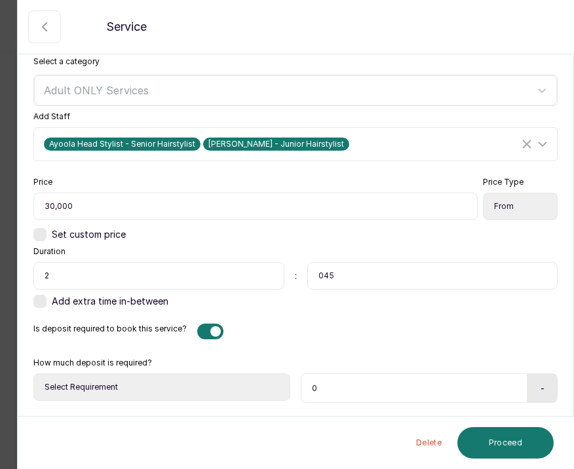
scroll to position [390, 0]
select select "fixed_value"
click at [335, 390] on input "0" at bounding box center [412, 387] width 223 height 29
type input "0"
type input "10,000"
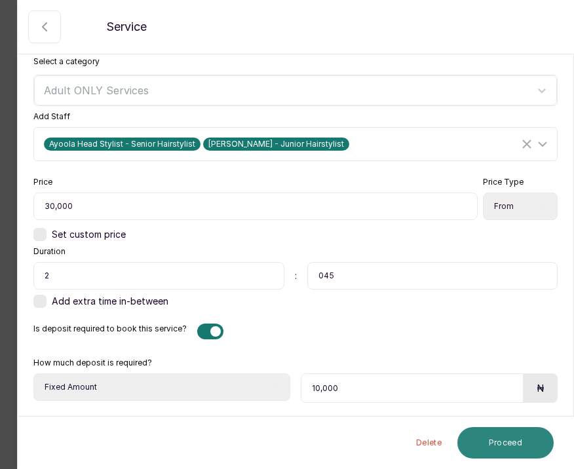
click at [498, 443] on button "Proceed" at bounding box center [505, 442] width 96 height 31
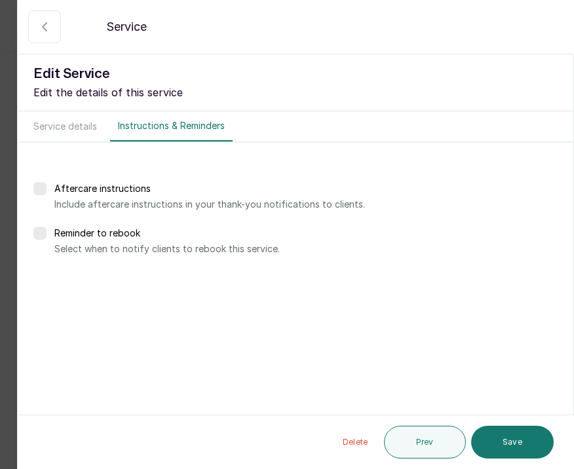
scroll to position [0, 0]
click at [498, 443] on button "Save" at bounding box center [512, 442] width 83 height 33
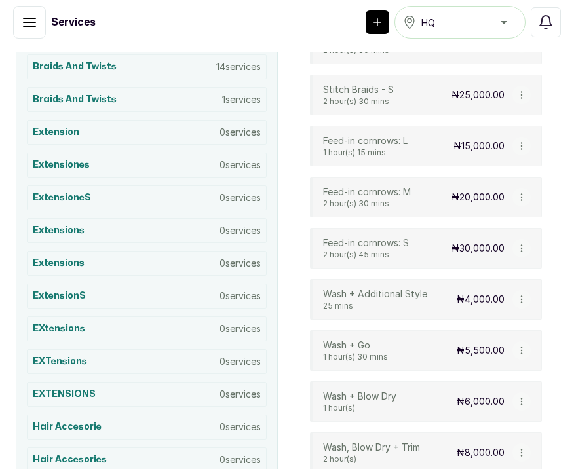
scroll to position [364, 0]
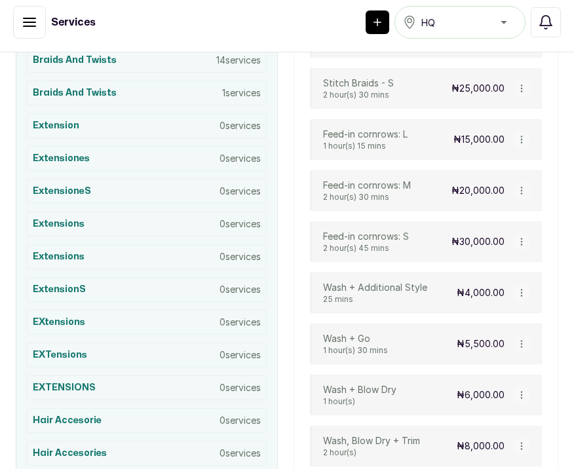
click at [520, 294] on icon "button" at bounding box center [521, 292] width 9 height 9
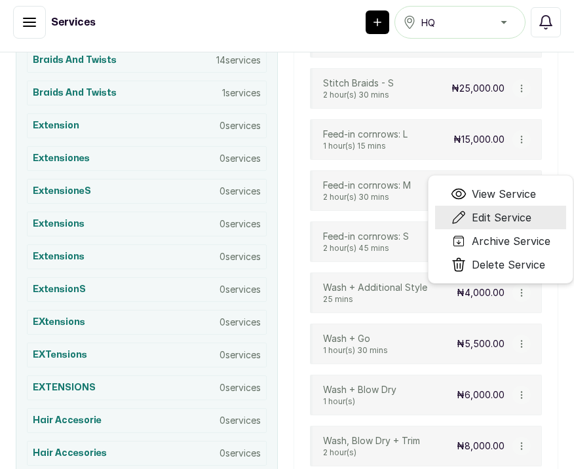
click at [515, 217] on span "Edit Service" at bounding box center [502, 218] width 60 height 16
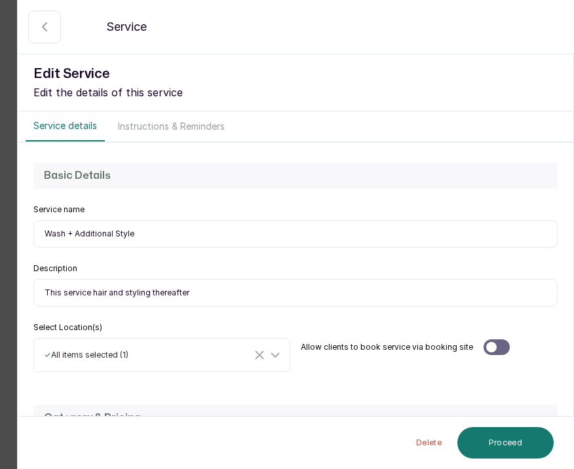
select select "fixed"
click at [193, 295] on input "This service hair and styling thereafter" at bounding box center [295, 293] width 524 height 28
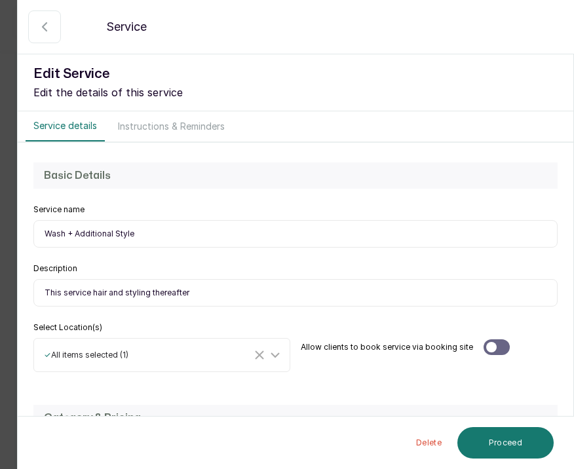
paste input "consists of washing of the hair and styling thereafter"
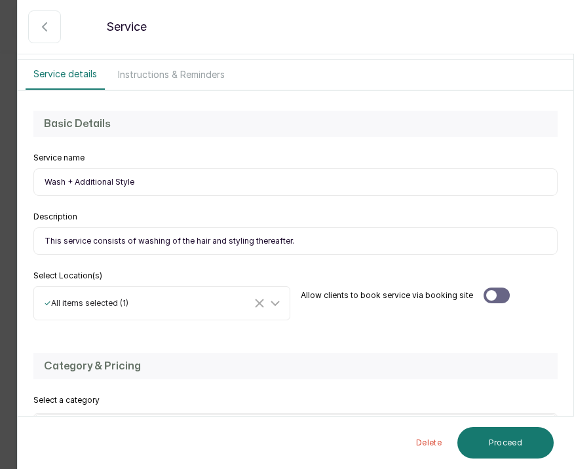
scroll to position [54, 0]
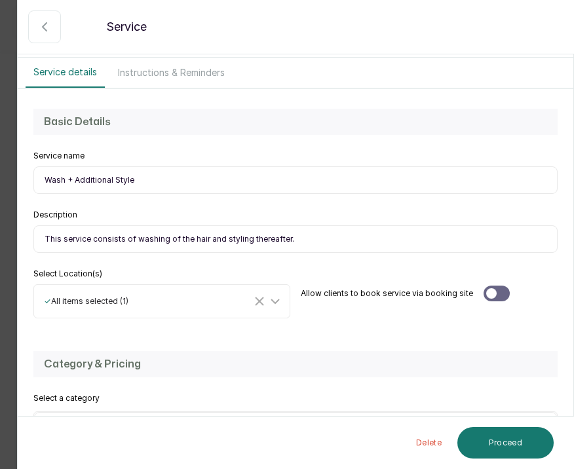
type input "This service consists of washing of the hair and styling thereafter."
click at [496, 296] on div at bounding box center [496, 294] width 26 height 16
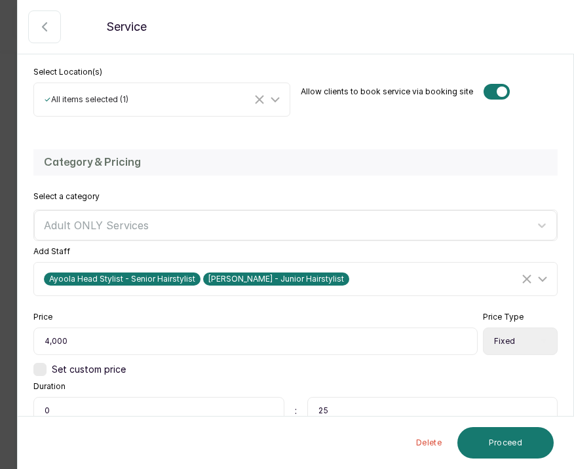
scroll to position [251, 0]
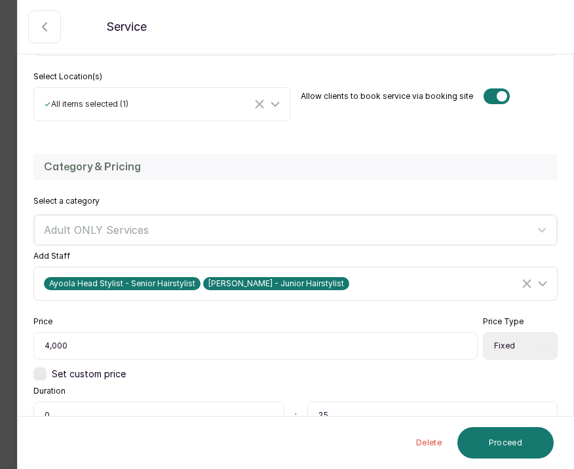
click at [368, 281] on div "Ayoola Head Stylist - Senior Hairstylist Ella Stylist - Junior Hairstylist" at bounding box center [281, 283] width 475 height 13
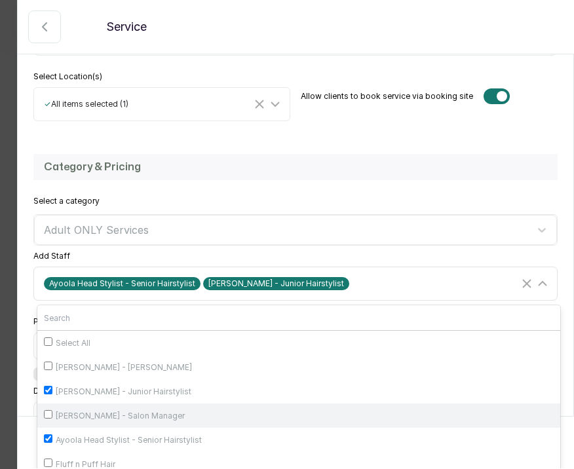
click at [43, 415] on label "Maria Yeje - Salon Manager" at bounding box center [298, 415] width 523 height 24
click at [44, 415] on input "Maria Yeje - Salon Manager" at bounding box center [48, 414] width 9 height 9
checkbox input "true"
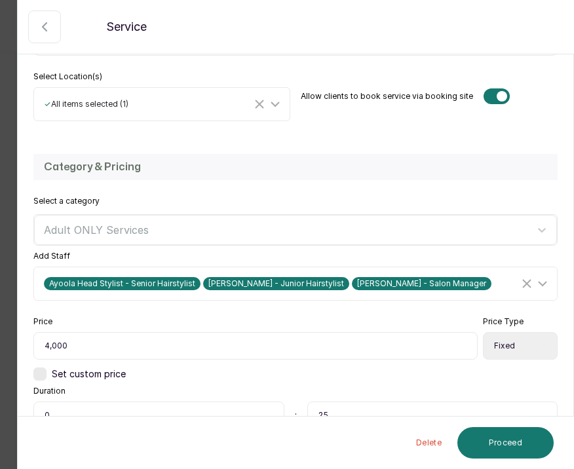
click at [174, 252] on div "Add Staff Ayoola Head Stylist - Senior Hairstylist Ella Stylist - Junior Hairst…" at bounding box center [295, 276] width 524 height 50
click at [84, 347] on input "4,000" at bounding box center [255, 346] width 444 height 28
type input "4,500"
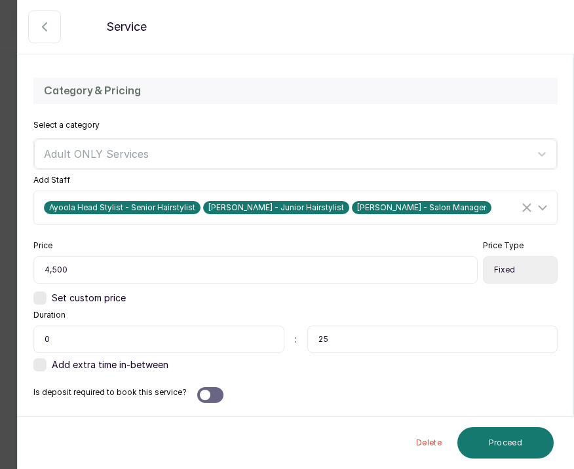
scroll to position [327, 0]
click at [352, 339] on input "25" at bounding box center [432, 340] width 251 height 28
type input "2"
type input "30"
click at [217, 393] on div at bounding box center [210, 395] width 26 height 16
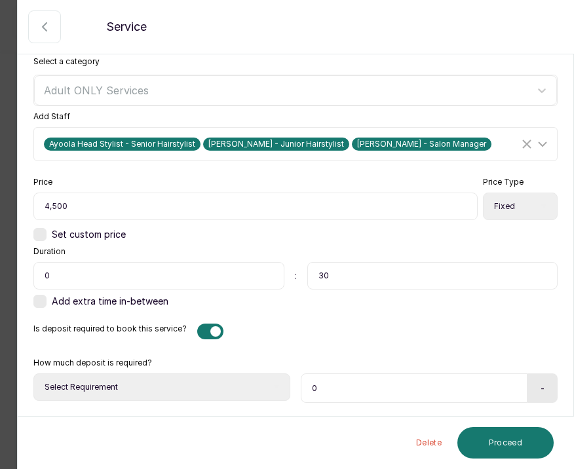
scroll to position [390, 0]
select select "fixed_value"
click at [324, 385] on input "0" at bounding box center [412, 387] width 223 height 29
type input "0"
type input "2,500"
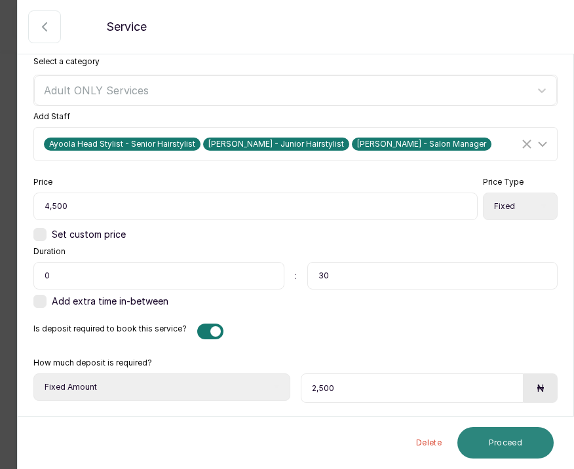
click at [514, 442] on button "Proceed" at bounding box center [505, 442] width 96 height 31
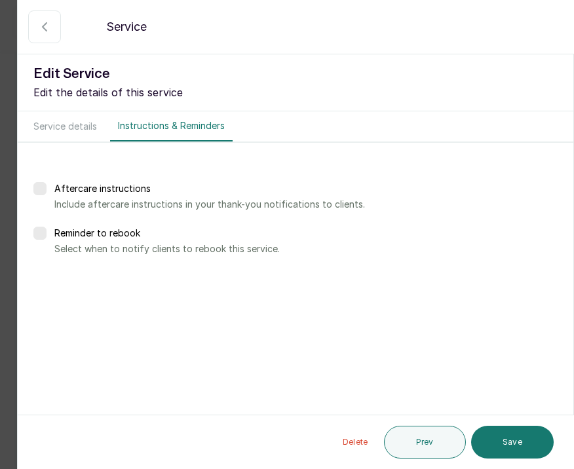
scroll to position [0, 0]
click at [514, 442] on button "Save" at bounding box center [512, 442] width 83 height 33
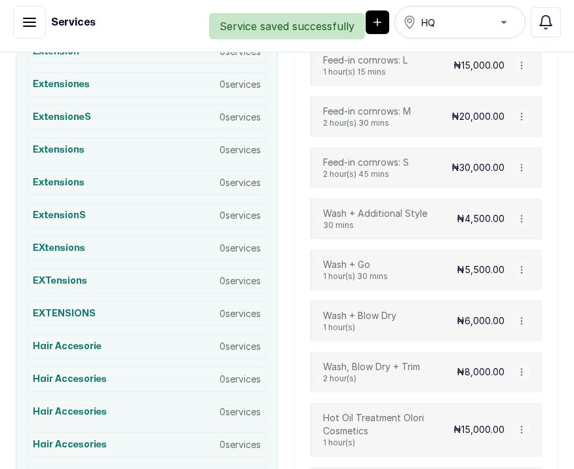
scroll to position [448, 0]
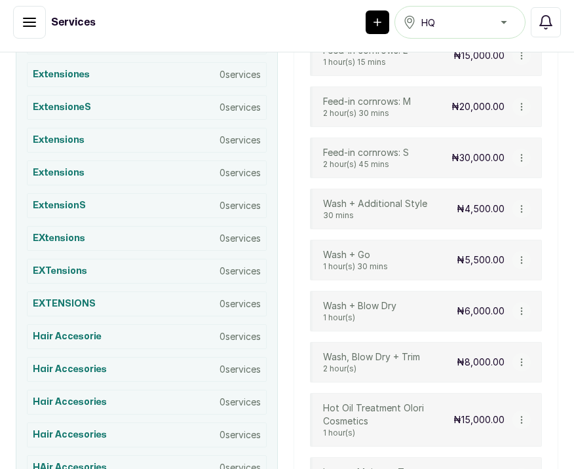
click at [521, 260] on icon "button" at bounding box center [521, 260] width 1 height 7
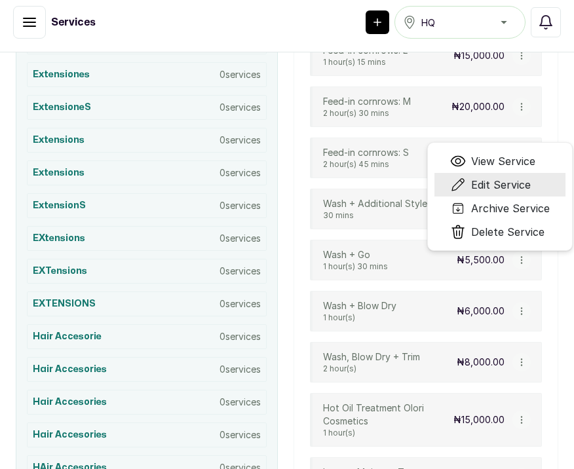
click at [507, 191] on span "Edit Service" at bounding box center [501, 185] width 60 height 16
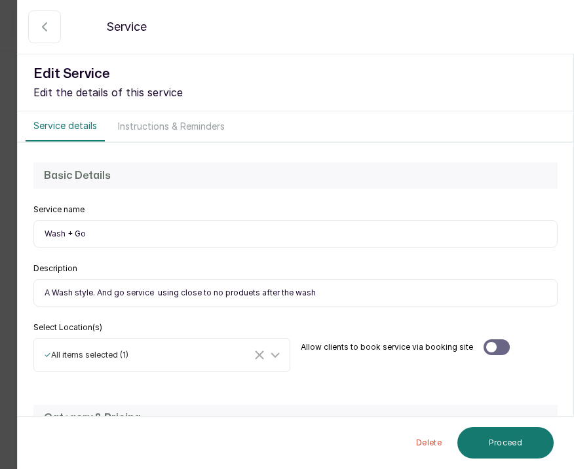
select select "fixed"
click at [288, 295] on input "A Wash style. And go service using close to no produets after the wash" at bounding box center [295, 293] width 524 height 28
paste input "wash, style and go service. Using close to no products after the wash."
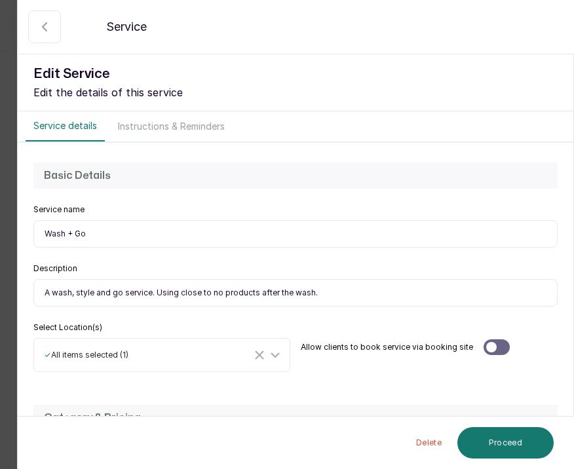
scroll to position [12, 0]
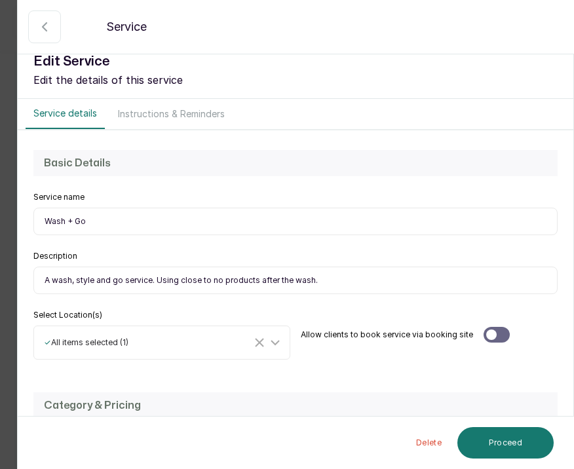
type input "A wash, style and go service. Using close to no products after the wash."
click at [496, 336] on div at bounding box center [496, 335] width 26 height 16
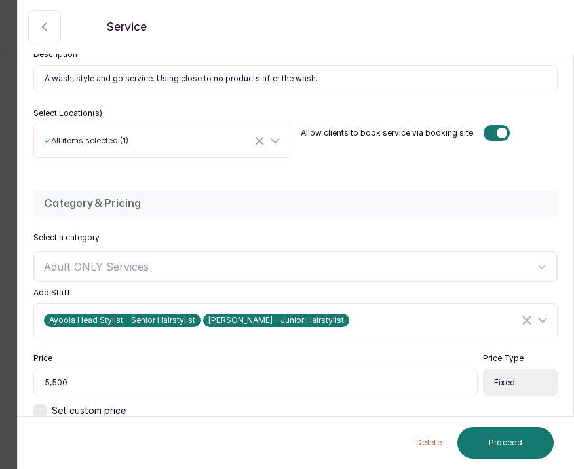
scroll to position [231, 0]
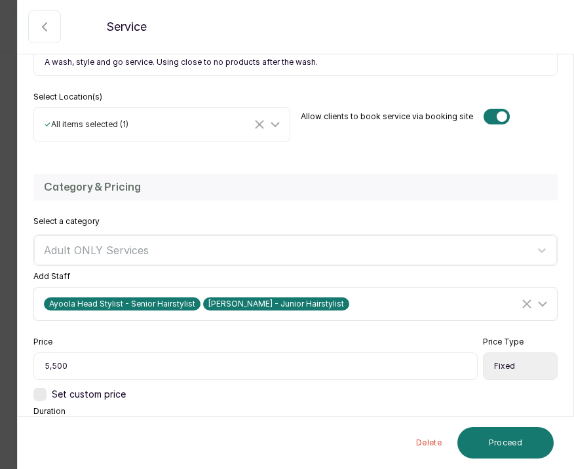
click at [405, 314] on div "Ayoola Head Stylist - Senior Hairstylist Ella Stylist - Junior Hairstylist" at bounding box center [296, 303] width 519 height 25
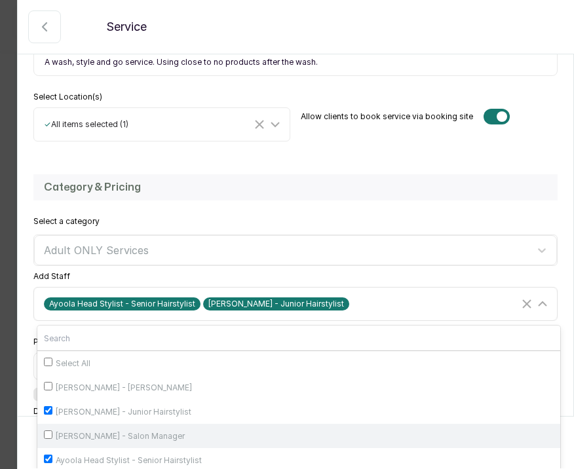
click at [98, 431] on span "Maria Yeje - Salon Manager" at bounding box center [120, 436] width 129 height 10
click at [52, 430] on input "Maria Yeje - Salon Manager" at bounding box center [48, 434] width 9 height 9
checkbox input "true"
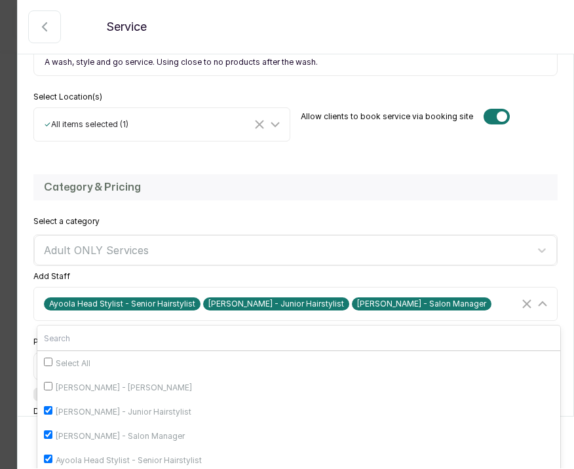
click at [222, 272] on div "Add Staff Ayoola Head Stylist - Senior Hairstylist Ella Stylist - Junior Hairst…" at bounding box center [295, 296] width 524 height 50
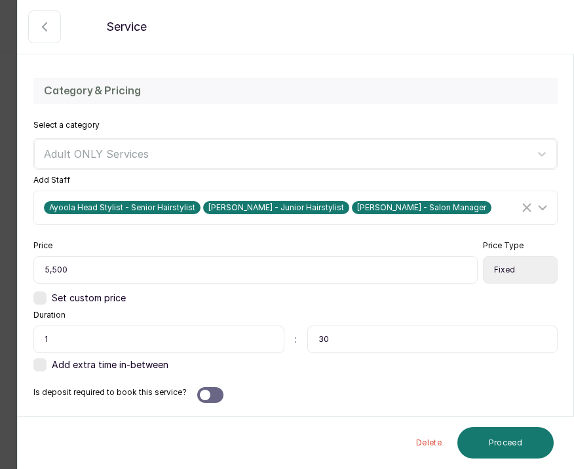
scroll to position [327, 0]
click at [201, 394] on div at bounding box center [205, 395] width 10 height 10
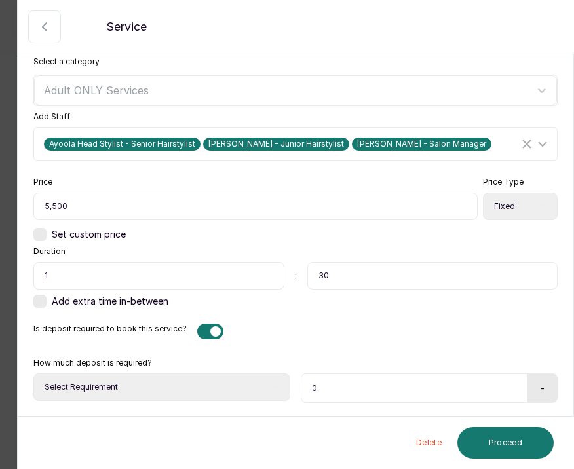
scroll to position [390, 0]
select select "fixed_value"
click at [329, 390] on input "0" at bounding box center [412, 387] width 223 height 29
type input "2,500"
click at [497, 443] on button "Proceed" at bounding box center [505, 442] width 96 height 31
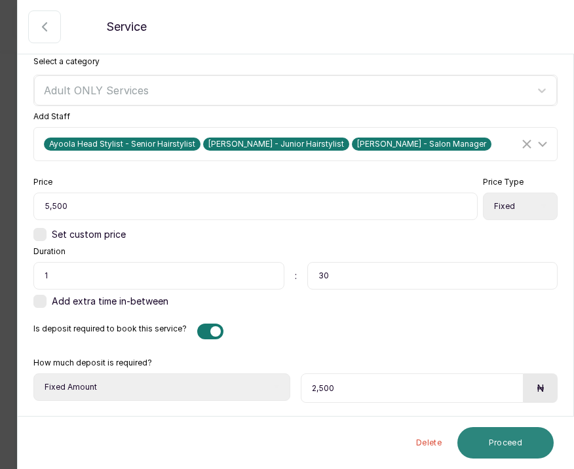
scroll to position [0, 0]
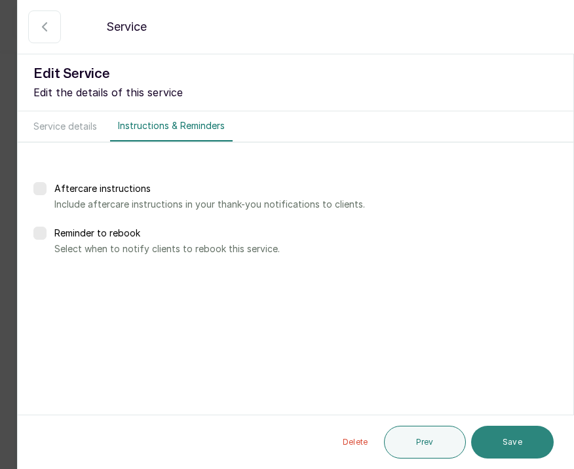
click at [497, 443] on button "Save" at bounding box center [512, 442] width 83 height 33
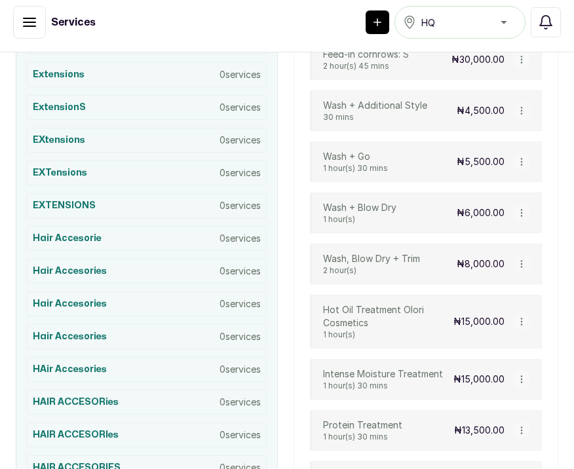
scroll to position [547, 0]
click at [521, 214] on icon "button" at bounding box center [521, 212] width 9 height 9
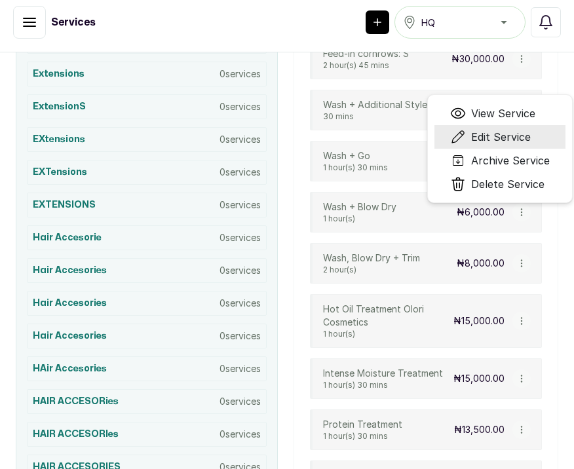
click at [498, 142] on span "Edit Service" at bounding box center [501, 137] width 60 height 16
select select "fixed"
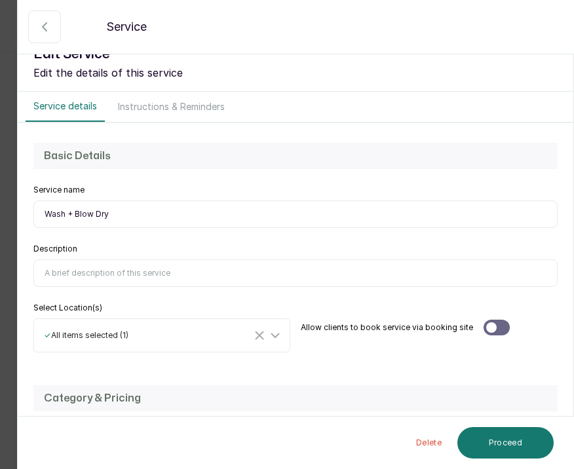
scroll to position [21, 0]
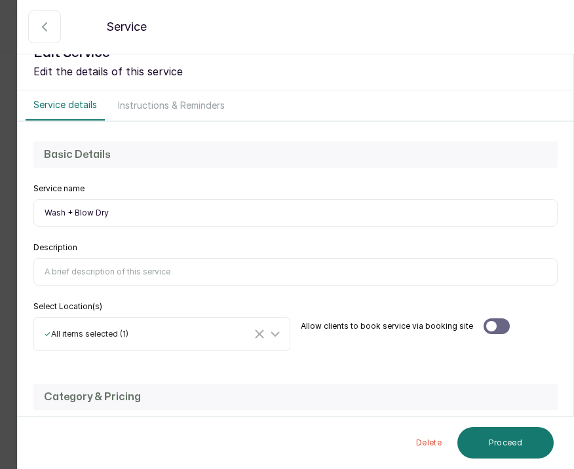
click at [258, 272] on input "Description" at bounding box center [295, 272] width 524 height 28
type input "Wash and blow dry. Stylists will simply pack clients hair after service."
click at [492, 320] on div at bounding box center [496, 326] width 26 height 16
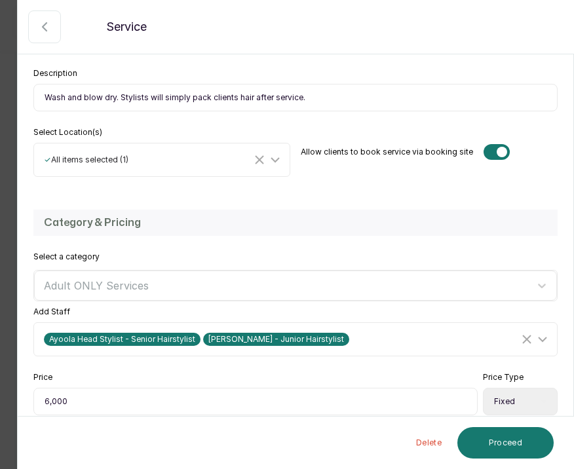
scroll to position [210, 0]
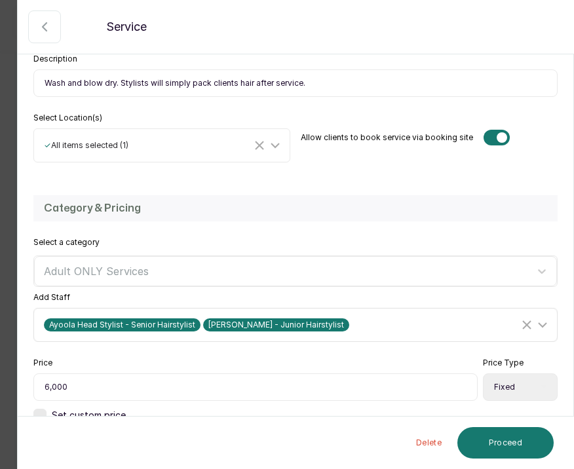
click at [367, 320] on div "Ayoola Head Stylist - Senior Hairstylist Ella Stylist - Junior Hairstylist" at bounding box center [281, 324] width 475 height 13
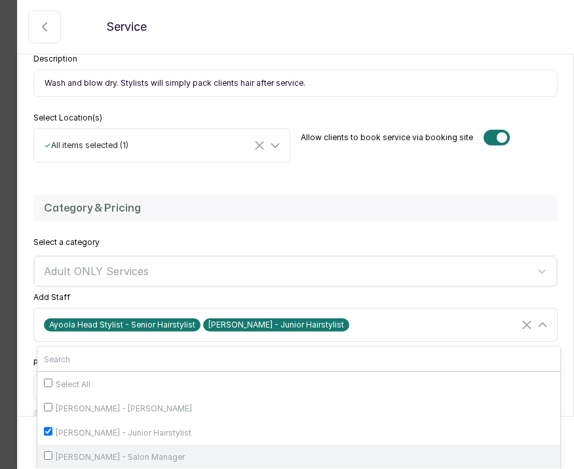
click at [50, 455] on input "Maria Yeje - Salon Manager" at bounding box center [48, 455] width 9 height 9
checkbox input "true"
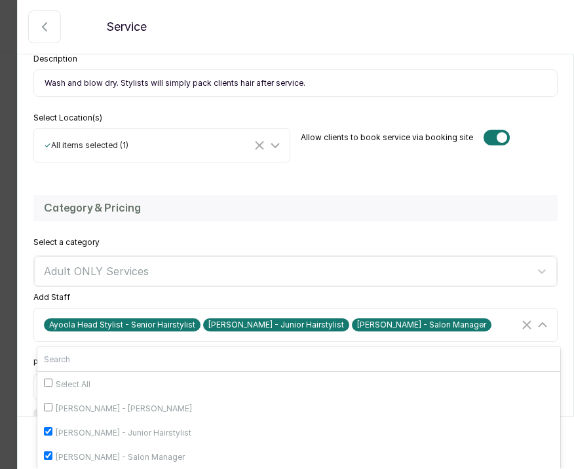
click at [42, 291] on div "Select a category Adult ONLY Services Add Staff Ayoola Head Stylist - Senior Ha…" at bounding box center [295, 289] width 524 height 105
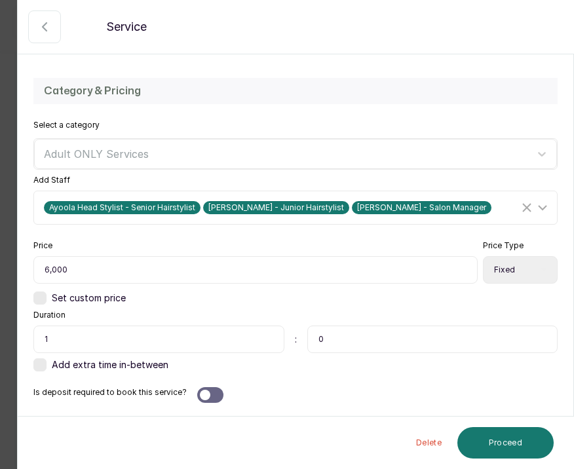
scroll to position [327, 0]
click at [204, 390] on div at bounding box center [210, 395] width 26 height 16
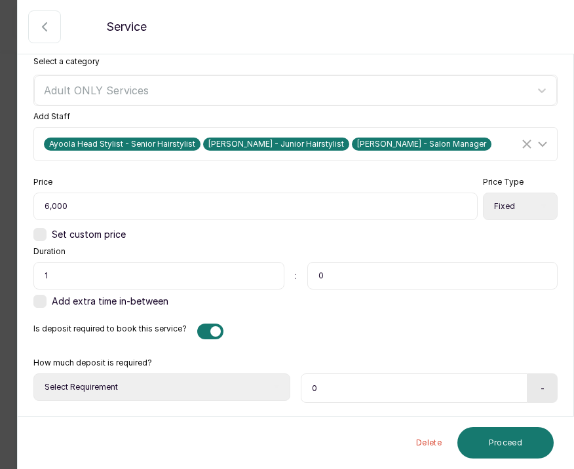
scroll to position [390, 0]
click at [296, 390] on div "How much deposit is required? Select Requirement Percentage Fixed Amount 0 -" at bounding box center [295, 379] width 524 height 48
select select "fixed_value"
click at [350, 386] on input "0" at bounding box center [412, 387] width 223 height 29
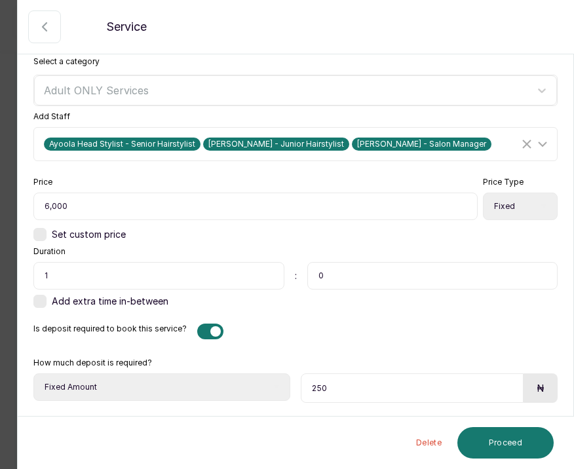
type input "2,500"
click at [488, 443] on button "Proceed" at bounding box center [505, 442] width 96 height 31
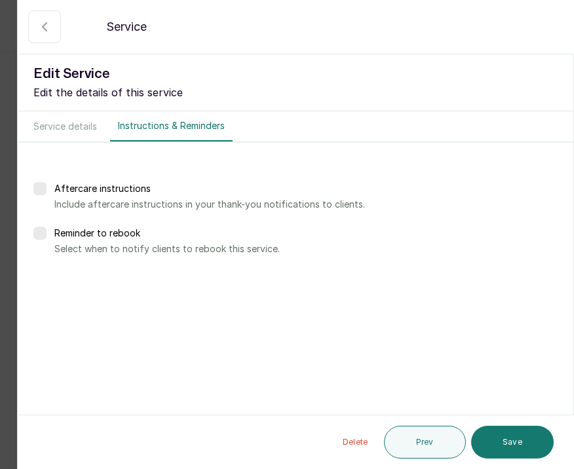
scroll to position [0, 0]
click at [508, 438] on button "Save" at bounding box center [512, 442] width 83 height 33
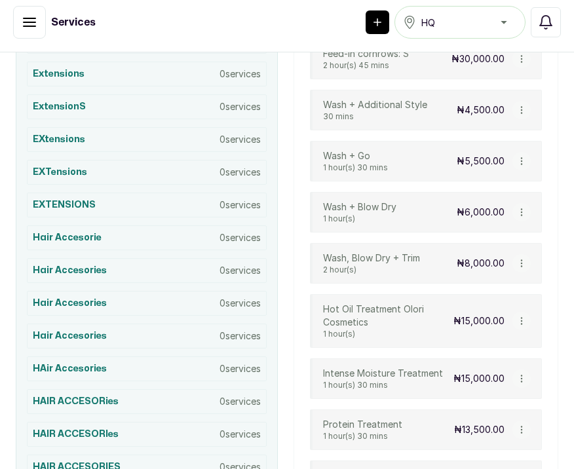
click at [521, 321] on icon "button" at bounding box center [521, 321] width 1 height 7
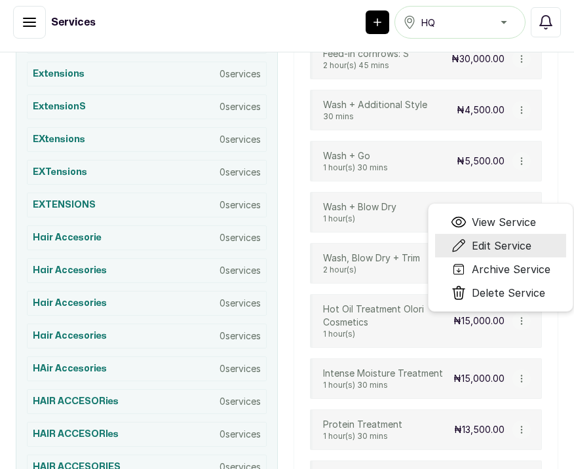
click at [495, 246] on span "Edit Service" at bounding box center [502, 246] width 60 height 16
select select "fixed"
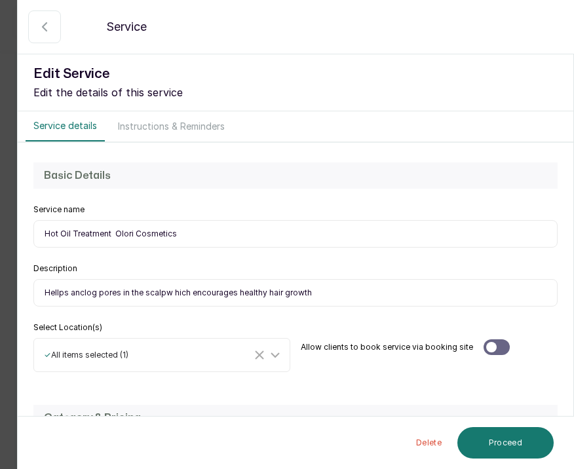
click at [57, 291] on input "Hellps anclog pores in the scalpw hich encourages healthy hair growth" at bounding box center [295, 293] width 524 height 28
type input "Helps anclog pores in the scalpw hich encourages healthy hair growth"
click at [100, 293] on input "Helps anclog pores in the scalpw hich encourages healthy hair growth" at bounding box center [295, 293] width 524 height 28
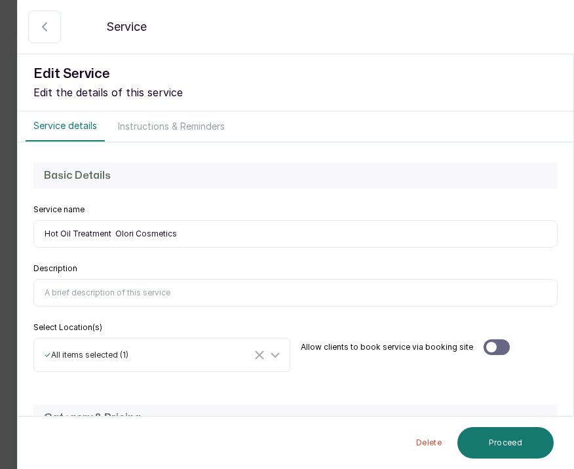
paste input "Helps unclog pores in the scalp, which encourages healthy hair growth."
type input "Helps unclog pores in the scalp, which encourages healthy hair growth."
click at [498, 344] on div at bounding box center [496, 347] width 26 height 16
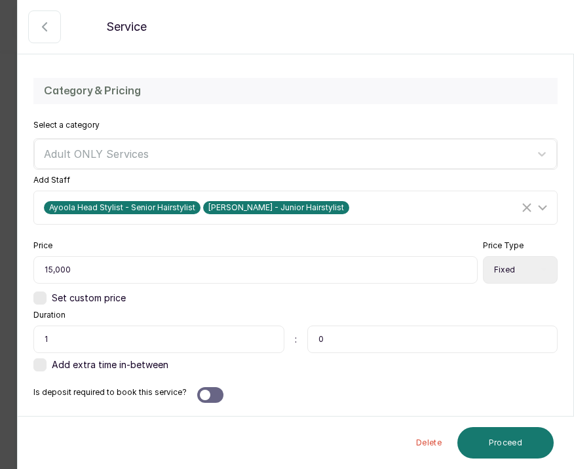
scroll to position [327, 0]
click at [204, 401] on div at bounding box center [210, 395] width 26 height 16
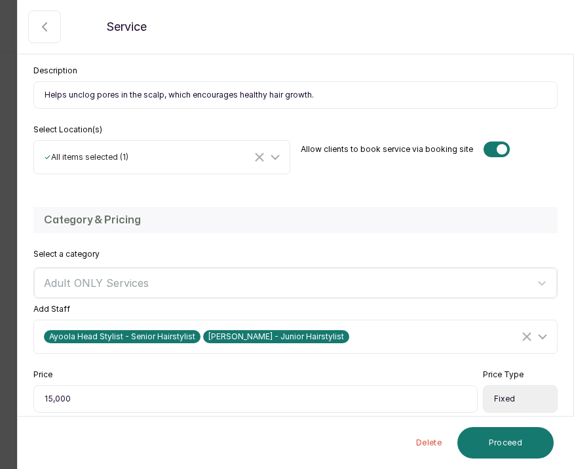
scroll to position [160, 0]
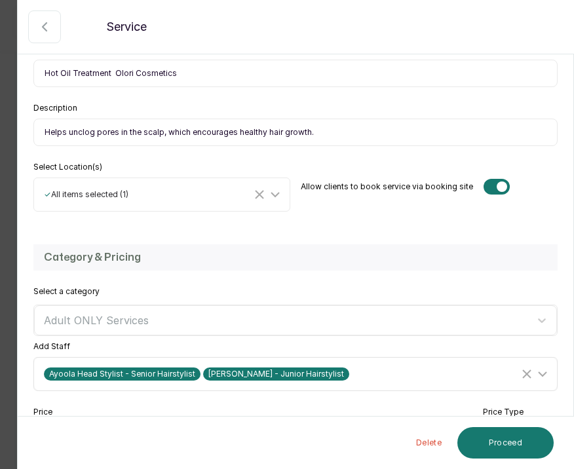
click at [345, 383] on div "Ayoola Head Stylist - Senior Hairstylist Ella Stylist - Junior Hairstylist" at bounding box center [296, 374] width 519 height 25
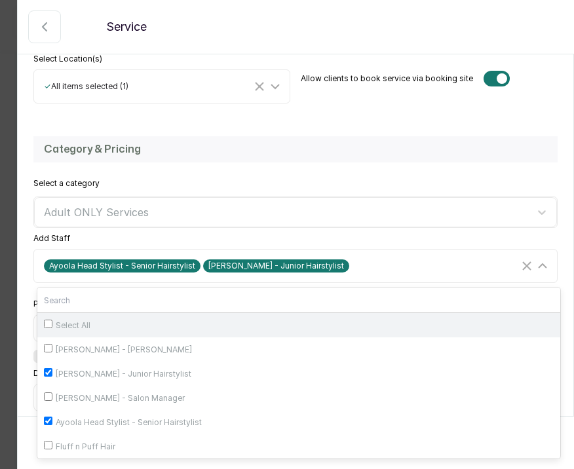
scroll to position [269, 0]
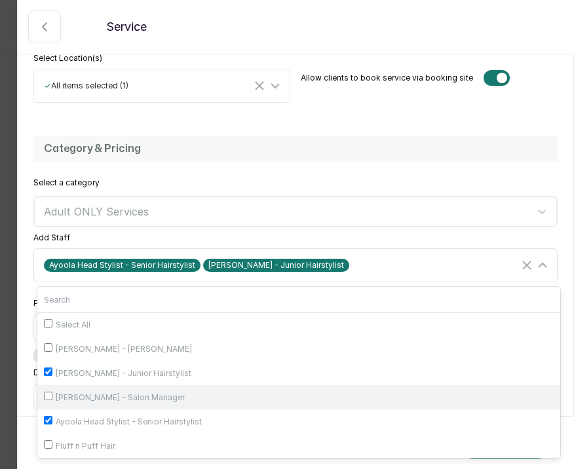
click at [47, 389] on label "Maria Yeje - Salon Manager" at bounding box center [298, 397] width 523 height 24
click at [47, 392] on input "Maria Yeje - Salon Manager" at bounding box center [48, 396] width 9 height 9
checkbox input "true"
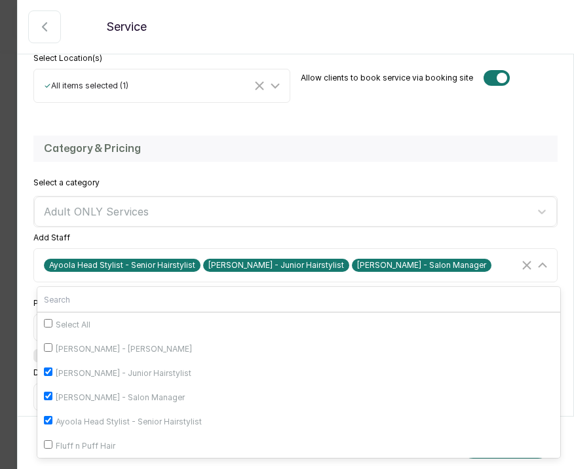
click at [128, 239] on div "Add Staff Ayoola Head Stylist - Senior Hairstylist Ella Stylist - Junior Hairst…" at bounding box center [295, 258] width 524 height 50
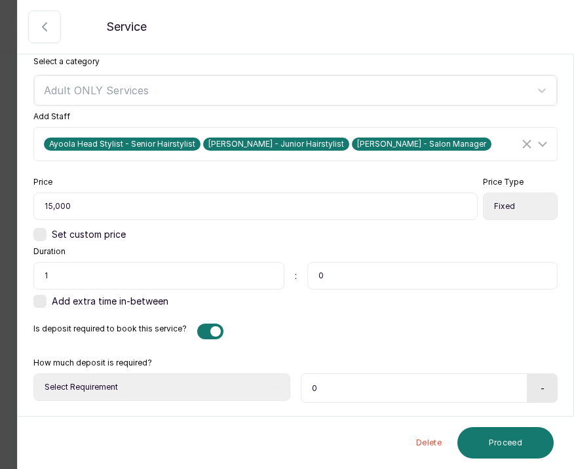
scroll to position [390, 0]
select select "fixed_value"
click at [314, 386] on input "0" at bounding box center [412, 387] width 223 height 29
type input "5,000"
click at [512, 452] on button "Proceed" at bounding box center [505, 442] width 96 height 31
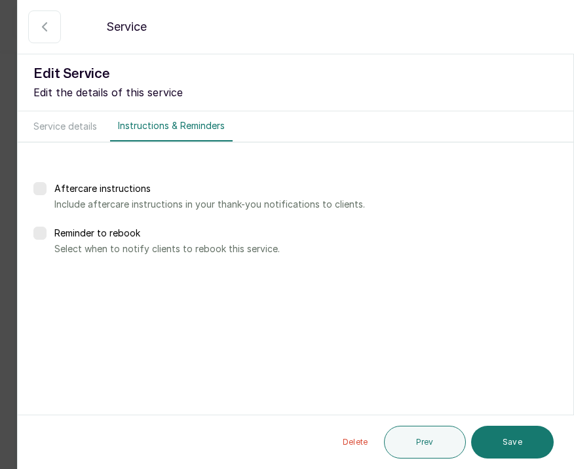
scroll to position [0, 0]
click at [512, 451] on button "Save" at bounding box center [512, 442] width 83 height 33
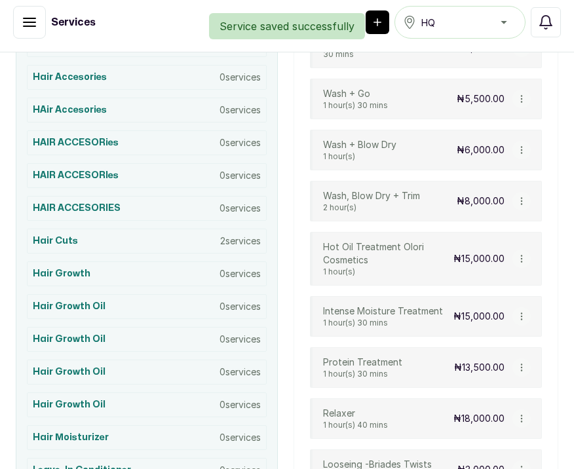
scroll to position [610, 0]
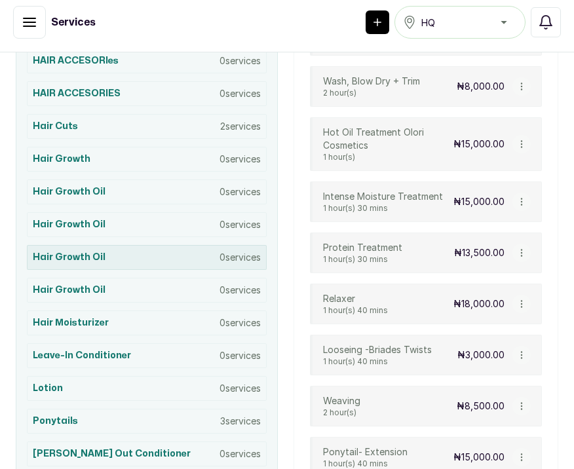
click at [163, 257] on div "Hair Growth oil 0 services" at bounding box center [147, 257] width 240 height 25
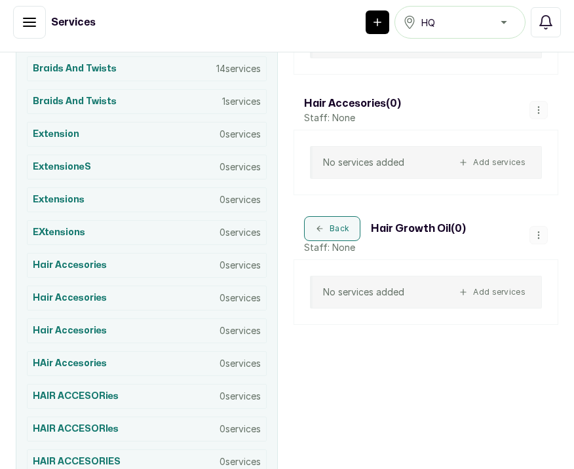
scroll to position [273, 0]
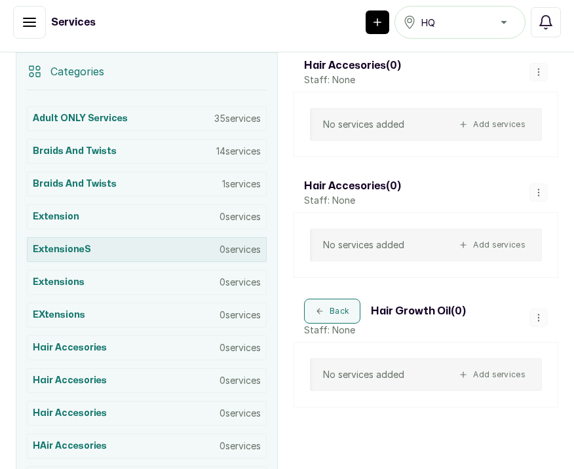
click at [164, 257] on div "ExtensioneS 0 services" at bounding box center [147, 249] width 240 height 25
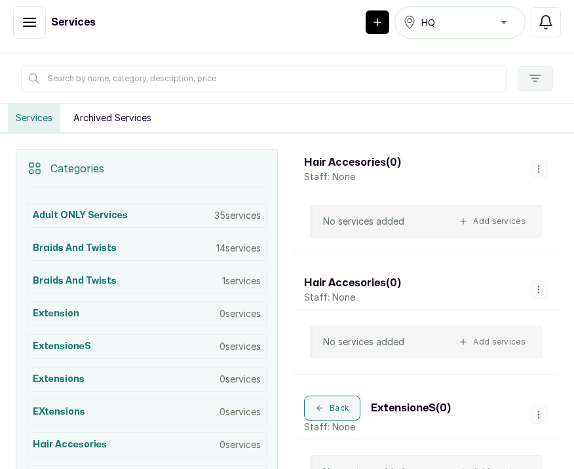
scroll to position [171, 0]
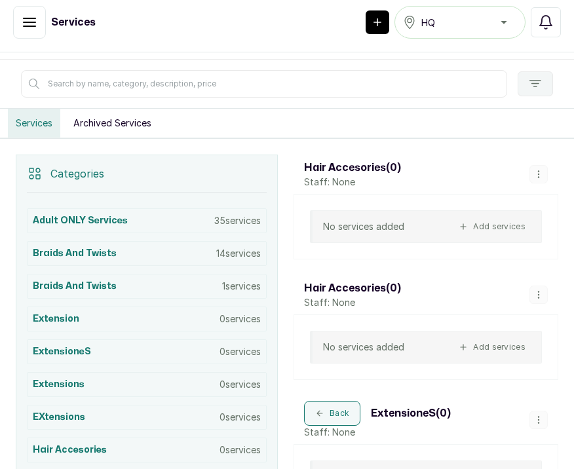
click at [540, 175] on icon "button" at bounding box center [538, 174] width 9 height 9
click at [539, 173] on icon "button" at bounding box center [538, 174] width 9 height 9
click at [500, 186] on div "Hair accesories ( 0 ) Staff: None" at bounding box center [425, 174] width 265 height 39
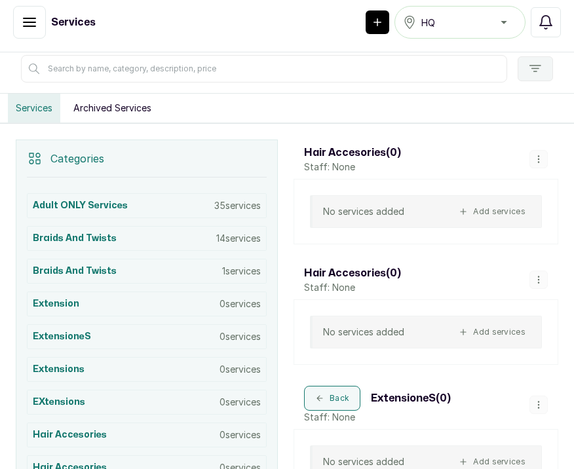
scroll to position [193, 0]
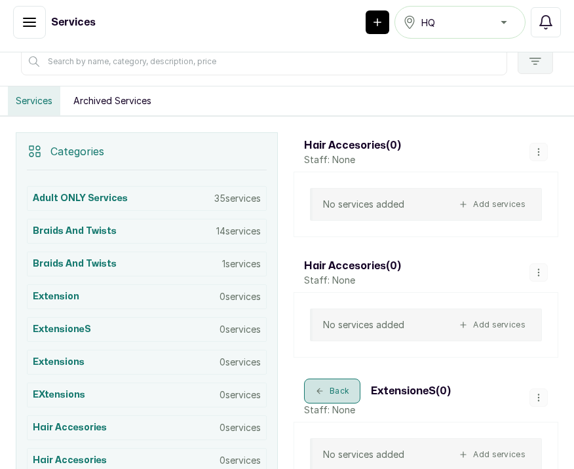
click at [326, 384] on button "Back" at bounding box center [332, 391] width 56 height 25
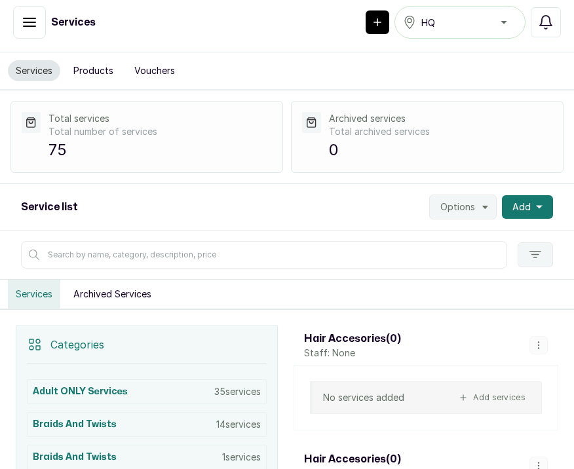
scroll to position [0, 0]
click at [477, 209] on button "Options" at bounding box center [462, 207] width 67 height 25
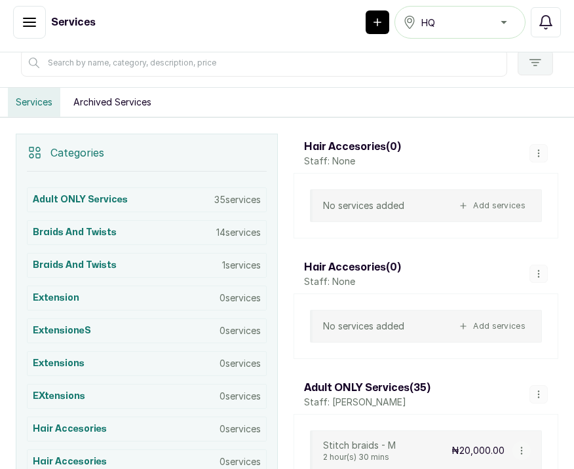
scroll to position [197, 0]
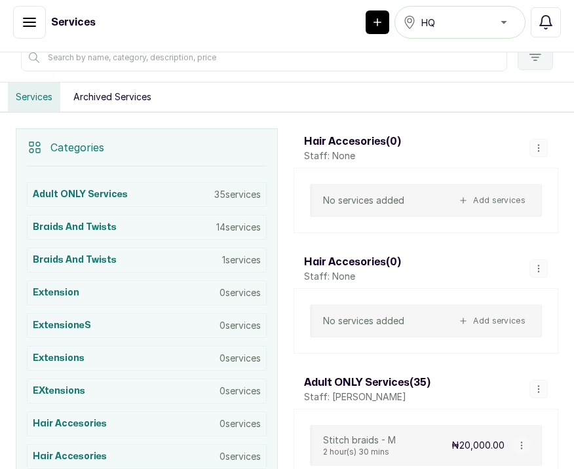
click at [538, 146] on icon "button" at bounding box center [538, 147] width 9 height 9
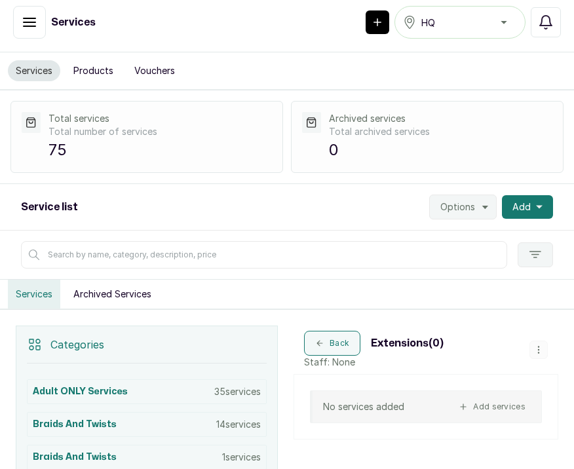
scroll to position [273, 0]
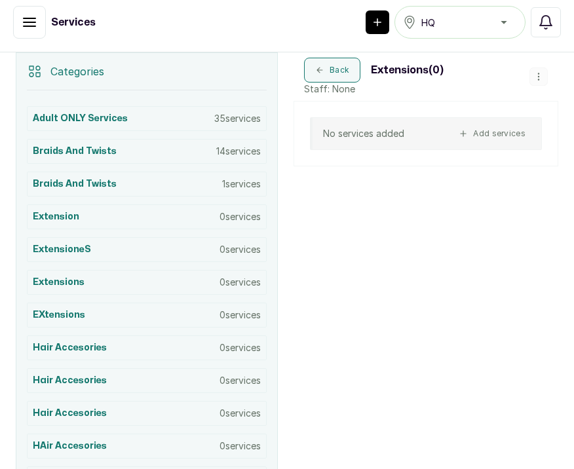
click at [538, 75] on icon "button" at bounding box center [538, 76] width 9 height 9
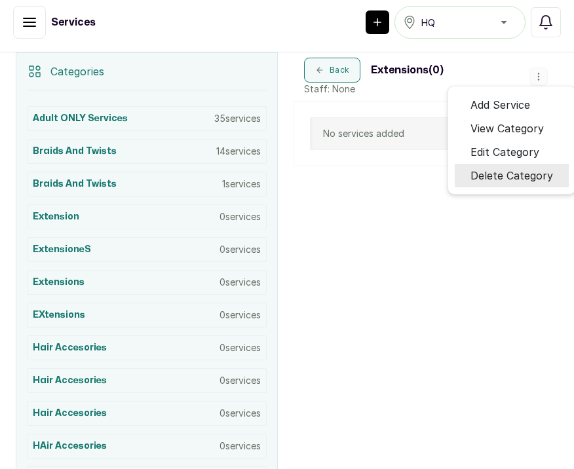
click at [479, 177] on span "Delete Category" at bounding box center [511, 176] width 83 height 16
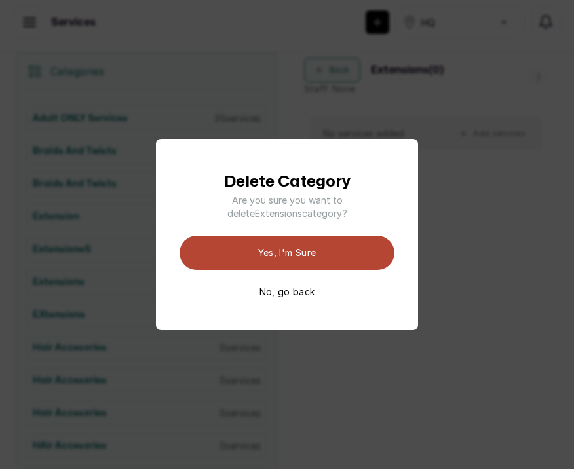
click at [334, 246] on button "Yes, I'm sure" at bounding box center [286, 253] width 215 height 34
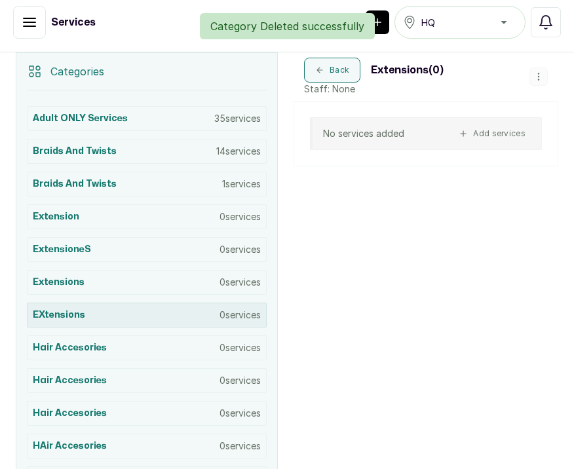
click at [171, 314] on div "EXtensions 0 services" at bounding box center [147, 315] width 240 height 25
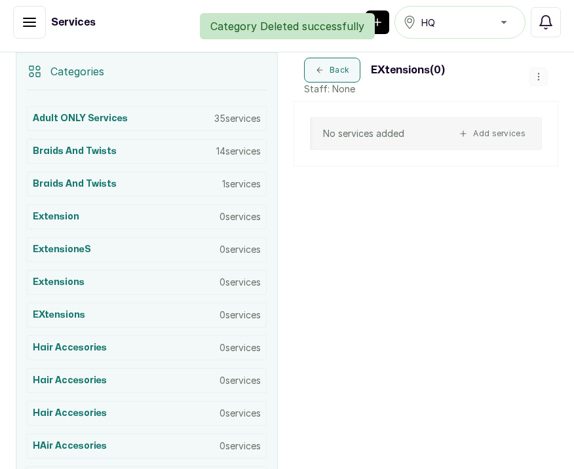
click at [539, 75] on icon "button" at bounding box center [538, 76] width 9 height 9
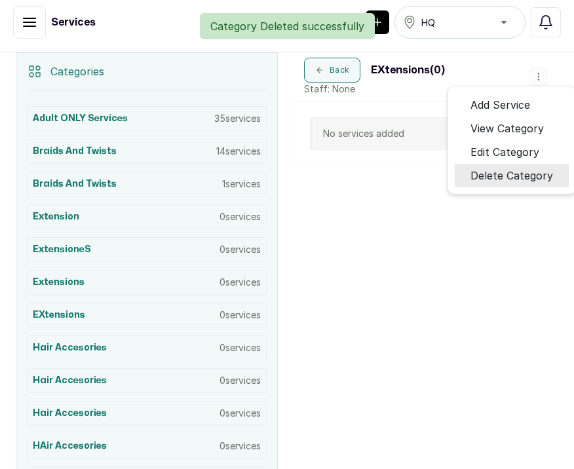
click at [479, 179] on span "Delete Category" at bounding box center [511, 176] width 83 height 16
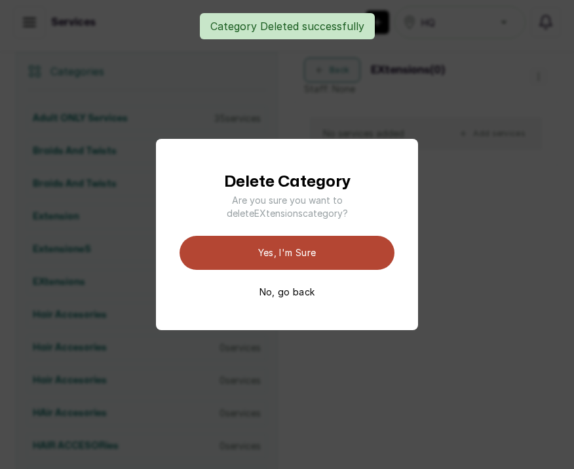
click at [308, 248] on button "Yes, I'm sure" at bounding box center [286, 253] width 215 height 34
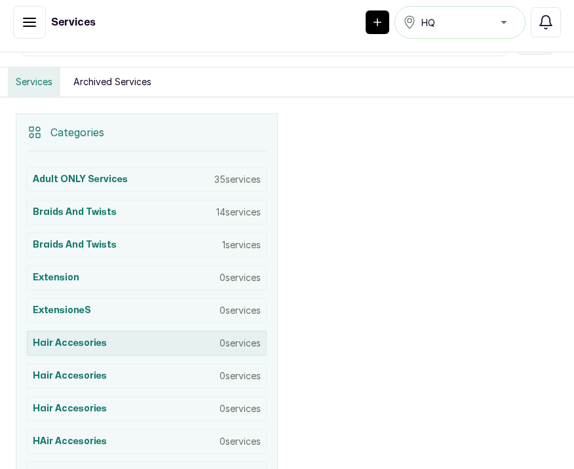
click at [189, 339] on div "Hair accesories 0 services" at bounding box center [147, 343] width 240 height 25
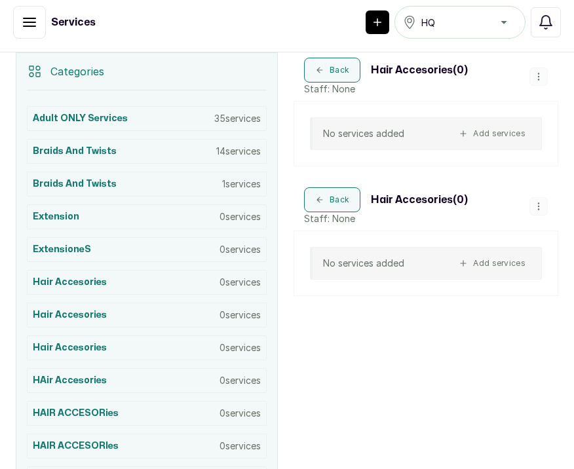
click at [536, 72] on icon "button" at bounding box center [538, 76] width 9 height 9
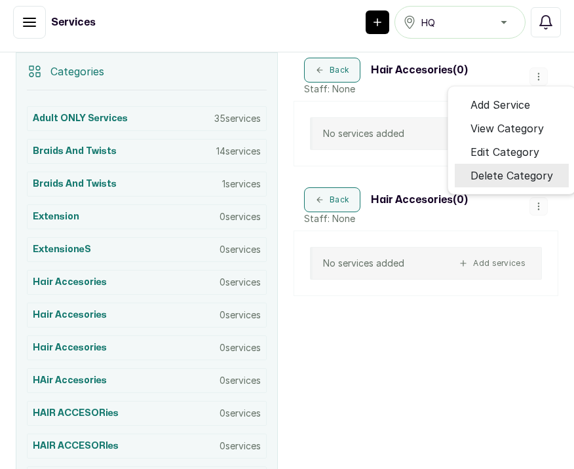
click at [488, 174] on span "Delete Category" at bounding box center [511, 176] width 83 height 16
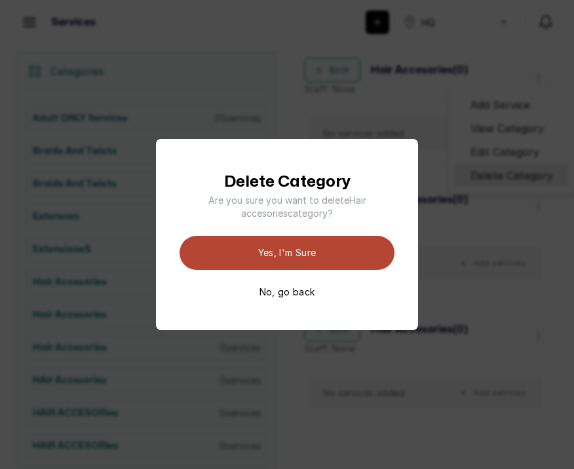
click at [337, 250] on button "Yes, I'm sure" at bounding box center [286, 253] width 215 height 34
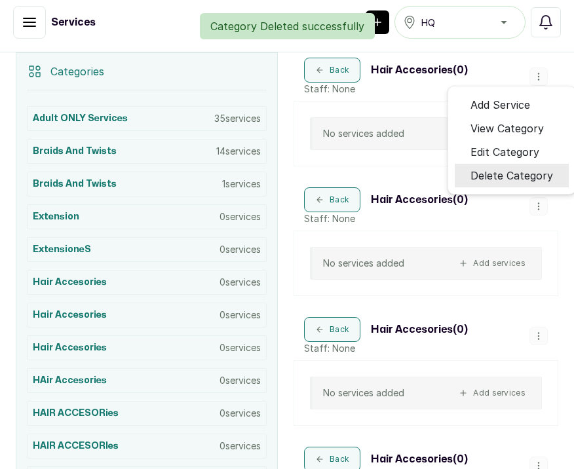
click at [537, 335] on icon "button" at bounding box center [538, 335] width 9 height 9
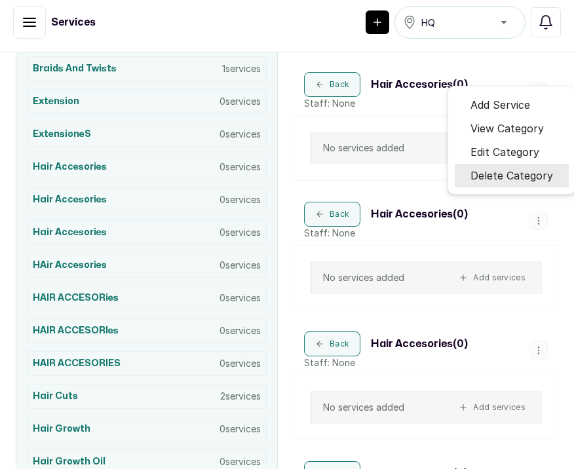
scroll to position [388, 0]
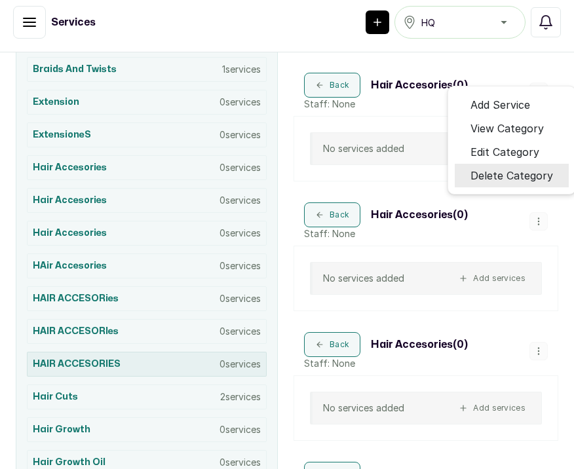
click at [193, 366] on div "HAIR ACCESORIES 0 services" at bounding box center [147, 364] width 240 height 25
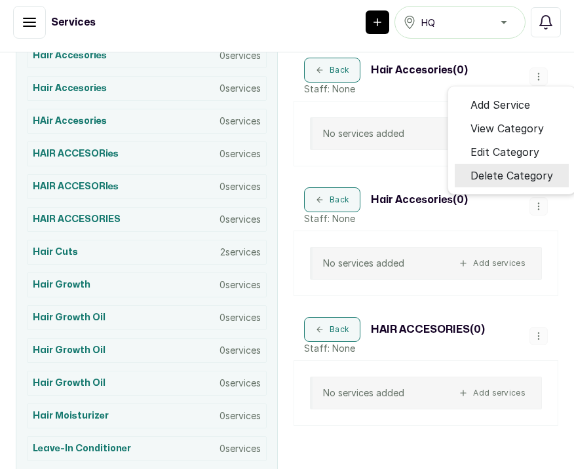
scroll to position [526, 0]
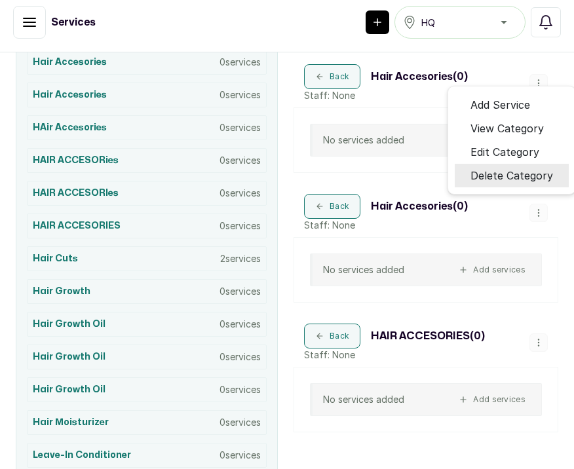
click at [536, 336] on button "button" at bounding box center [538, 342] width 18 height 18
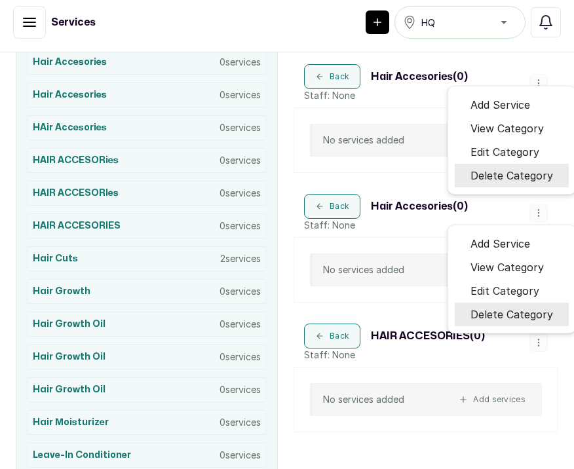
click at [511, 316] on span "Delete Category" at bounding box center [511, 315] width 83 height 16
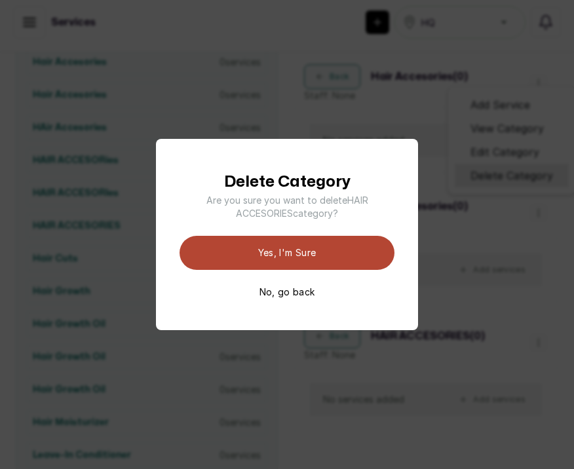
click at [368, 256] on button "Yes, I'm sure" at bounding box center [286, 253] width 215 height 34
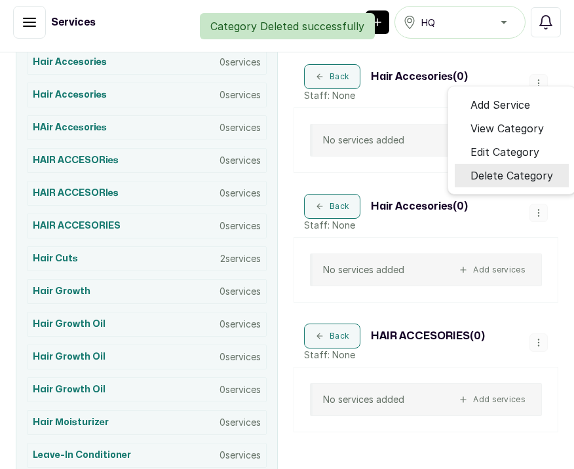
click at [540, 215] on icon "button" at bounding box center [538, 212] width 9 height 9
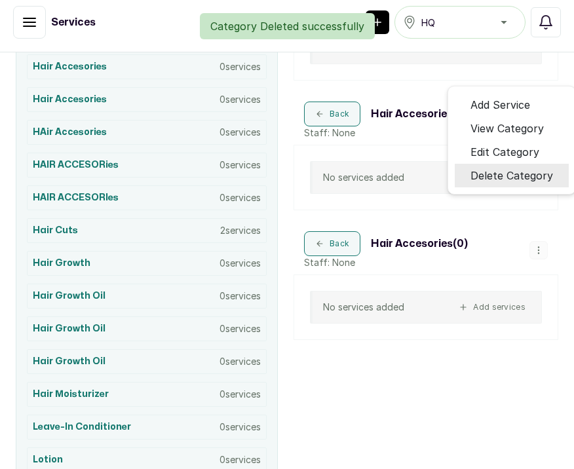
scroll to position [469, 0]
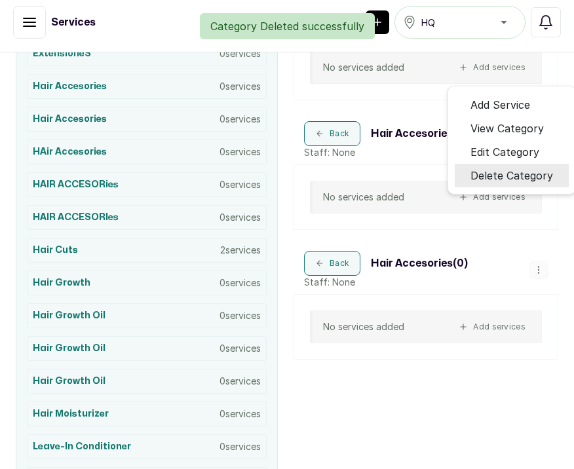
click at [537, 269] on icon "button" at bounding box center [538, 269] width 9 height 9
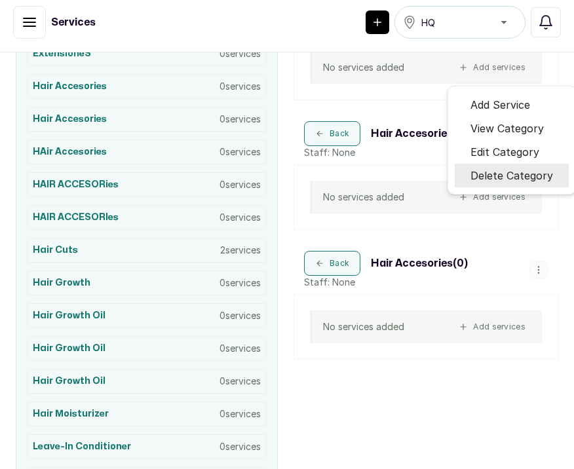
click at [502, 187] on ul "Add Service View Category Edit Category Delete Category" at bounding box center [511, 140] width 128 height 109
click at [495, 172] on span "Delete Category" at bounding box center [511, 176] width 83 height 16
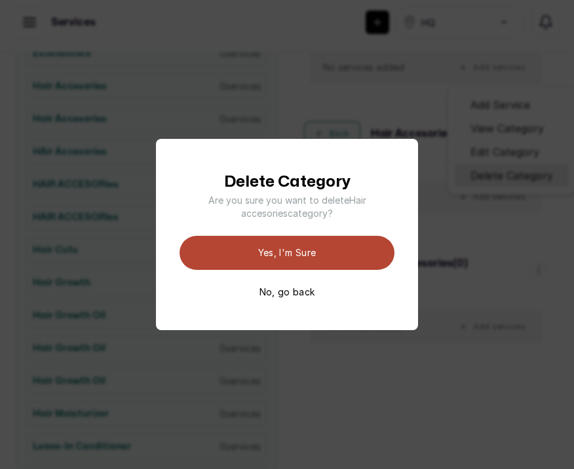
click at [338, 256] on button "Yes, I'm sure" at bounding box center [286, 253] width 215 height 34
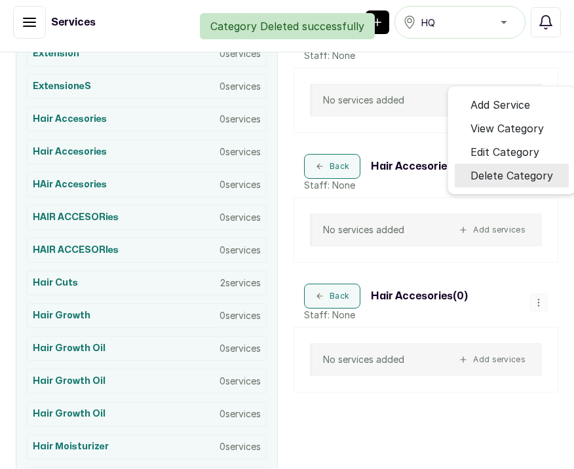
scroll to position [447, 0]
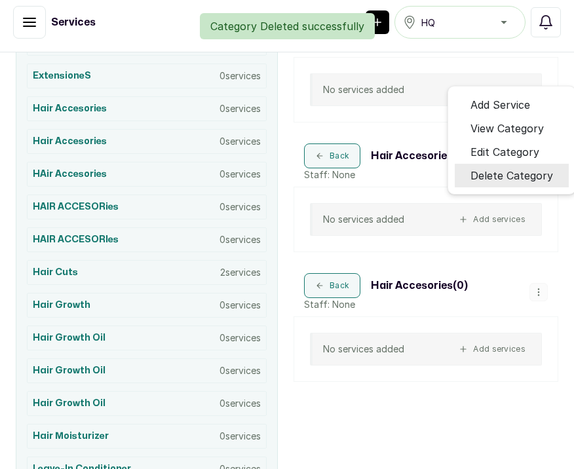
click at [540, 293] on icon "button" at bounding box center [538, 292] width 9 height 9
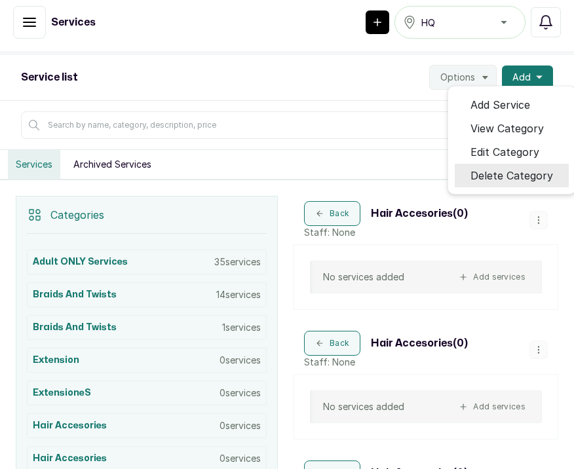
scroll to position [335, 0]
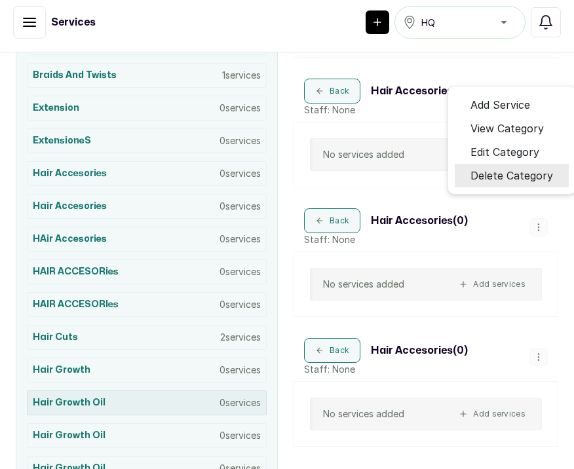
click at [153, 403] on div "Hair growth oil 0 services" at bounding box center [147, 402] width 240 height 25
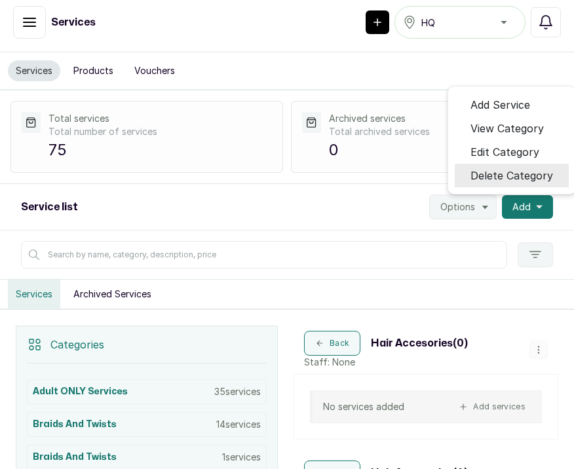
scroll to position [0, 0]
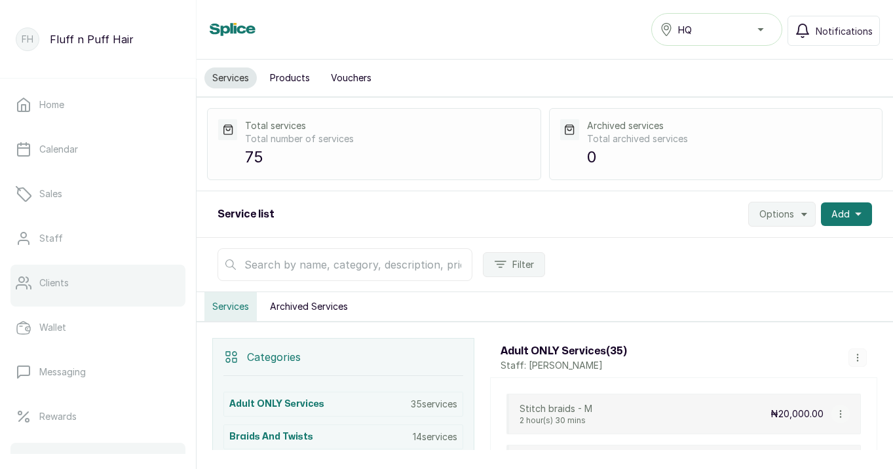
click at [92, 286] on link "Clients" at bounding box center [97, 283] width 175 height 37
